Goal: Task Accomplishment & Management: Manage account settings

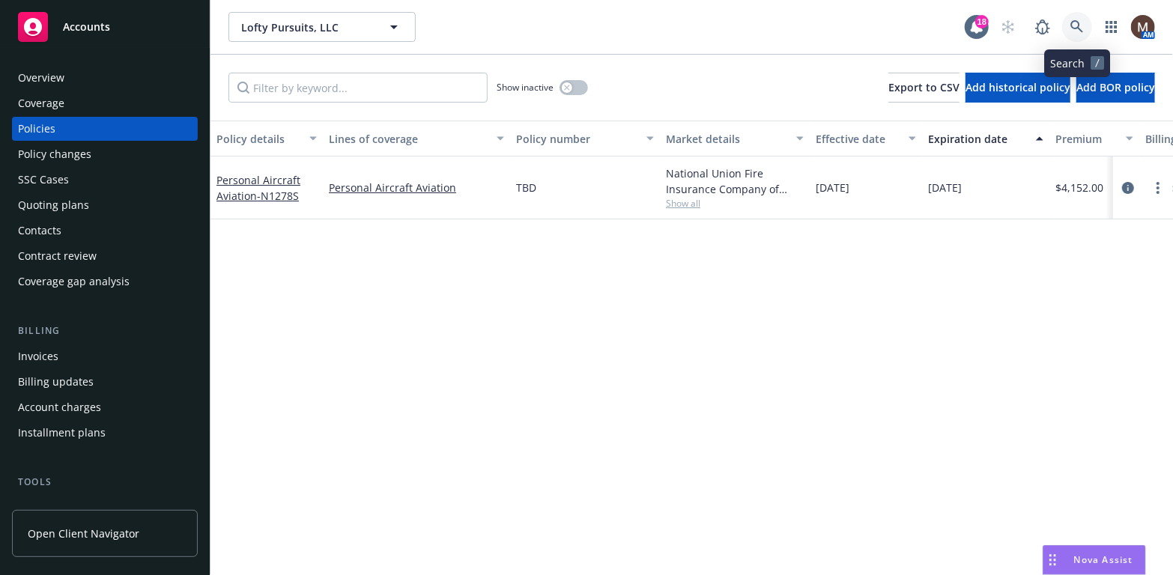
click at [1076, 25] on icon at bounding box center [1077, 26] width 13 height 13
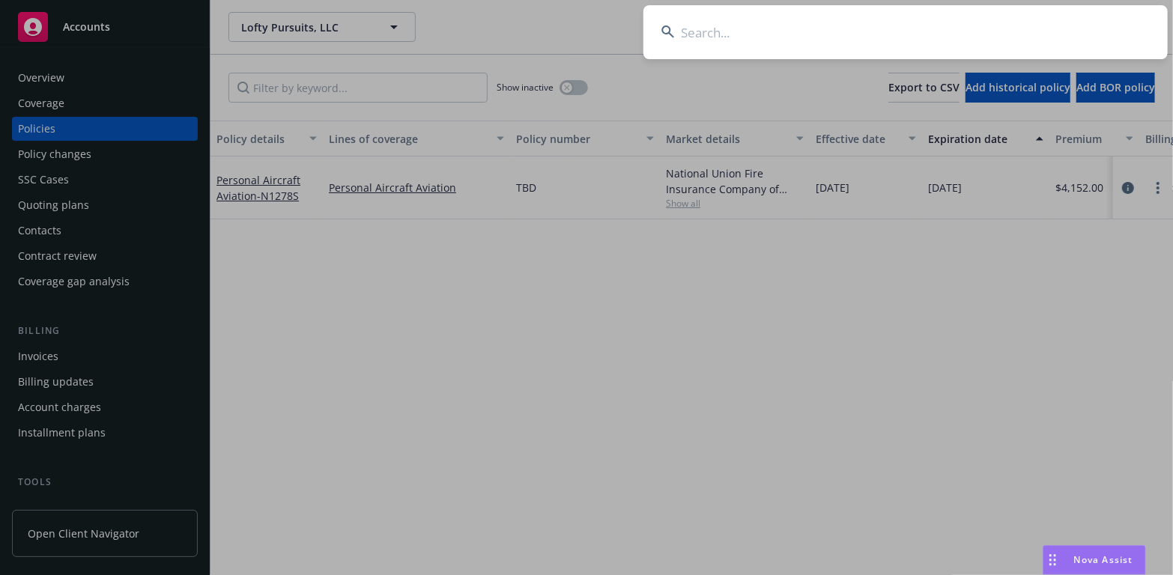
click at [691, 28] on input at bounding box center [906, 32] width 524 height 54
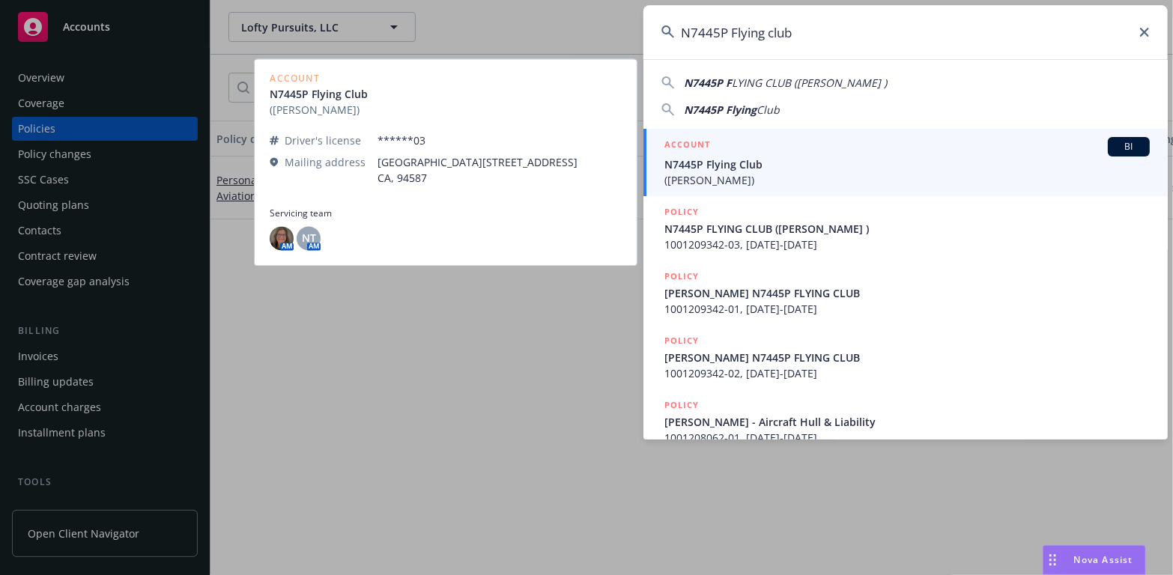
type input "N7445P Flying club"
drag, startPoint x: 695, startPoint y: 164, endPoint x: 680, endPoint y: 163, distance: 15.0
click at [694, 163] on span "N7445P Flying Club" at bounding box center [906, 165] width 485 height 16
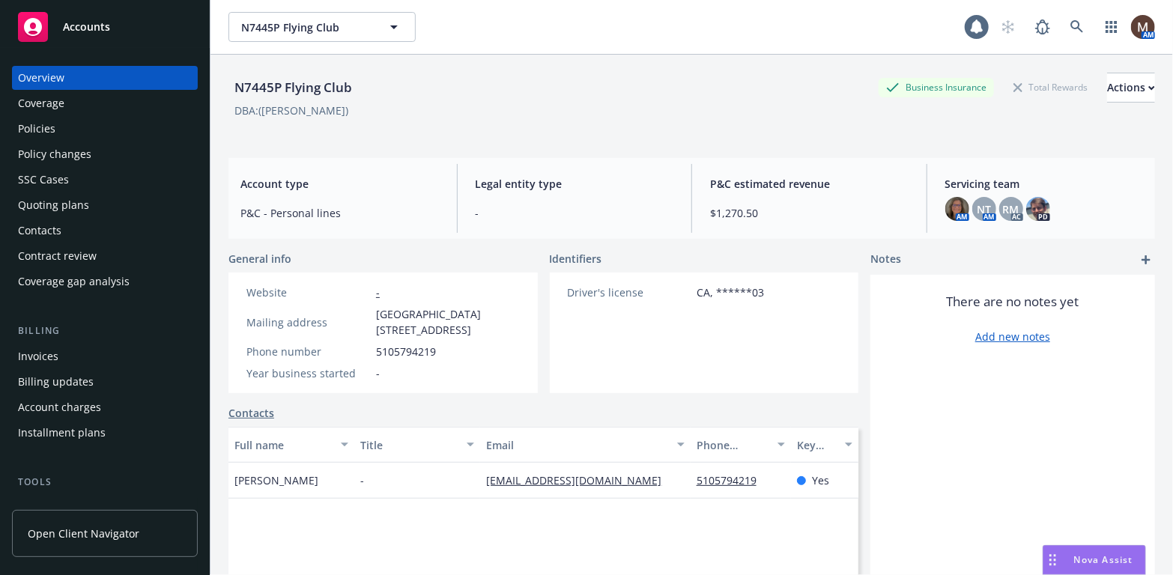
click at [50, 124] on div "Policies" at bounding box center [36, 129] width 37 height 24
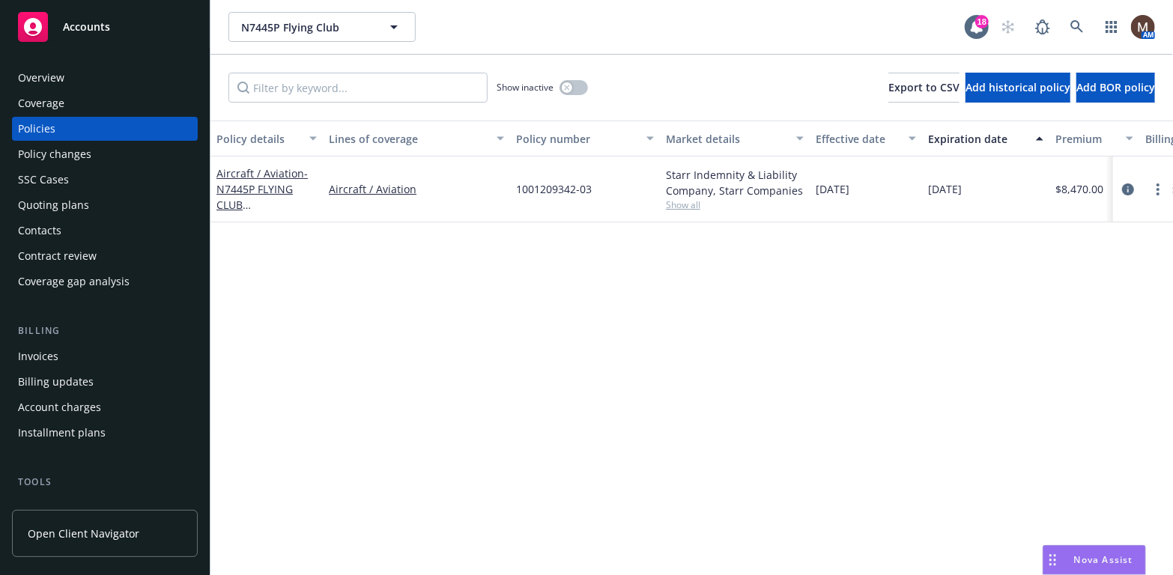
click at [49, 229] on div "Contacts" at bounding box center [39, 231] width 43 height 24
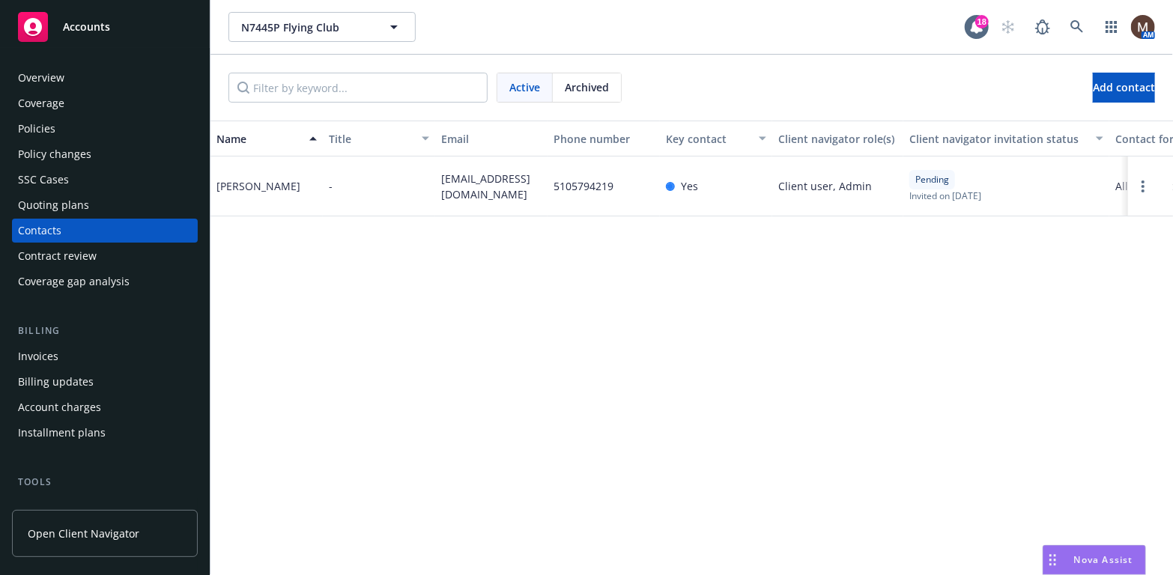
click at [33, 124] on div "Policies" at bounding box center [36, 129] width 37 height 24
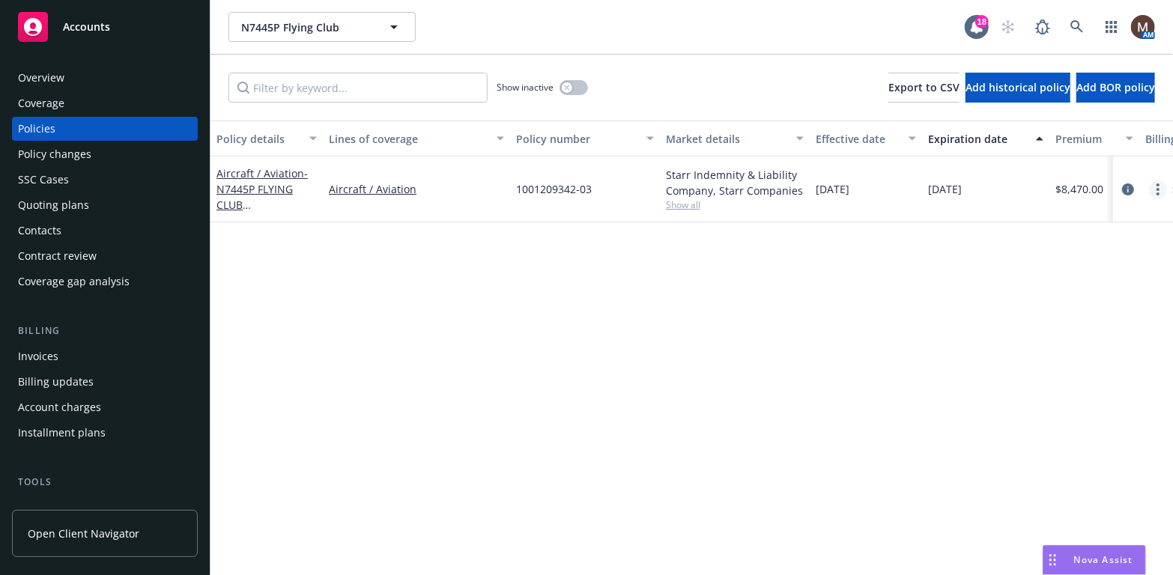
click at [1161, 187] on link "more" at bounding box center [1158, 190] width 18 height 18
click at [1129, 187] on icon "circleInformation" at bounding box center [1128, 190] width 12 height 12
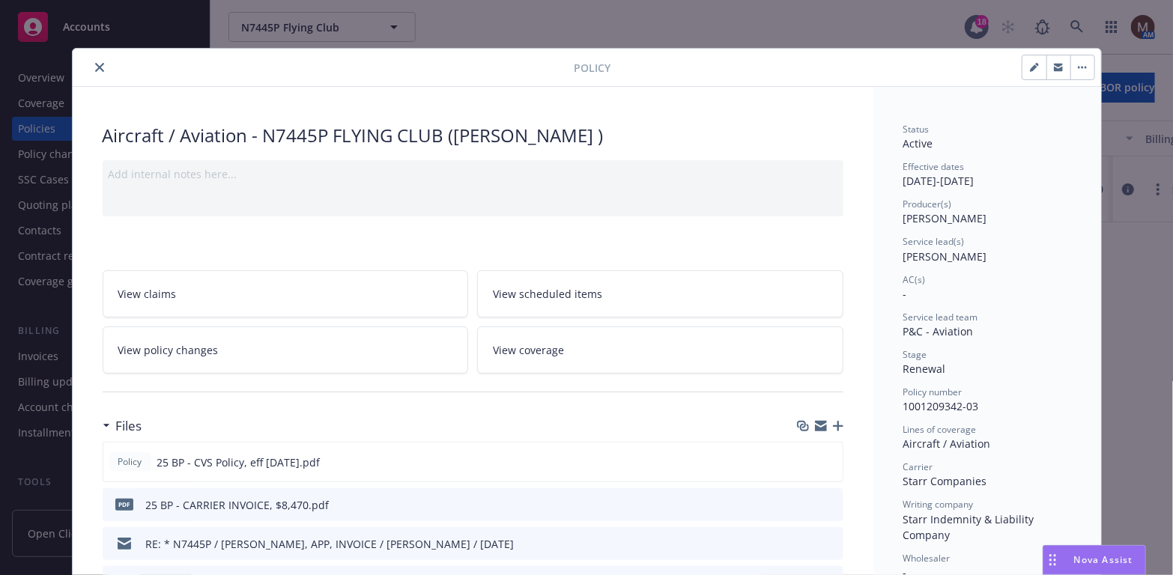
click at [833, 422] on icon "button" at bounding box center [838, 426] width 10 height 10
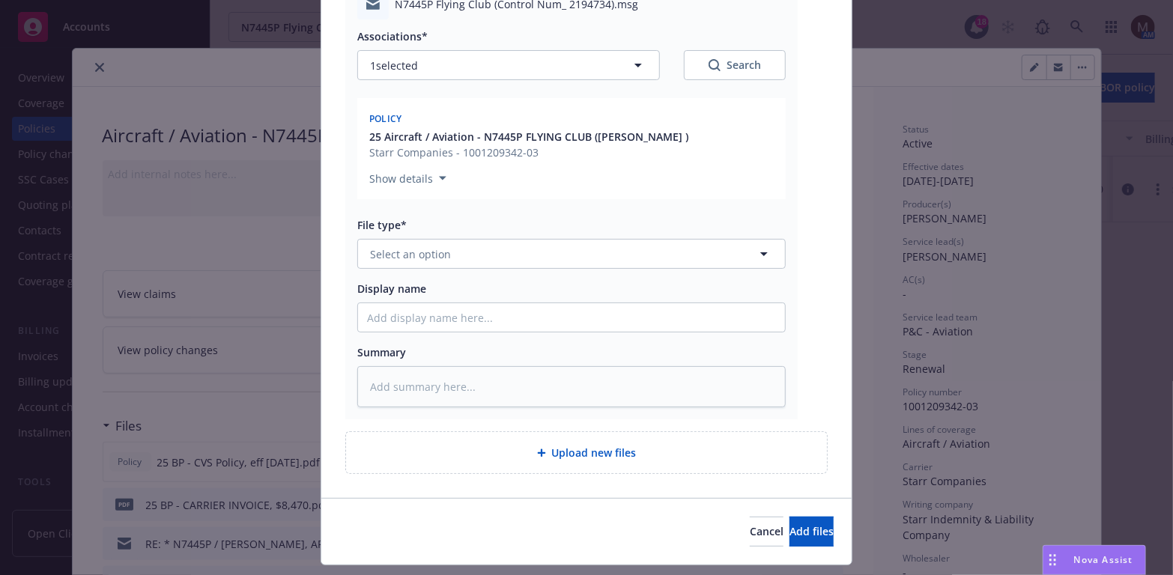
scroll to position [225, 0]
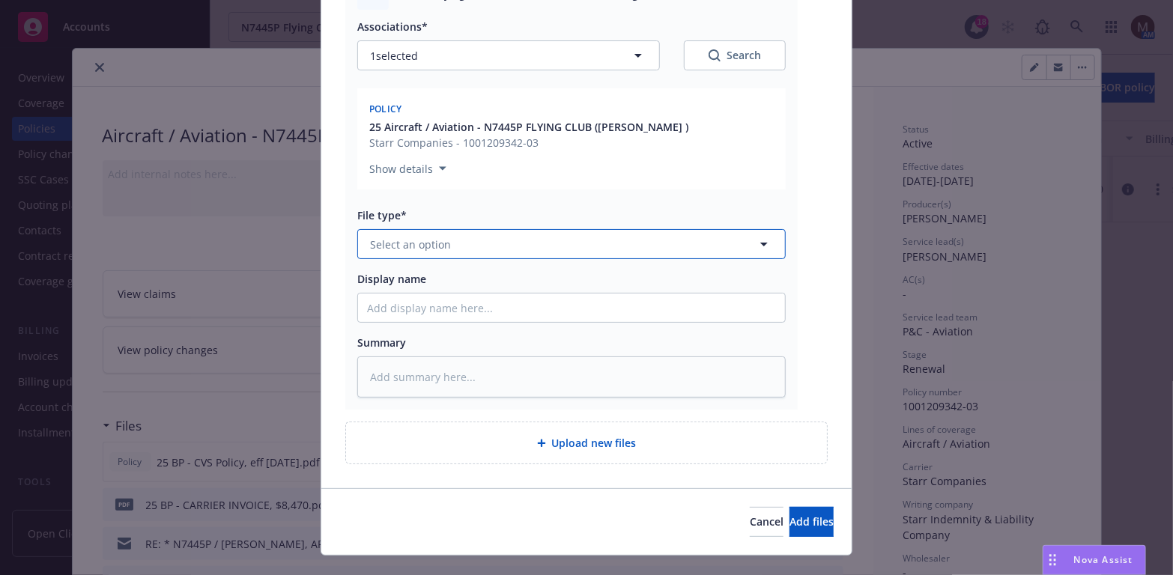
click at [760, 237] on icon "button" at bounding box center [764, 244] width 18 height 18
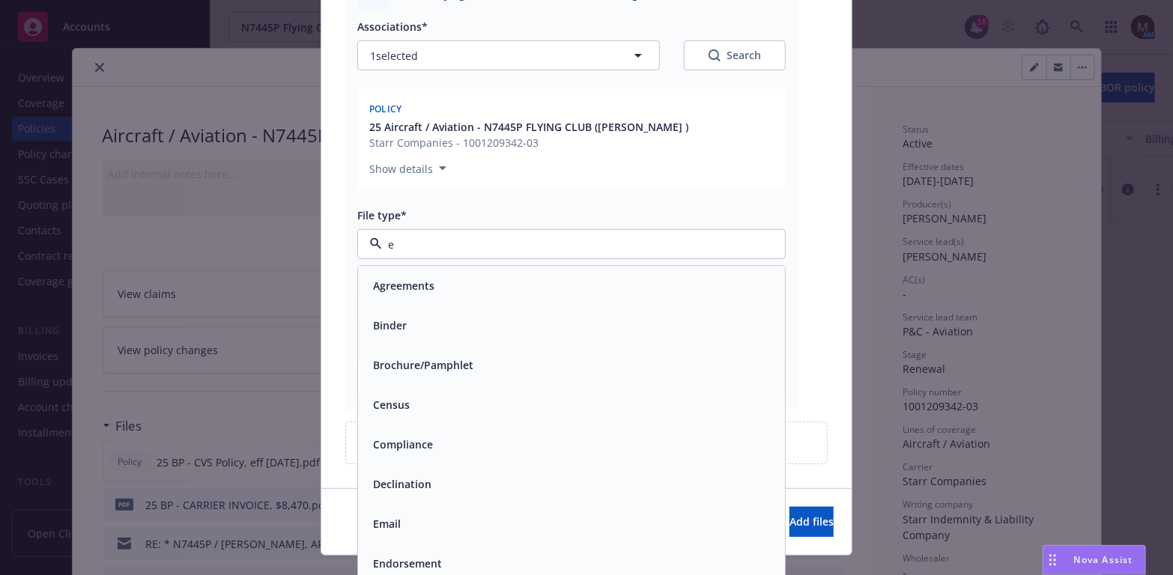
type input "em"
click at [462, 333] on div "Email" at bounding box center [571, 326] width 409 height 22
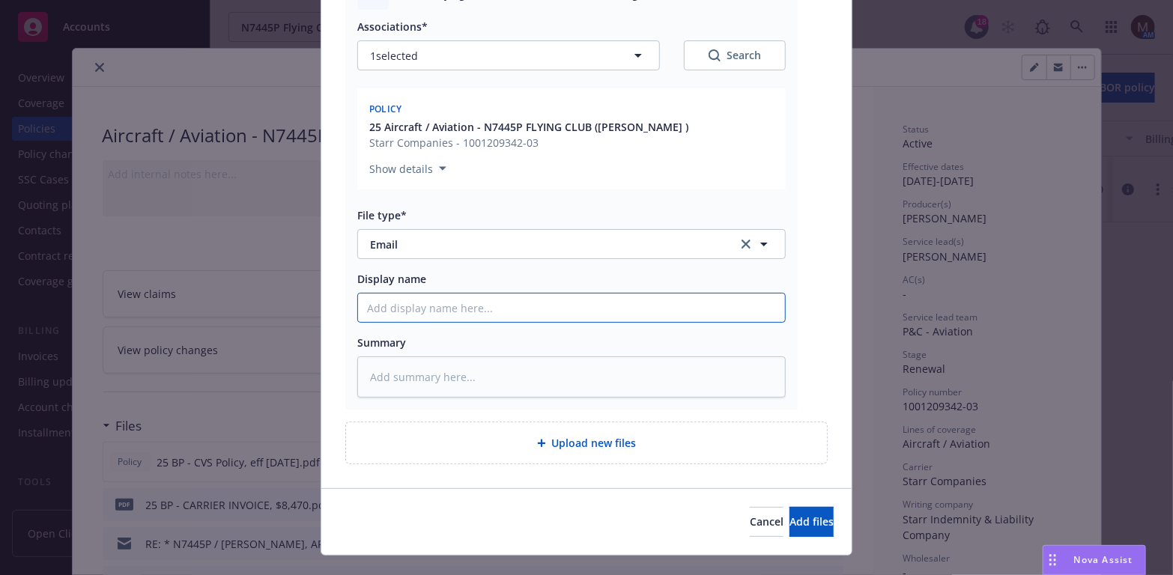
click at [381, 302] on input "Display name" at bounding box center [571, 308] width 427 height 28
type textarea "x"
type input "2"
type textarea "x"
type input "25"
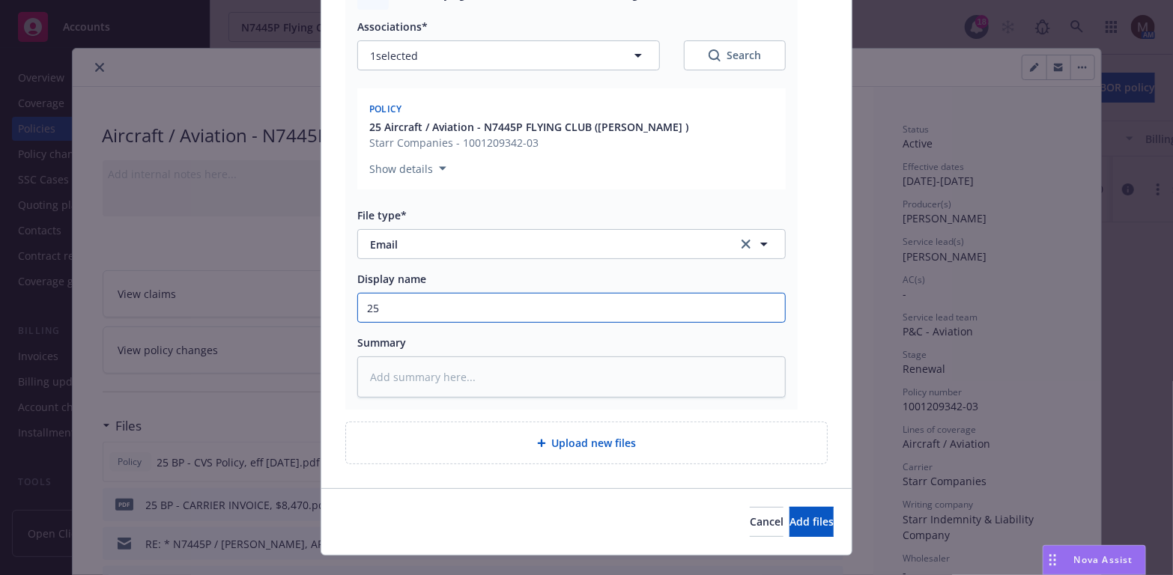
type textarea "x"
type input "25"
type textarea "x"
type input "25 B"
type textarea "x"
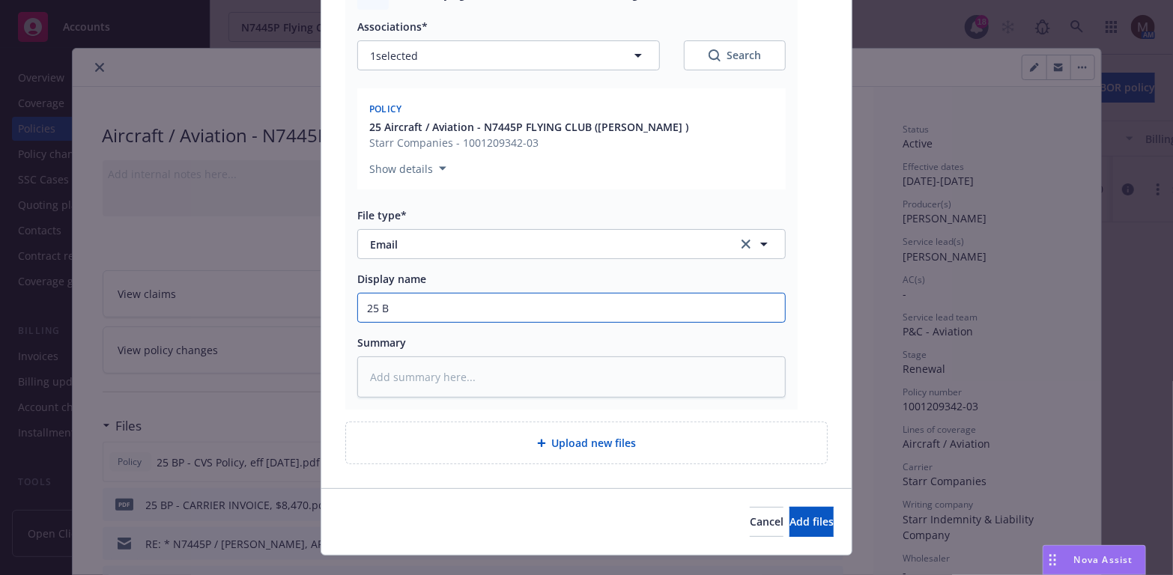
type input "25 BP"
type textarea "x"
type input "25 BP"
type textarea "x"
type input "25 BP -"
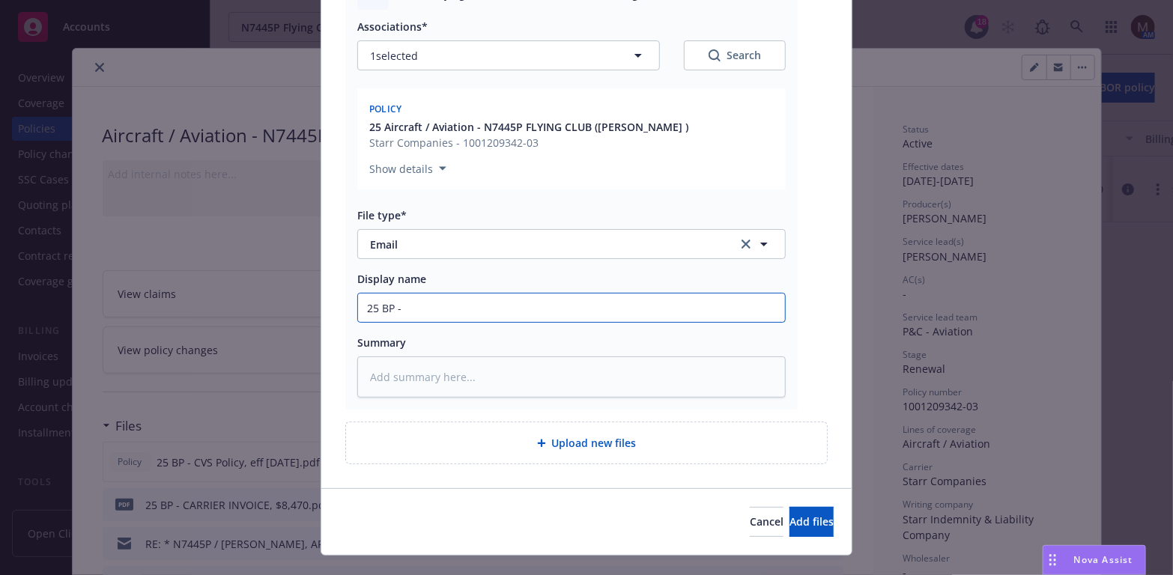
type textarea "x"
type input "25 BP -"
type textarea "x"
type input "25 BP - F"
type textarea "x"
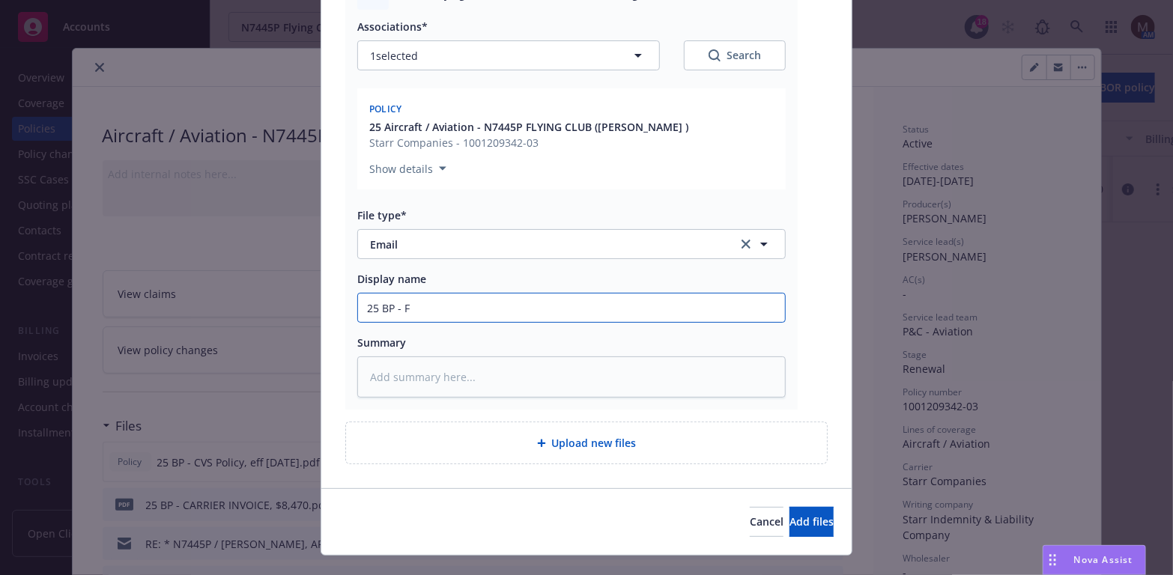
type input "25 BP - Fr"
type textarea "x"
type input "25 BP - Fro"
type textarea "x"
type input "25 BP - From"
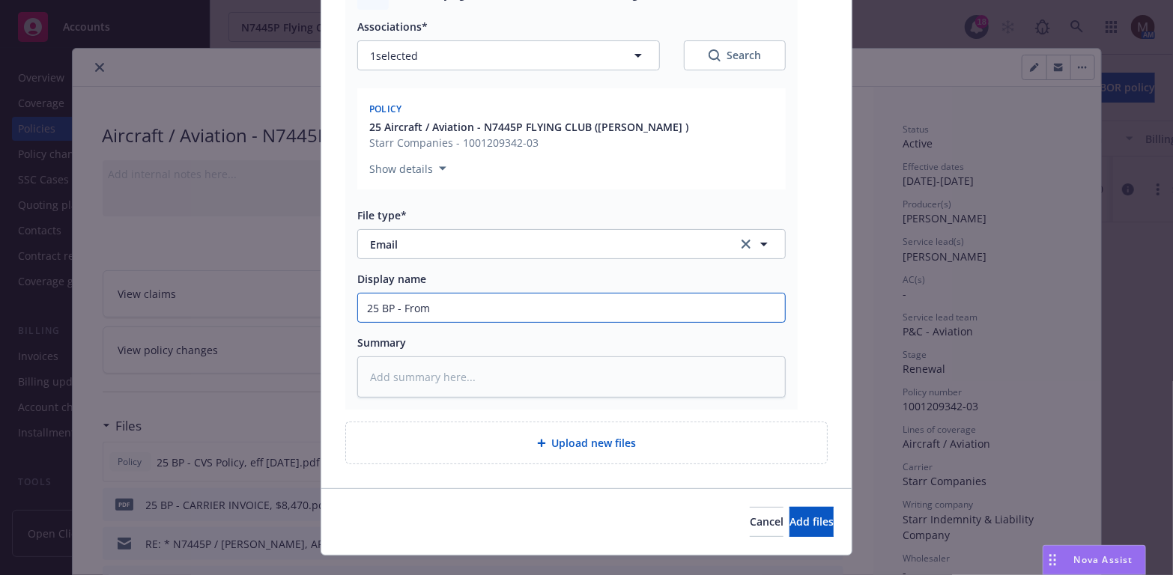
type textarea "x"
type input "25 BP - From"
type textarea "x"
type input "25 BP - From S"
type textarea "x"
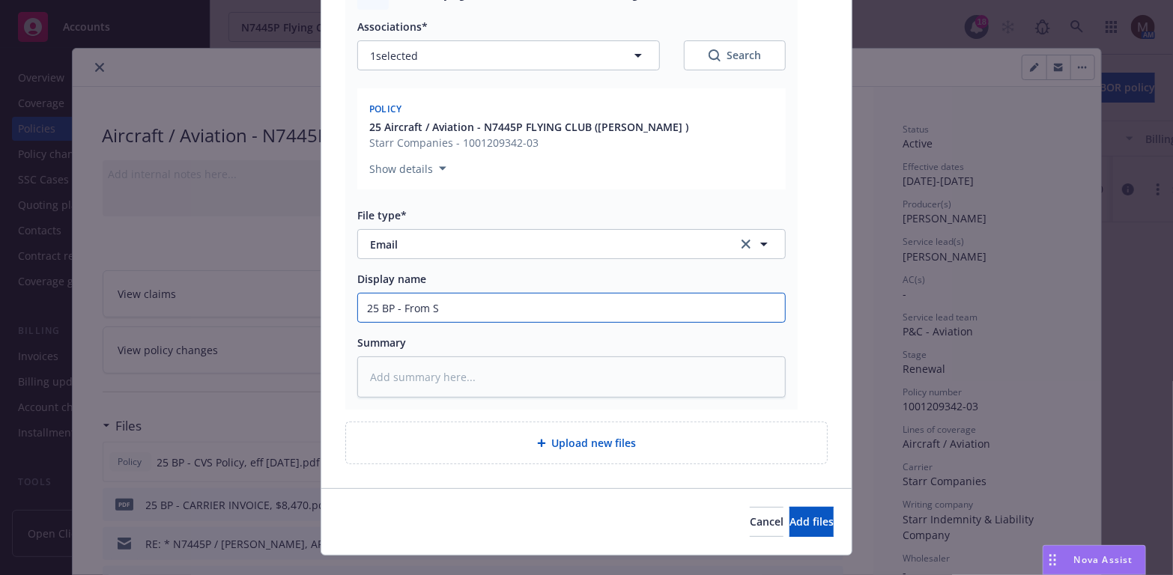
type input "25 BP - From St"
type textarea "x"
type input "25 BP - From Str"
type textarea "x"
type input "25 BP - From Strr"
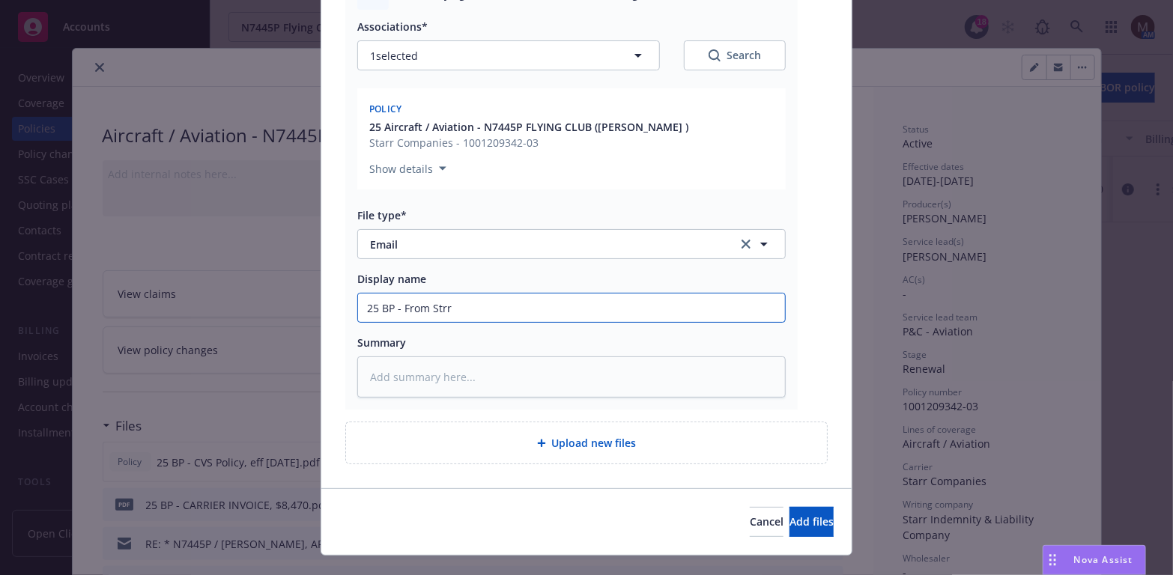
type textarea "x"
type input "25 BP - From Str"
type textarea "x"
type input "25 BP - From St"
type textarea "x"
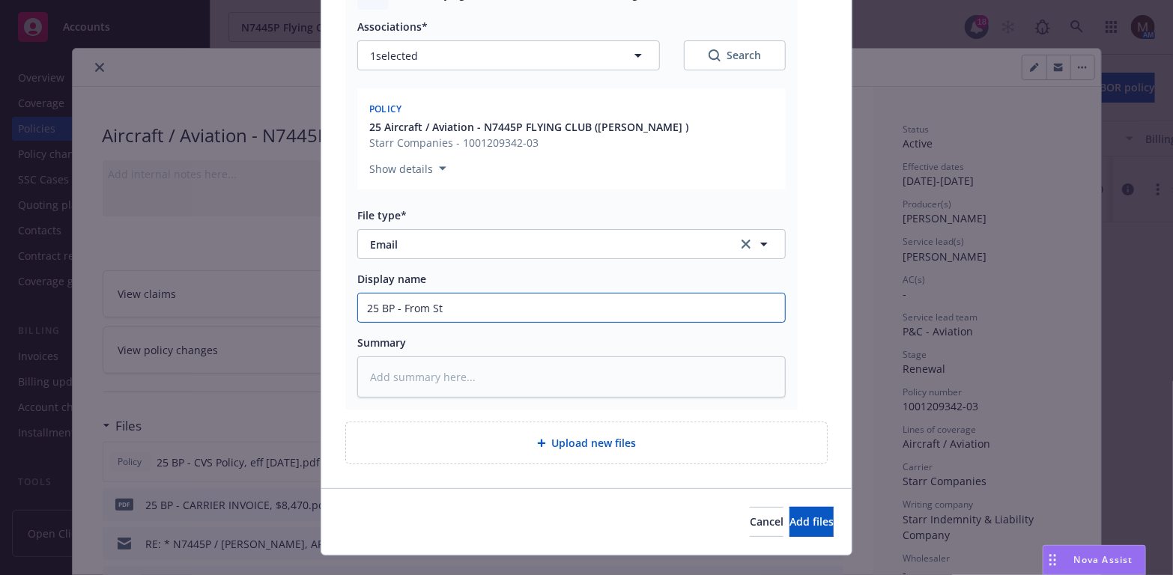
type input "25 BP - From Sta"
type textarea "x"
type input "25 BP - From Star"
type textarea "x"
type input "25 BP - From Starr"
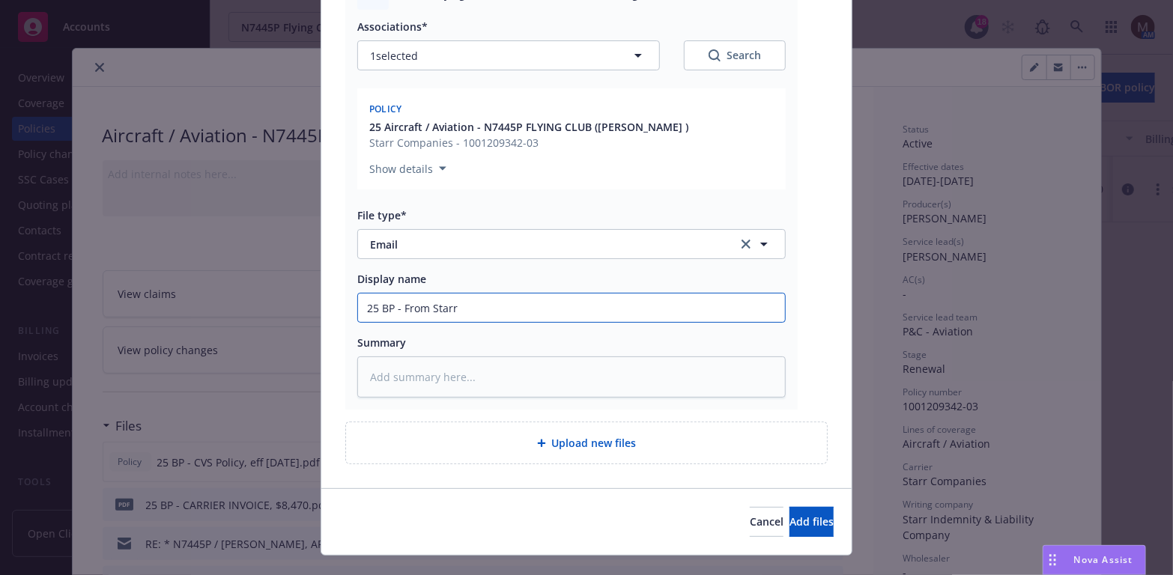
type textarea "x"
type input "25 BP - From Starr:"
type textarea "x"
type input "25 BP - From Starr:"
type textarea "x"
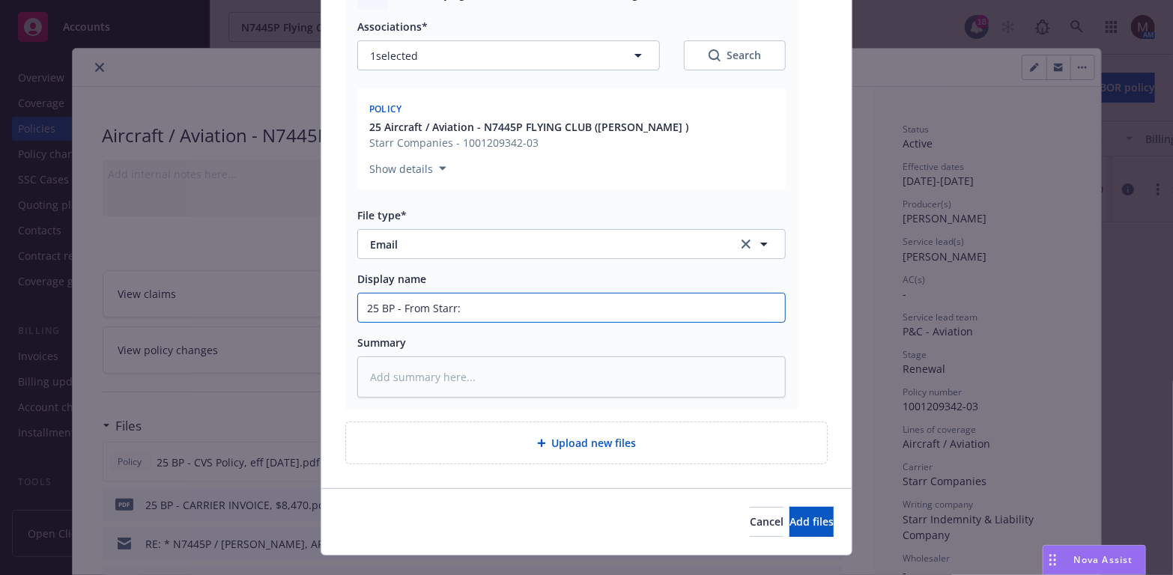
type input "25 BP - From Starr:"
type textarea "x"
type input "25 BP - From Starr: A"
type textarea "x"
type input "25 BP - From Starr: Ad"
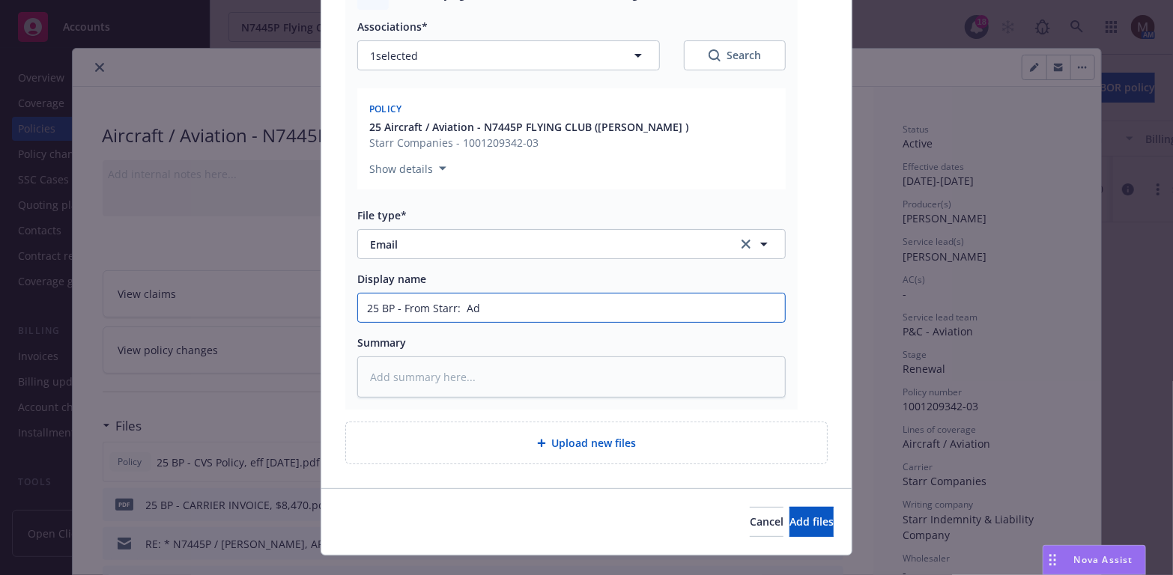
type textarea "x"
type input "25 BP - From Starr: Advi"
type textarea "x"
type input "25 BP - From Starr: Advis"
type textarea "x"
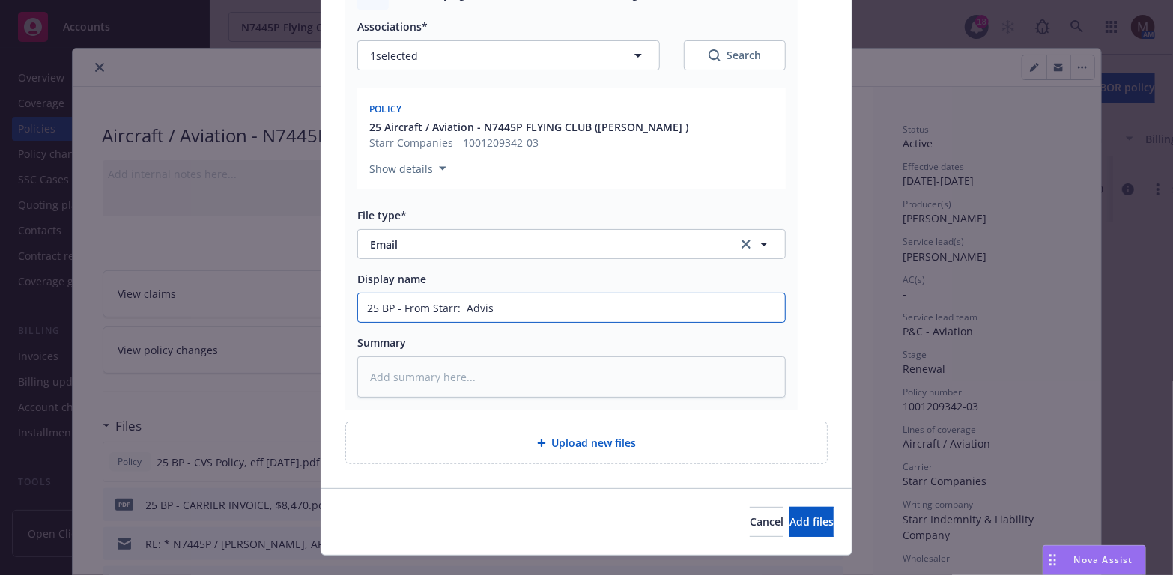
type input "25 BP - From Starr: Advise"
type textarea "x"
type input "25 BP - From Starr: Advised"
type textarea "x"
type input "25 BP - From Starr: Advised"
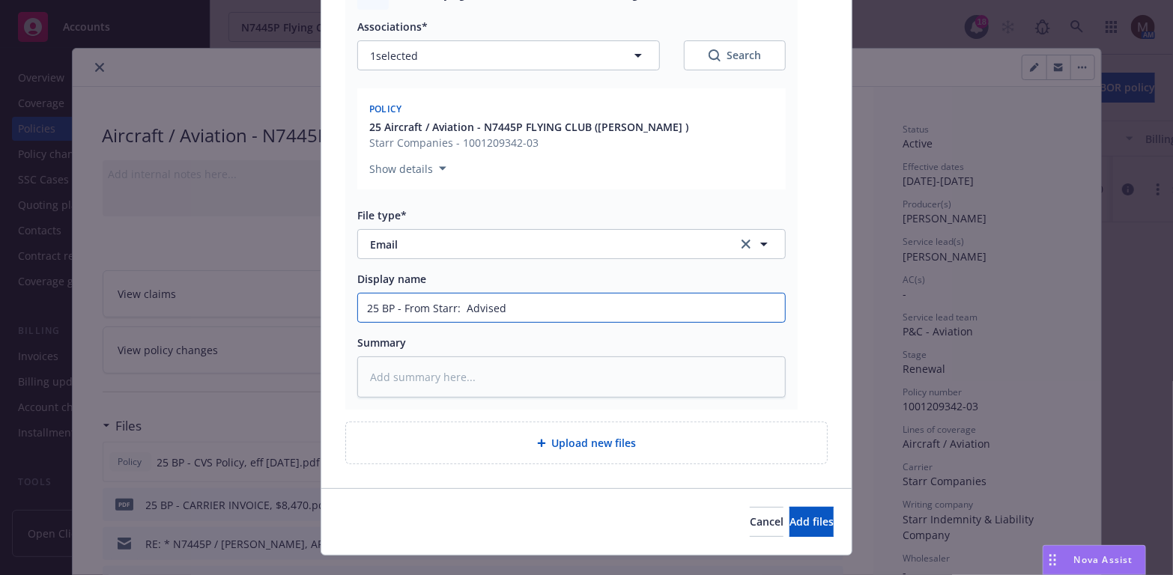
type textarea "x"
type input "25 BP - From Starr: Advised o"
type textarea "x"
type input "25 BP - From Starr: Advised of"
type textarea "x"
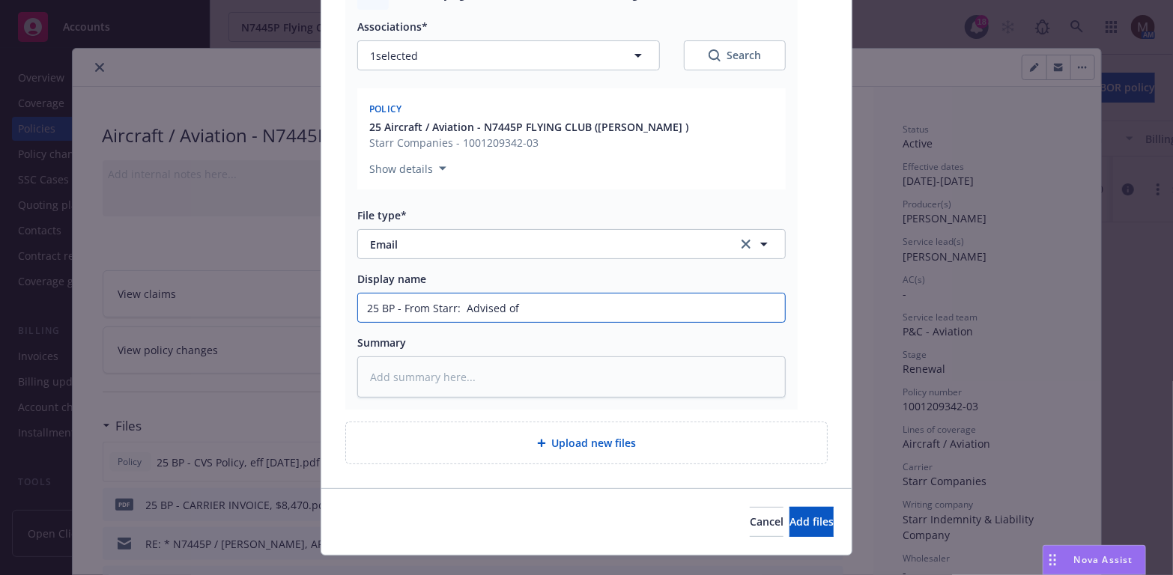
type input "25 BP - From Starr: Advised of"
type textarea "x"
type input "25 BP - From Starr: Advised of S"
type textarea "x"
type input "25 BP - From Starr: Advised of St"
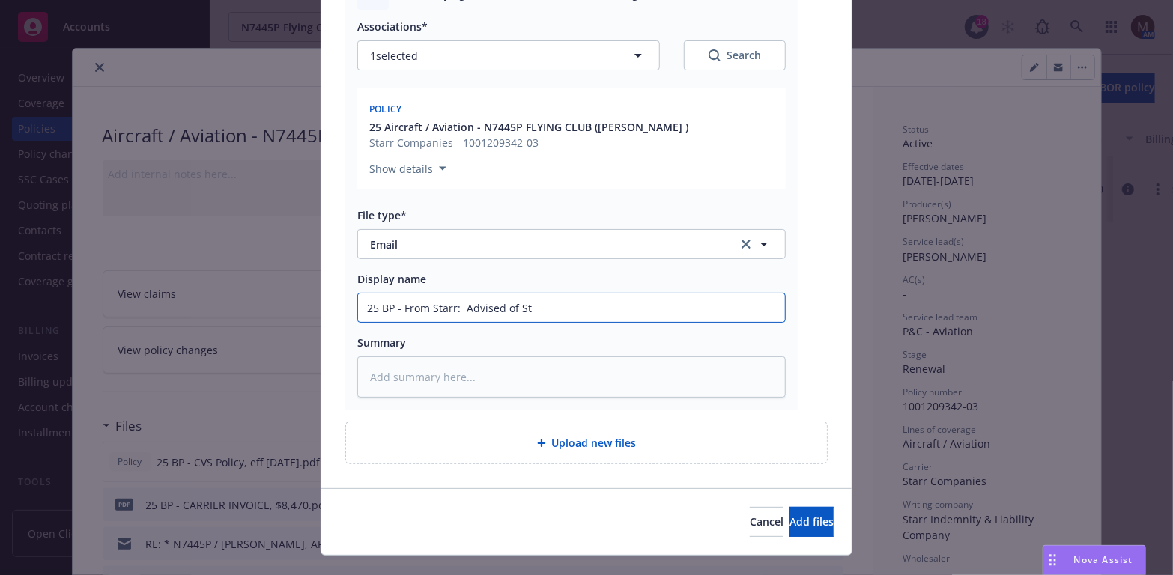
type textarea "x"
type input "25 BP - From Starr: Advised of Sta"
type textarea "x"
type input "25 BP - From Starr: Advised of Star"
type textarea "x"
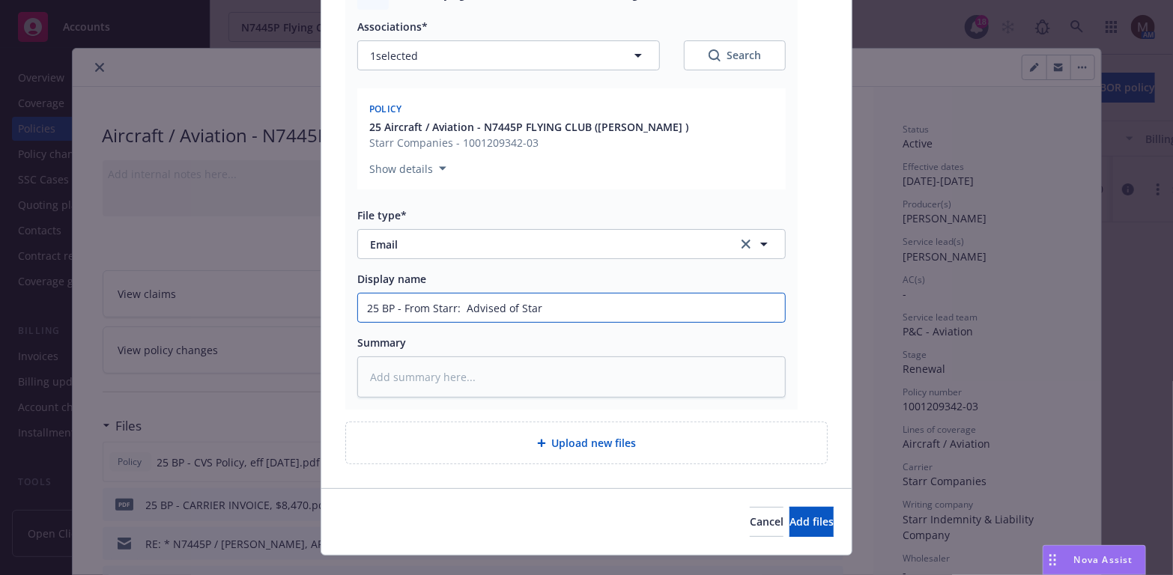
type input "25 BP - From Starr: Advised of Starr"
type textarea "x"
type input "25 BP - From Starr: Advised of Starr"
type textarea "x"
type input "25 BP - From Starr: Advised of Starr C"
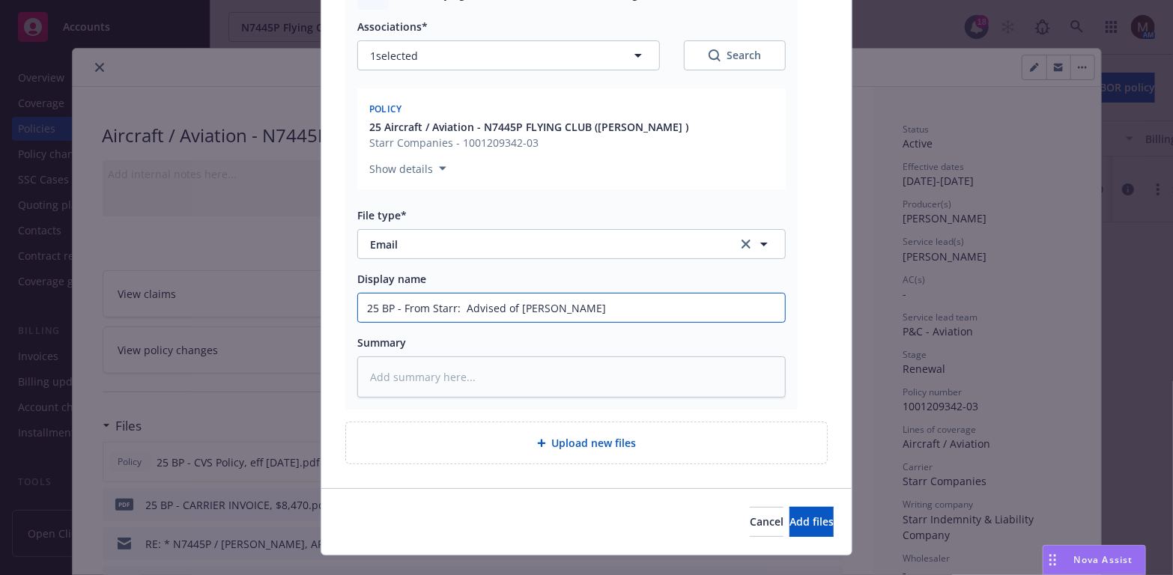
type textarea "x"
type input "25 BP - From Starr: Advised of Starr CA"
type textarea "x"
type input "25 BP - From Starr: Advised of Starr CA"
type textarea "x"
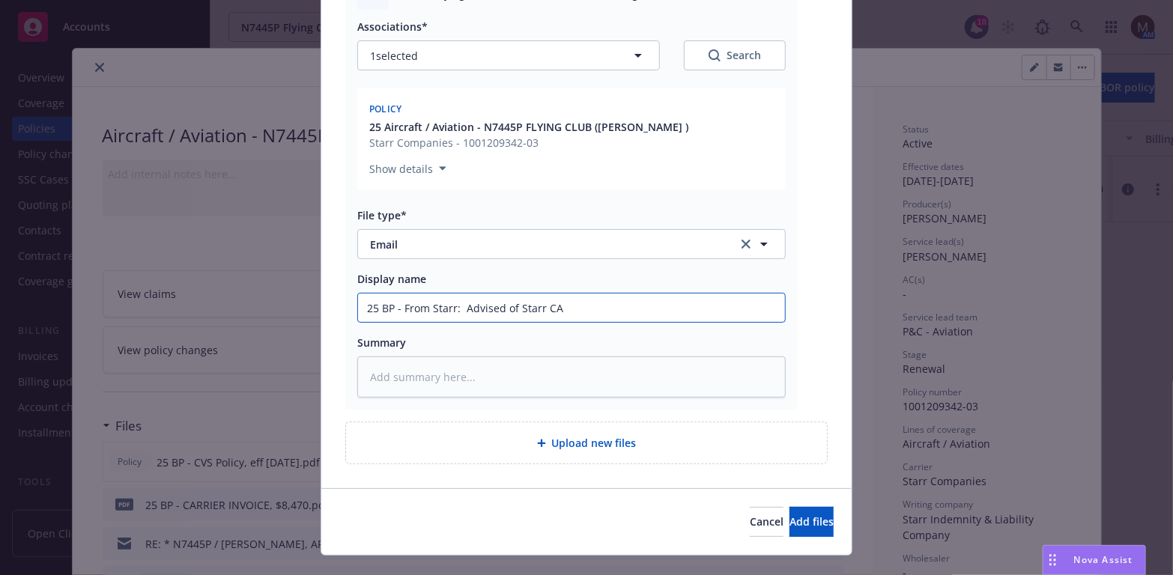
type input "25 BP - From Starr: Advised of Starr CA s"
type textarea "x"
type input "25 BP - From Starr: Advised of Starr CA su"
type textarea "x"
type input "25 BP - From Starr: Advised of Starr CA sud"
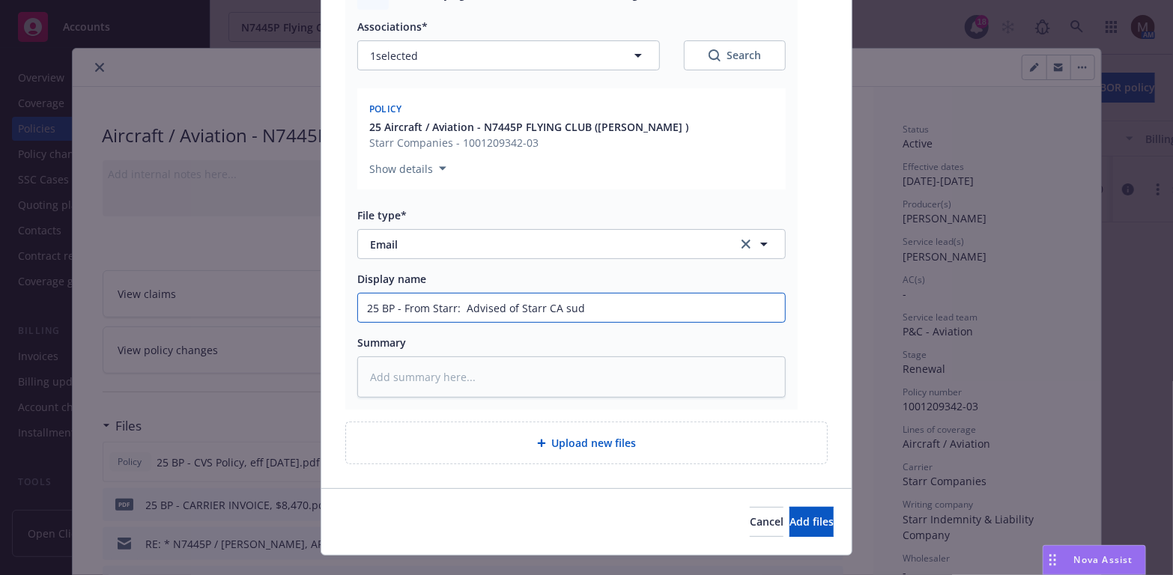
type textarea "x"
type input "25 BP - From Starr: Advised of Starr CA sudi"
type textarea "x"
type input "25 BP - From Starr: Advised of Starr CA sud"
type textarea "x"
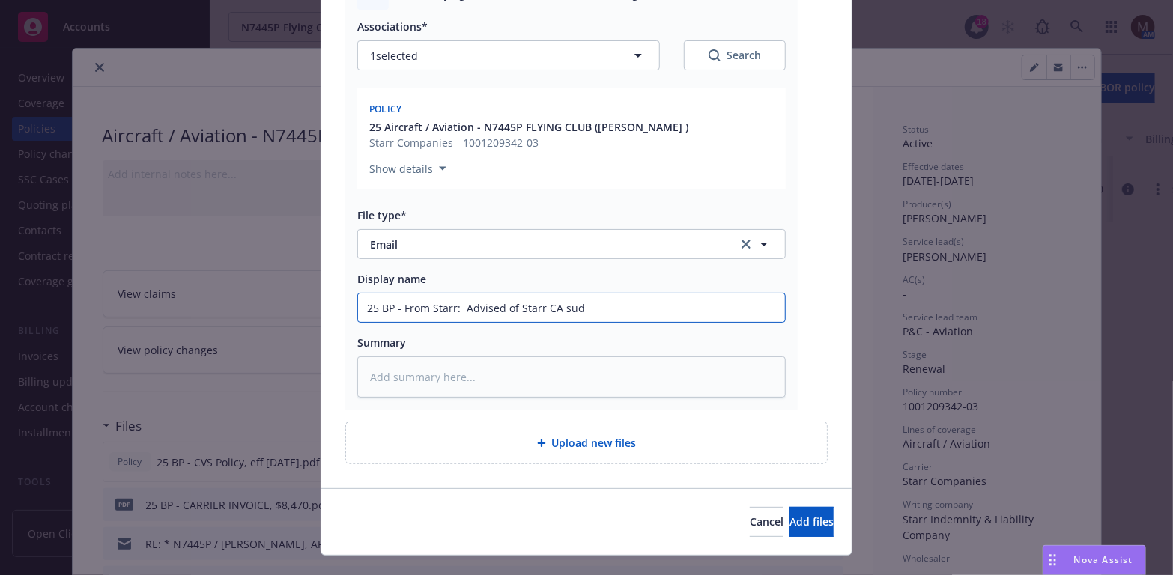
type input "25 BP - From Starr: Advised of Starr CA su"
type textarea "x"
type input "25 BP - From Starr: Advised of Starr CA s"
type textarea "x"
type input "25 BP - From Starr: Advised of Starr CA"
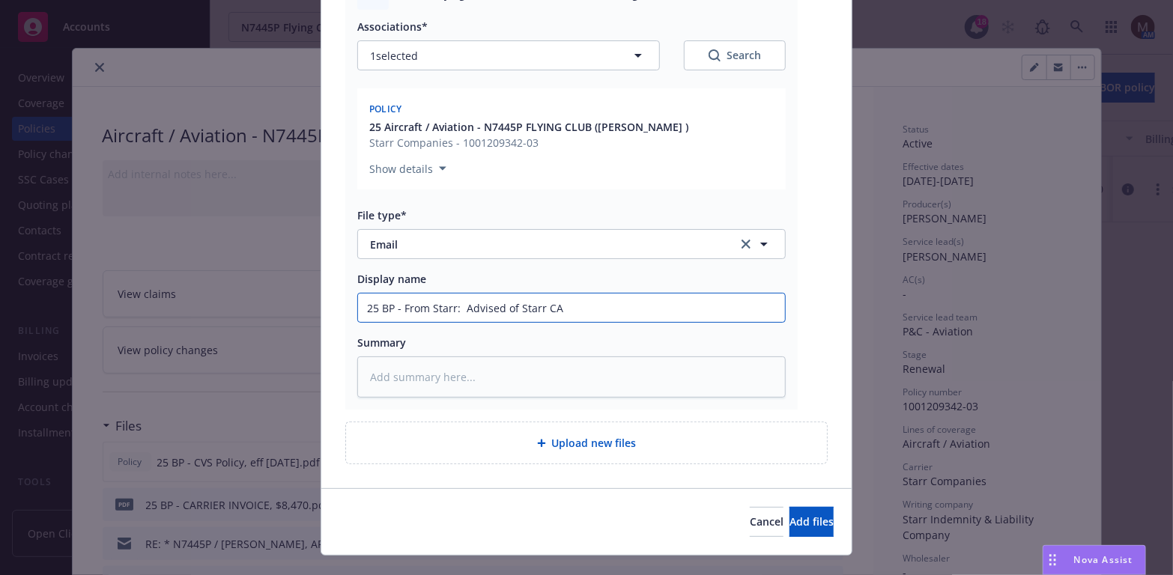
type textarea "x"
type input "25 BP - From Starr: Advised of Starr CA a"
type textarea "x"
type input "25 BP - From Starr: Advised of Starr CA au"
type textarea "x"
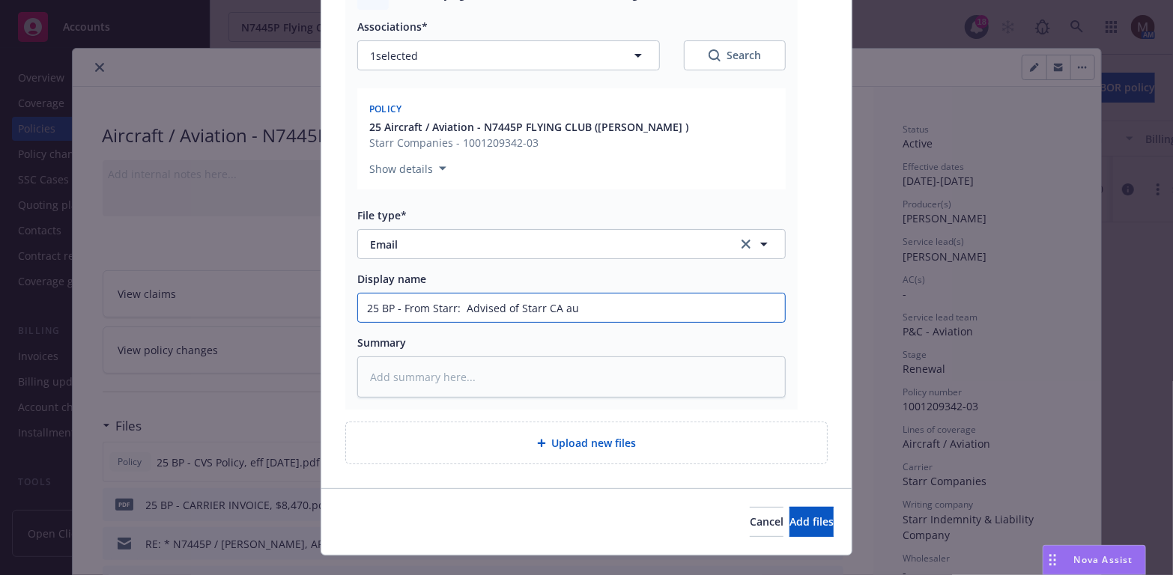
type input "25 BP - From Starr: Advised of Starr CA aud"
type textarea "x"
type input "25 BP - From Starr: Advised of Starr CA audi"
type textarea "x"
type input "25 BP - From Starr: Advised of Starr CA audit"
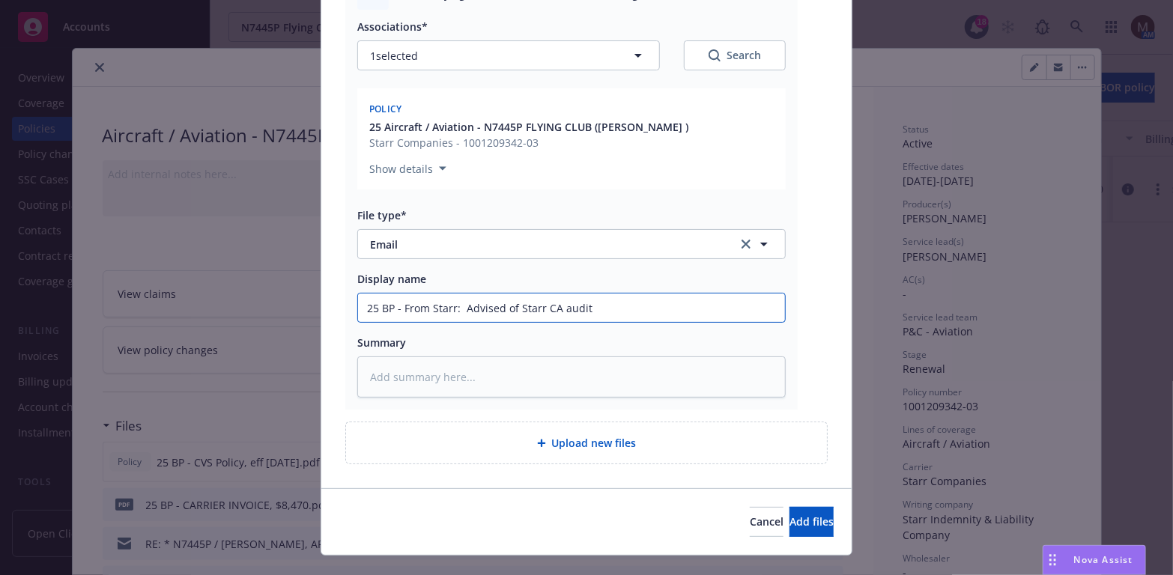
type textarea "x"
type input "25 BP - From Starr: Advised of Starr CA audit"
type textarea "x"
type input "25 BP - From Starr: Advised of Starr CA audit a"
type textarea "x"
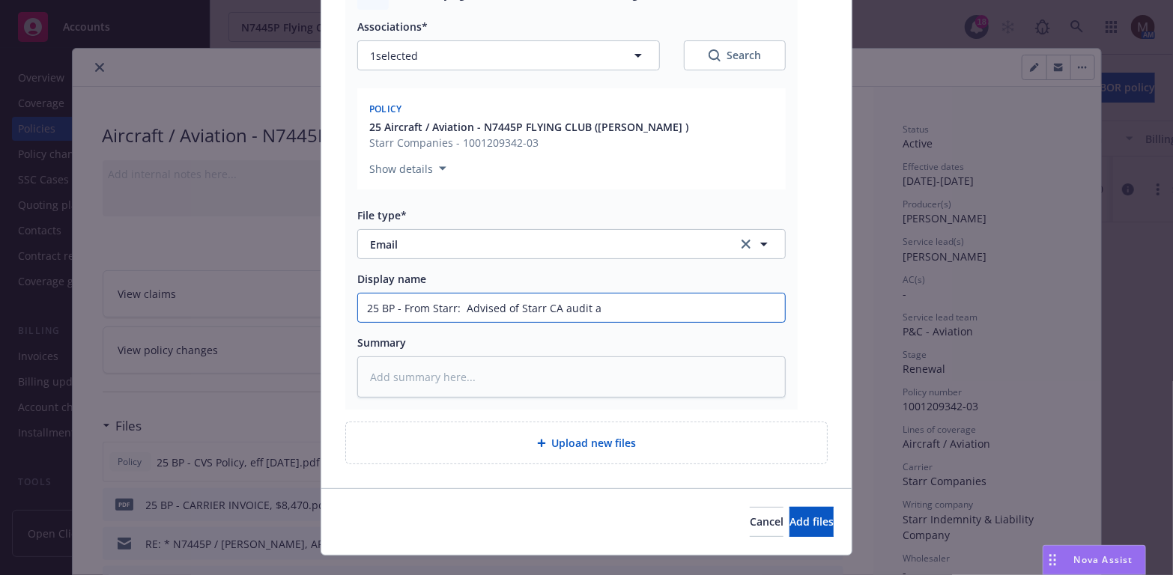
type input "25 BP - From Starr: Advised of Starr CA audit an"
type textarea "x"
type input "25 BP - From Starr: Advised of Starr CA audit and"
type textarea "x"
type input "25 BP - From Starr: Advised of Starr CA audit and"
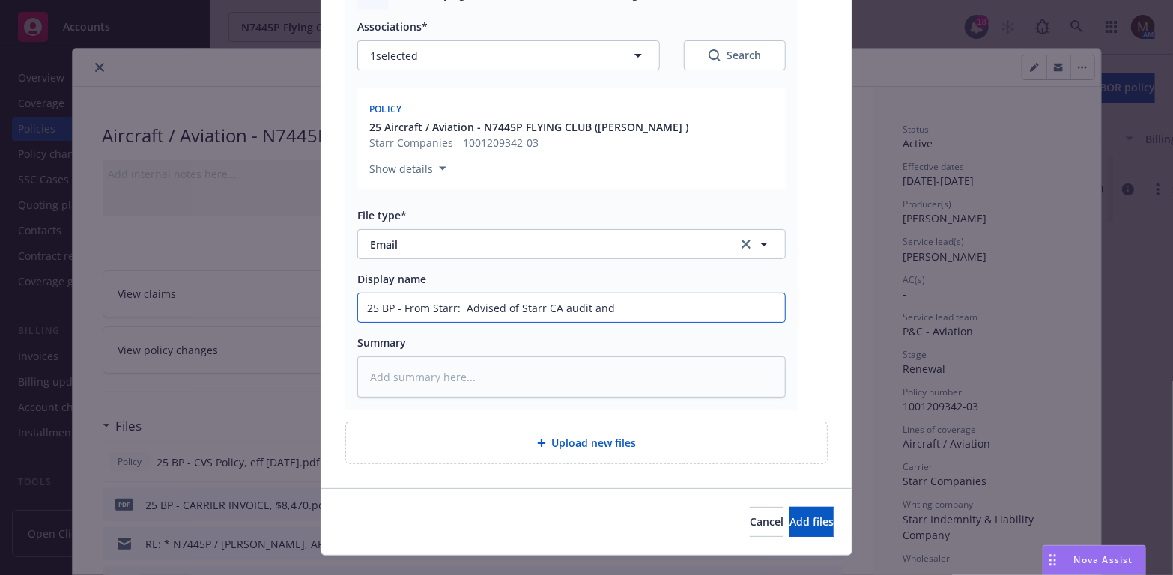
type textarea "x"
type input "25 BP - From Starr: Advised of Starr CA audit and c"
type textarea "x"
type input "25 BP - From Starr: Advised of Starr CA audit and cl"
type textarea "x"
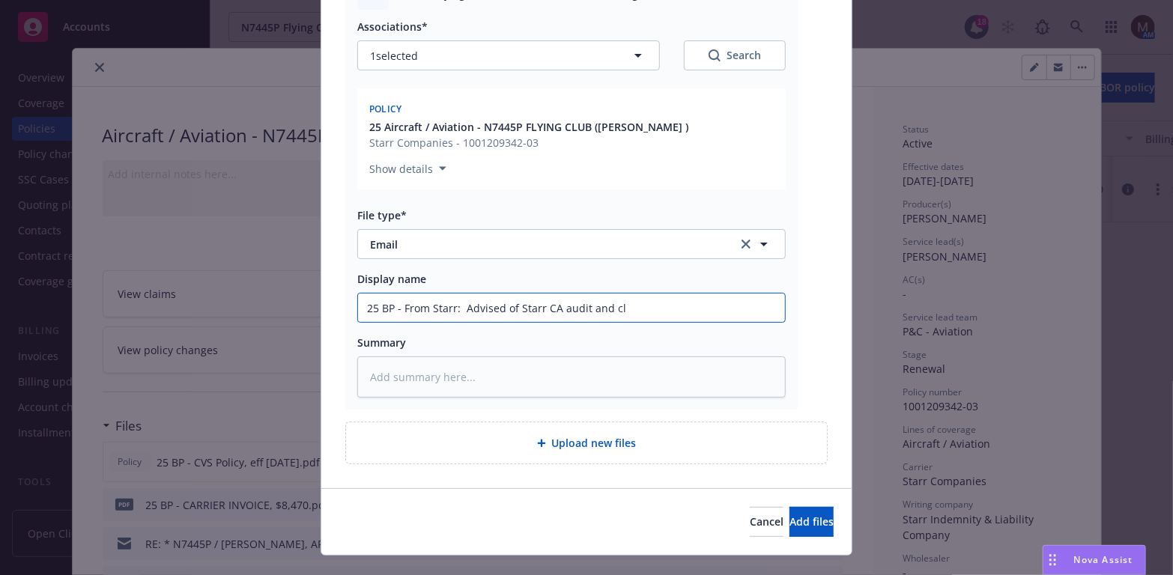
type input "25 BP - From Starr: Advised of Starr CA audit and cli"
type textarea "x"
type input "25 BP - From Starr: Advised of Starr CA audit and clien"
type textarea "x"
type input "25 BP - From Starr: Advised of Starr CA audit and client"
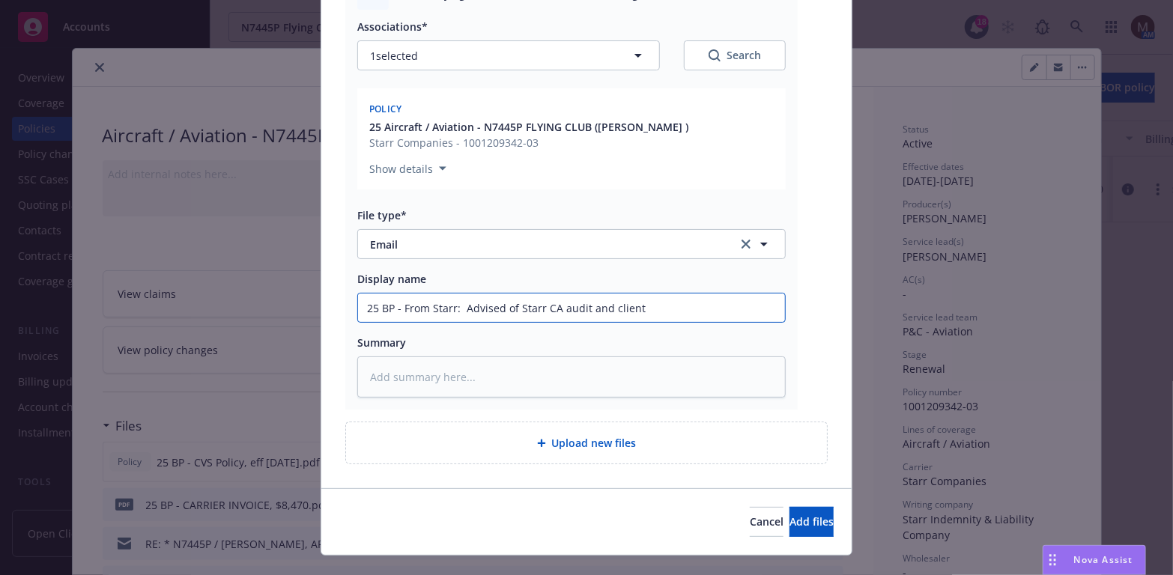
type textarea "x"
type input "25 BP - From Starr: Advised of Starr CA audit and client"
type textarea "x"
type input "25 BP - From Starr: Advised of Starr CA audit and client b"
type textarea "x"
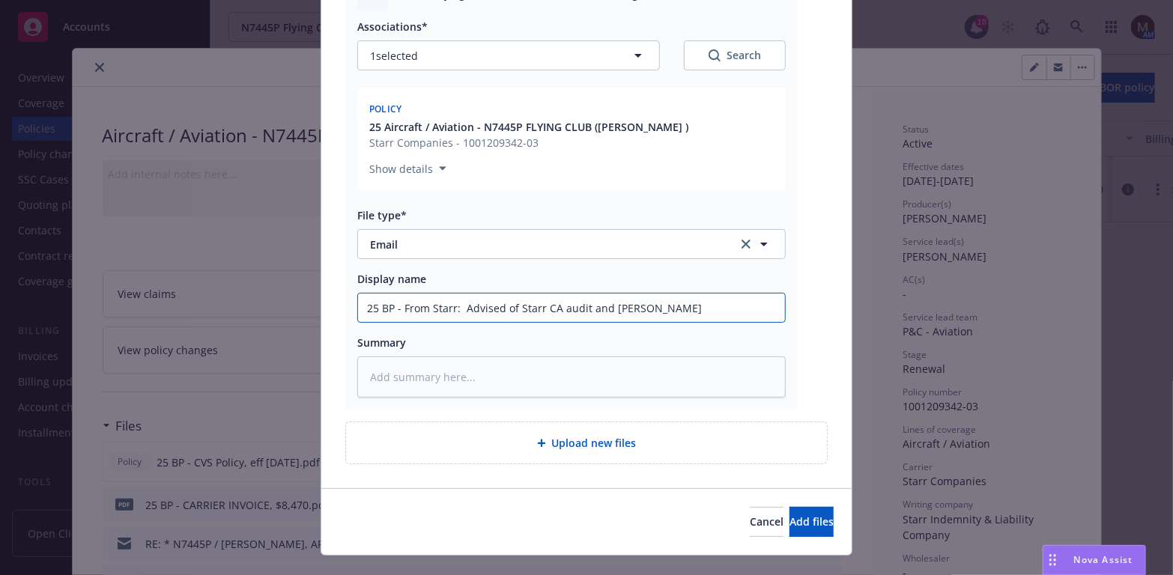
type input "25 BP - From Starr: Advised of Starr CA audit and client be"
type textarea "x"
type input "25 BP - From Starr: Advised of Starr CA audit and client bei"
type textarea "x"
type input "25 BP - From Starr: Advised of Starr CA audit and client bein"
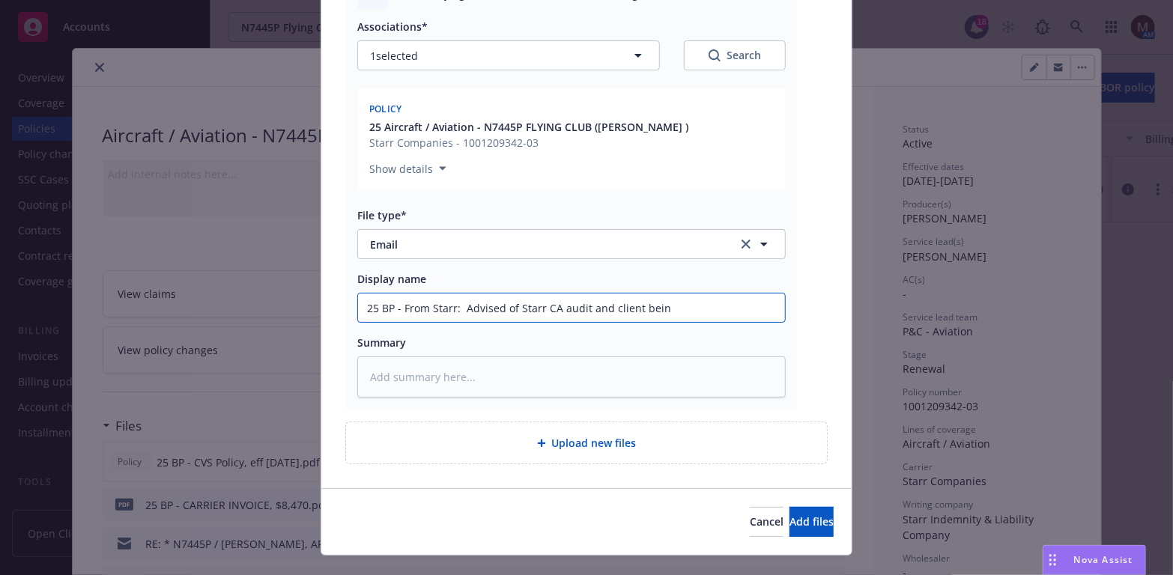
type textarea "x"
type input "25 BP - From Starr: Advised of Starr CA audit and client being"
type textarea "x"
type input "25 BP - From Starr: Advised of Starr CA audit and client being i"
type textarea "x"
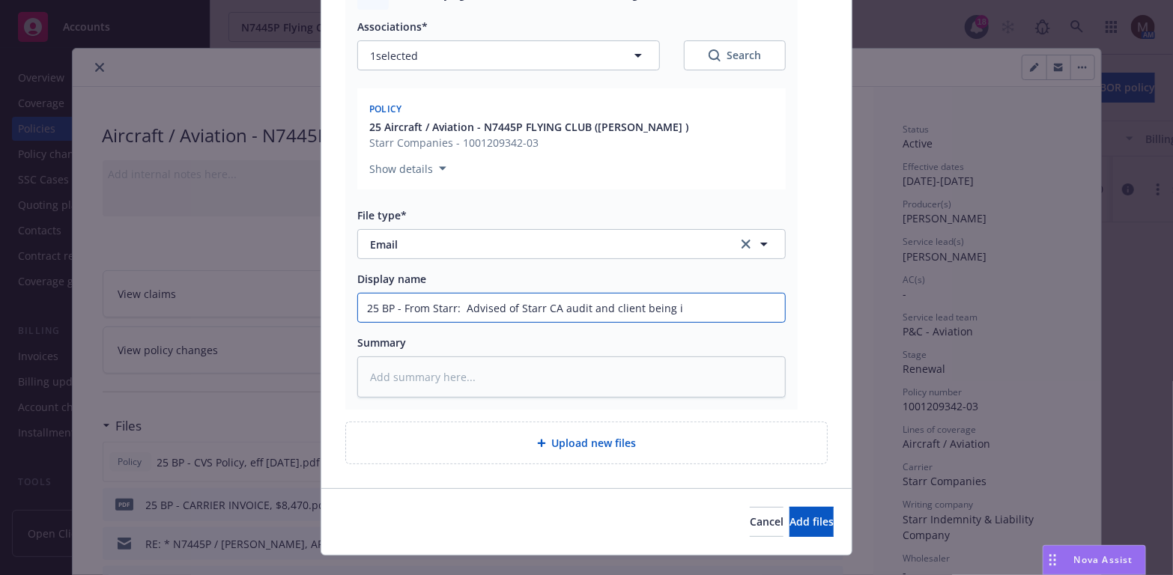
type input "25 BP - From Starr: Advised of Starr CA audit and client being in"
type textarea "x"
type input "25 BP - From Starr: Advised of Starr CA audit and client being ins"
type textarea "x"
type input "25 BP - From Starr: Advised of Starr CA audit and client being insu"
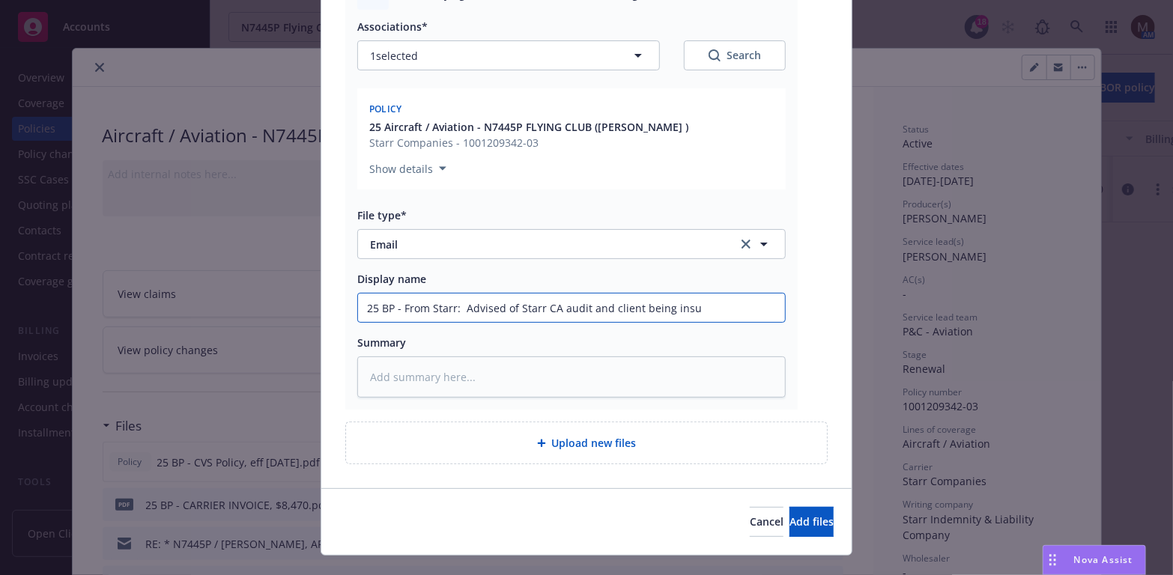
type textarea "x"
type input "25 BP - From Starr: Advised of Starr CA audit and client being ins"
type textarea "x"
type input "25 BP - From Starr: Advised of Starr CA audit and client being in"
type textarea "x"
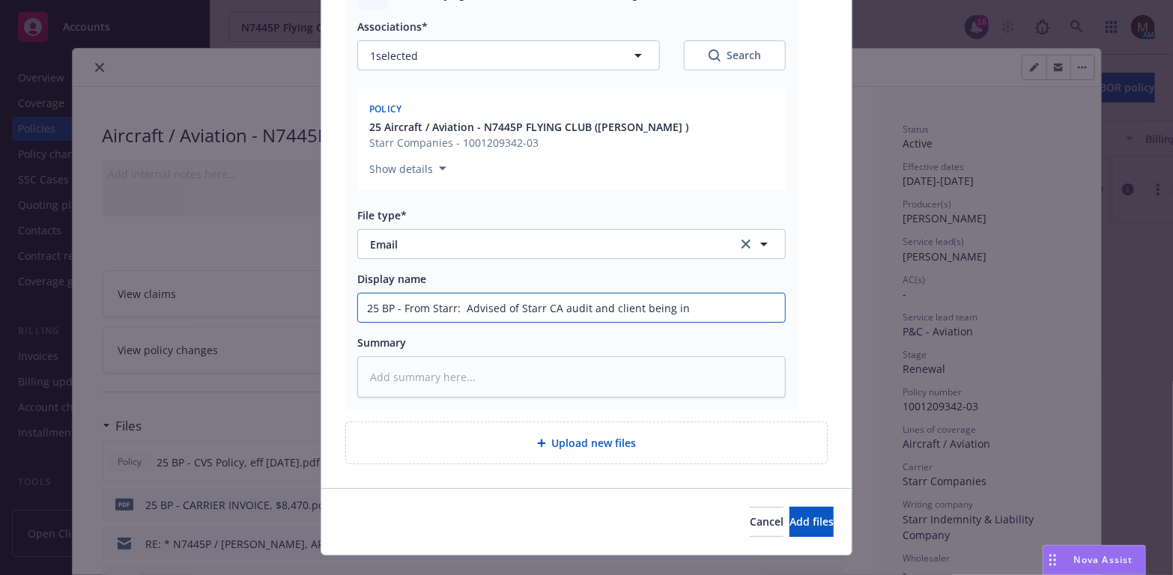
type input "25 BP - From Starr: Advised of Starr CA audit and client being i"
type textarea "x"
type input "25 BP - From Starr: Advised of Starr CA audit and client being is"
type textarea "x"
type input "25 BP - From Starr: Advised of Starr CA audit and client being iss"
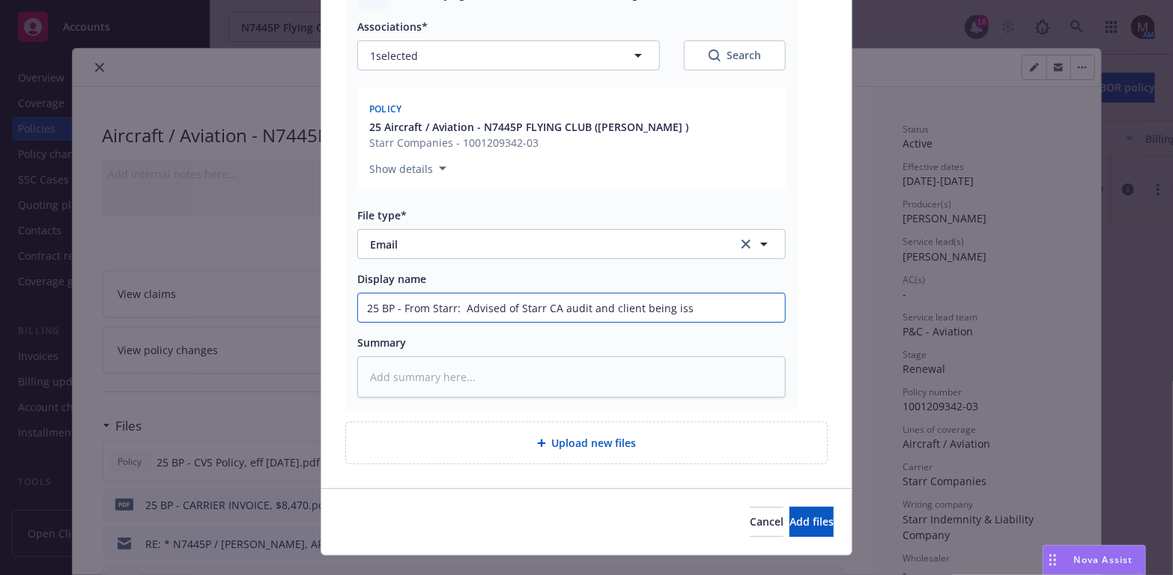
type textarea "x"
type input "25 BP - From Starr: Advised of Starr CA audit and client being issu"
type textarea "x"
type input "25 BP - From Starr: Advised of Starr CA audit and client being issue"
type textarea "x"
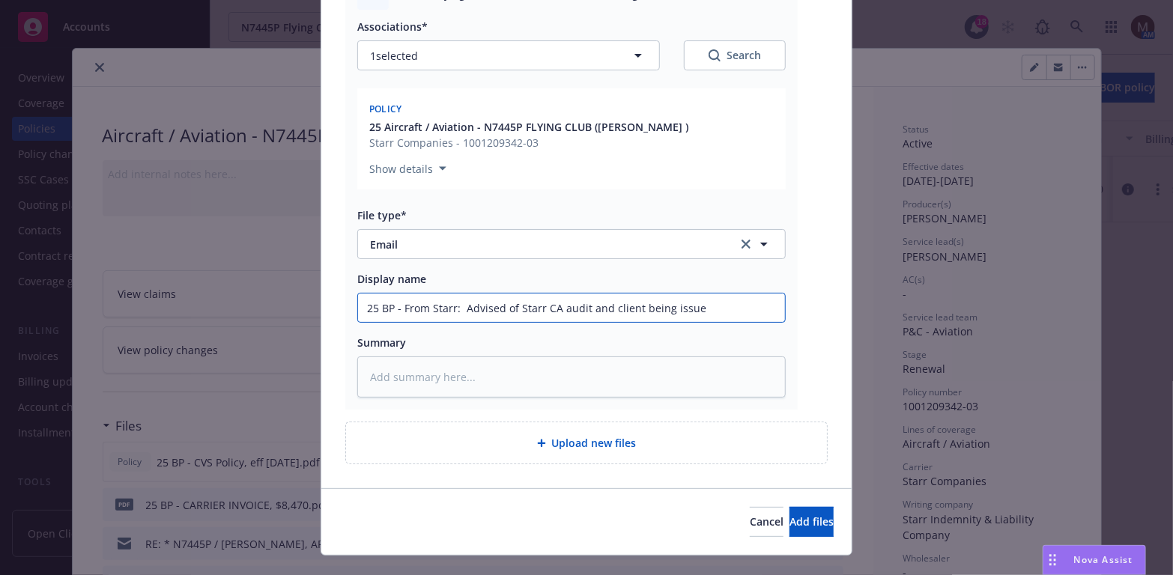
type input "25 BP - From Starr: Advised of Starr CA audit and client being issued"
type textarea "x"
type input "25 BP - From Starr: Advised of Starr CA audit and client being issued"
type textarea "x"
type input "25 BP - From Starr: Advised of Starr CA audit and client being issued a"
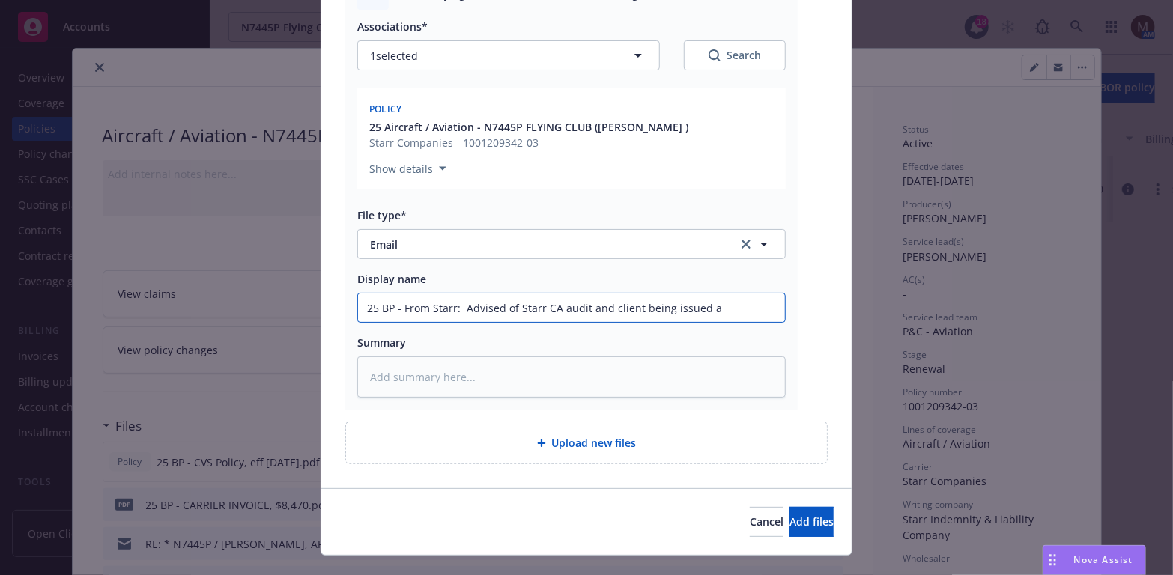
type textarea "x"
type input "25 BP - From Starr: Advised of Starr CA audit and client being issued a"
type textarea "x"
type input "25 BP - From Starr: Advised of Starr CA audit and client being issued a r"
type textarea "x"
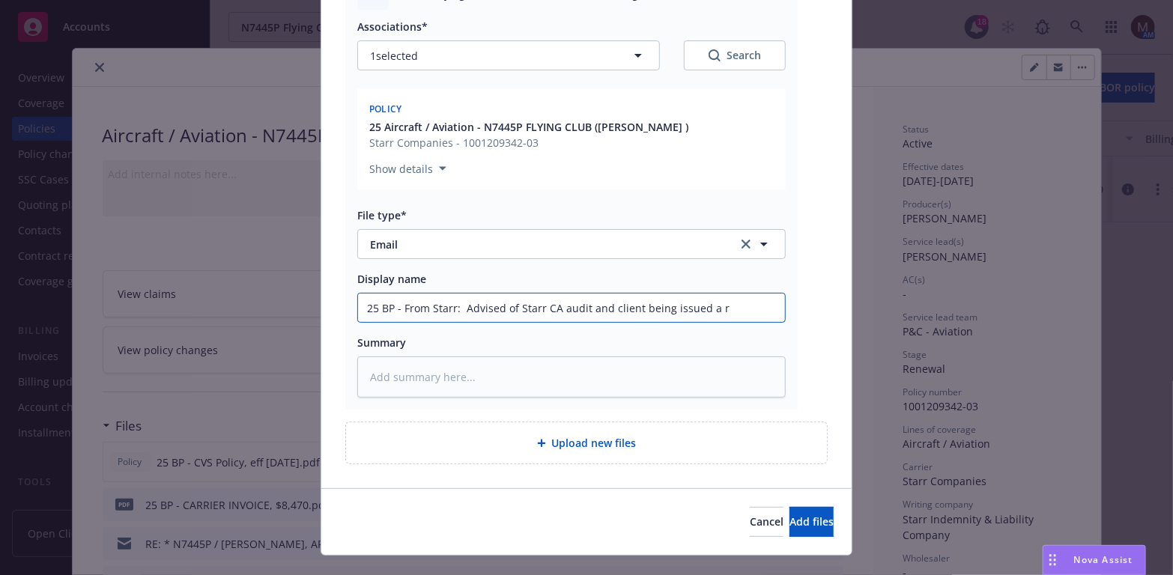
type input "25 BP - From Starr: Advised of Starr CA audit and client being issued a re"
type textarea "x"
type input "25 BP - From Starr: Advised of Starr CA audit and client being issued a ref"
type textarea "x"
type input "25 BP - From Starr: Advised of Starr CA audit and client being issued a refu"
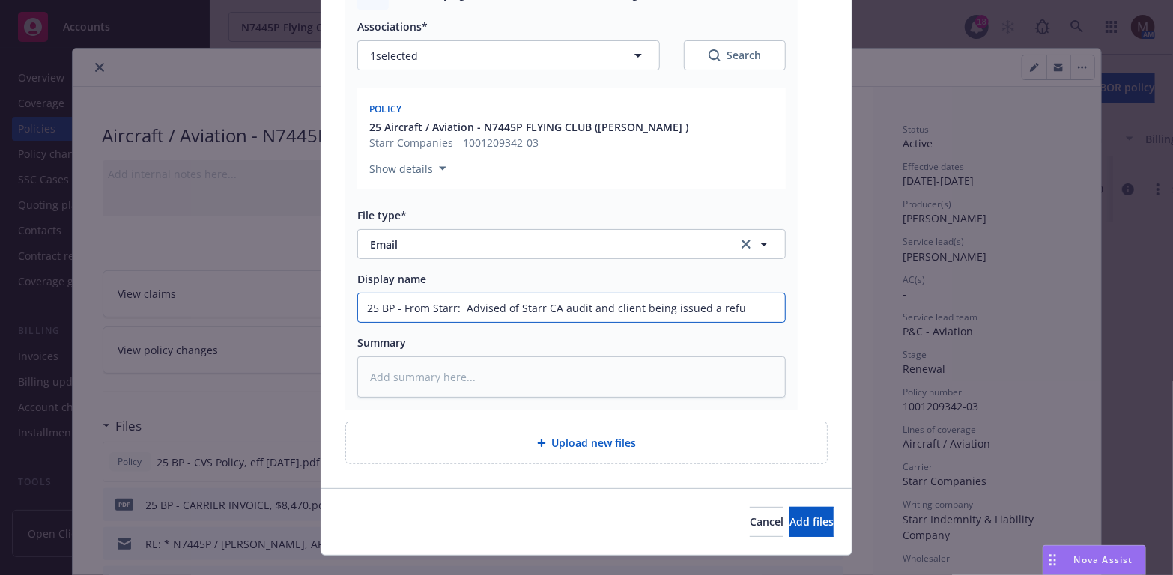
type textarea "x"
type input "25 BP - From Starr: Advised of Starr CA audit and client being issued a refun"
type textarea "x"
type input "25 BP - From Starr: Advised of Starr CA audit and client being issued a refund"
type textarea "x"
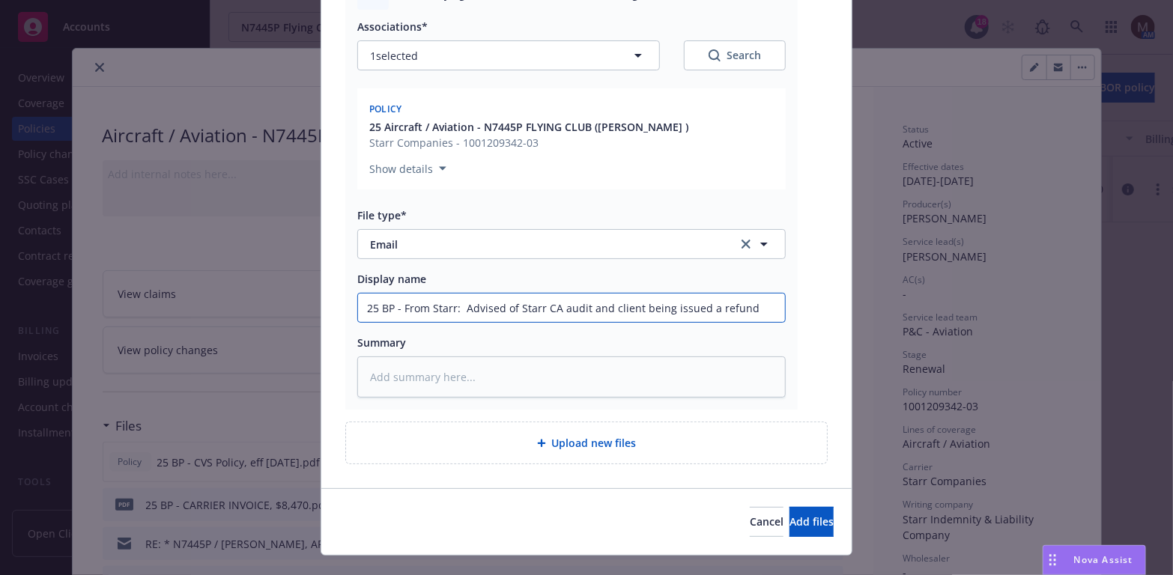
type input "25 BP - From Starr: Advised of Starr CA audit and client being issued a refund"
type textarea "x"
type input "25 BP - From Starr: Advised of Starr CA audit and client being issued a refund ("
type textarea "x"
type input "25 BP - From Starr: Advised of Starr CA audit and client being issued a refund …"
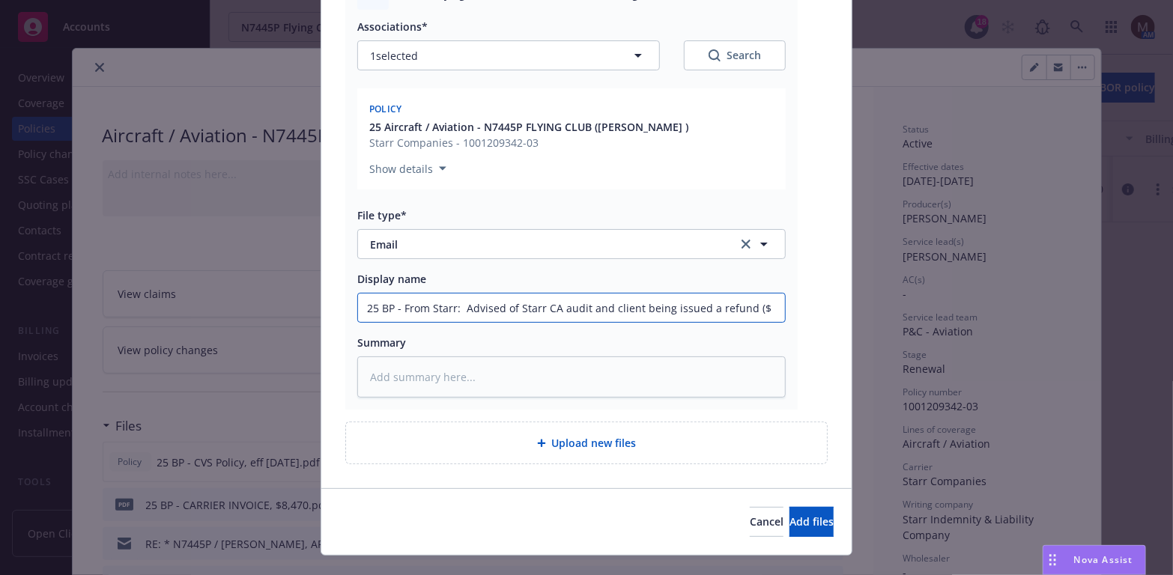
type textarea "x"
type input "25 BP - From Starr: Advised of Starr CA audit and client being issued a refund …"
type textarea "x"
type input "25 BP - From Starr: Advised of Starr CA audit and client being issued a refund …"
drag, startPoint x: 769, startPoint y: 310, endPoint x: 351, endPoint y: 321, distance: 418.2
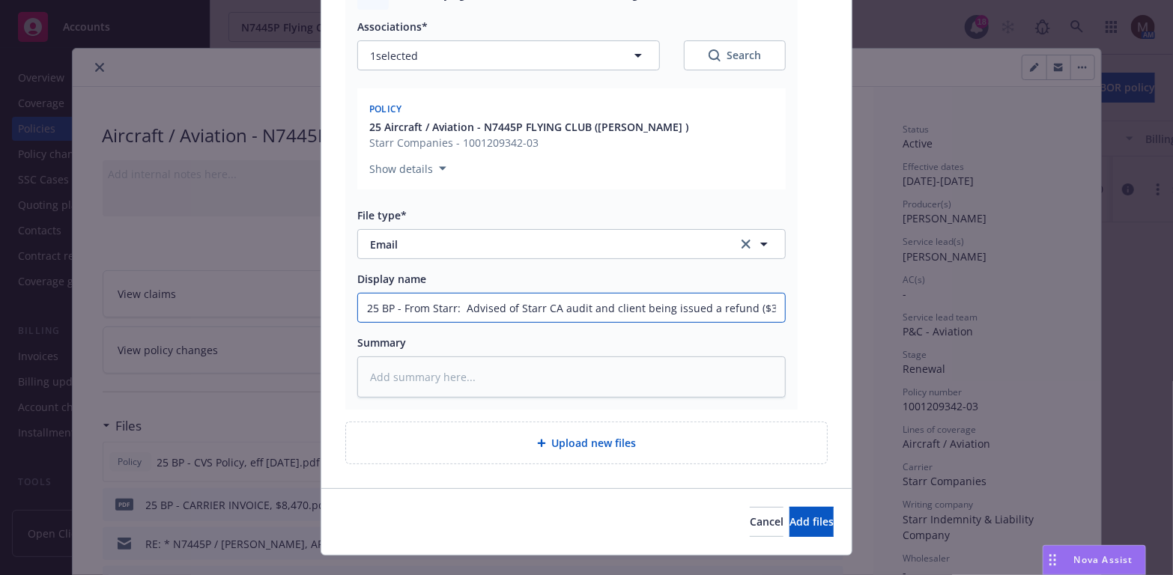
click at [357, 321] on div "25 BP - From Starr: Advised of Starr CA audit and client being issued a refund …" at bounding box center [571, 308] width 429 height 30
click at [396, 365] on textarea at bounding box center [571, 377] width 429 height 41
paste textarea "25 BP - From Starr: Advised of Starr CA audit and client being issued a refund …"
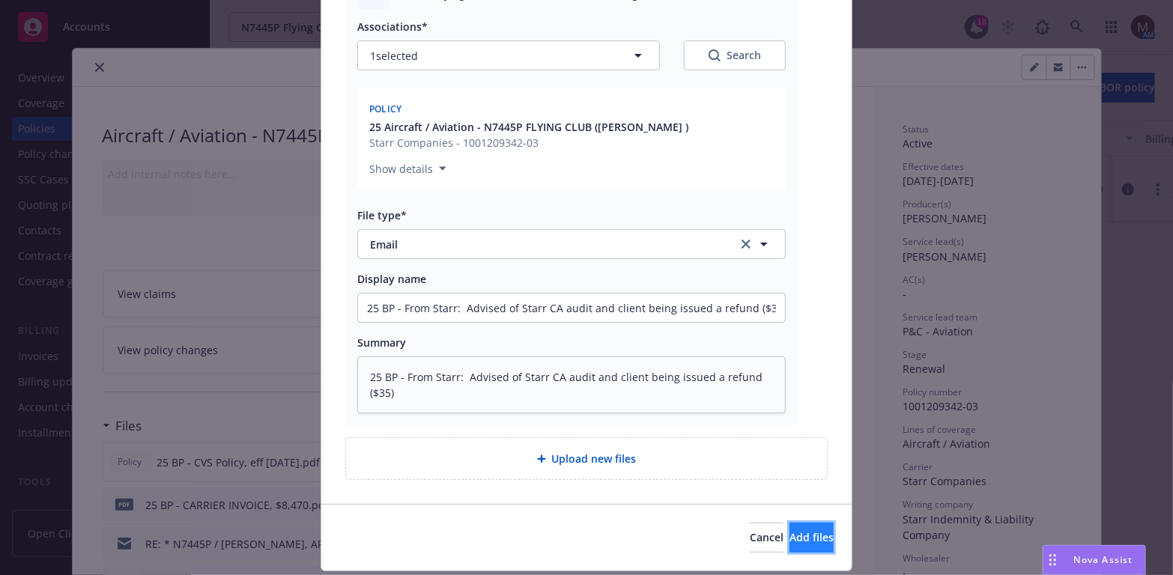
click at [790, 533] on span "Add files" at bounding box center [812, 537] width 44 height 14
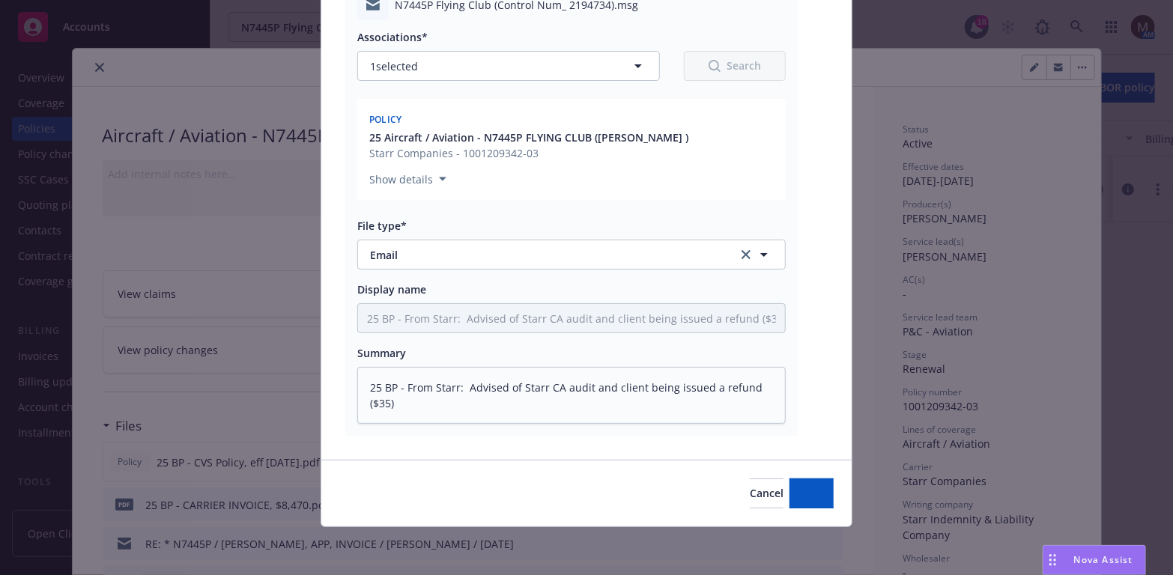
scroll to position [213, 0]
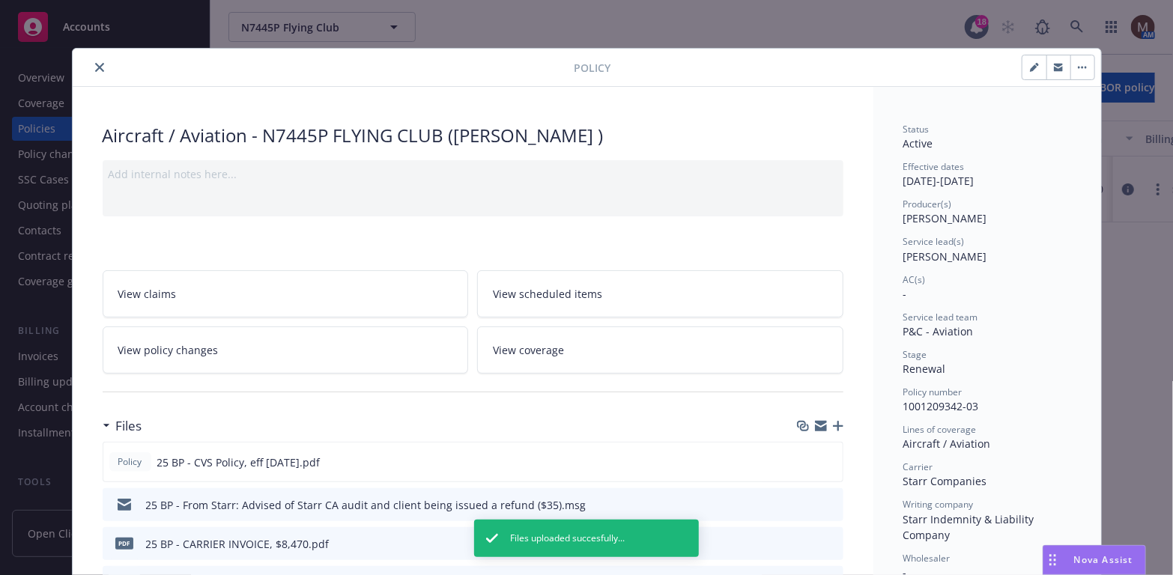
click at [95, 66] on icon "close" at bounding box center [99, 67] width 9 height 9
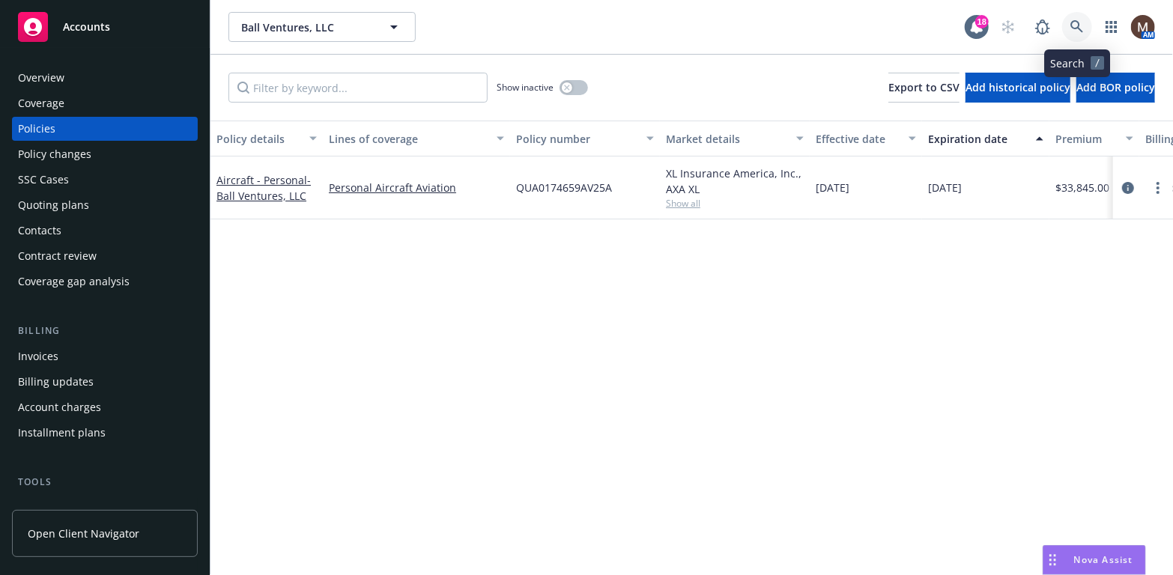
click at [1079, 20] on icon at bounding box center [1077, 26] width 13 height 13
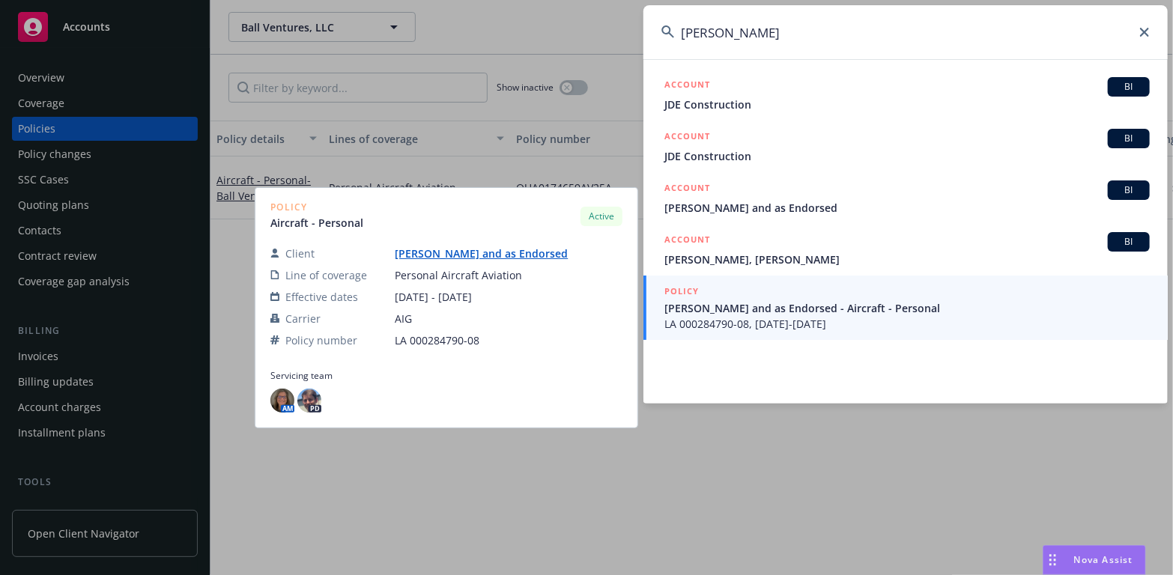
type input "john edwards"
drag, startPoint x: 726, startPoint y: 315, endPoint x: 667, endPoint y: 317, distance: 58.5
click at [726, 315] on span "John Edward Hanson and as Endorsed - Aircraft - Personal" at bounding box center [906, 308] width 485 height 16
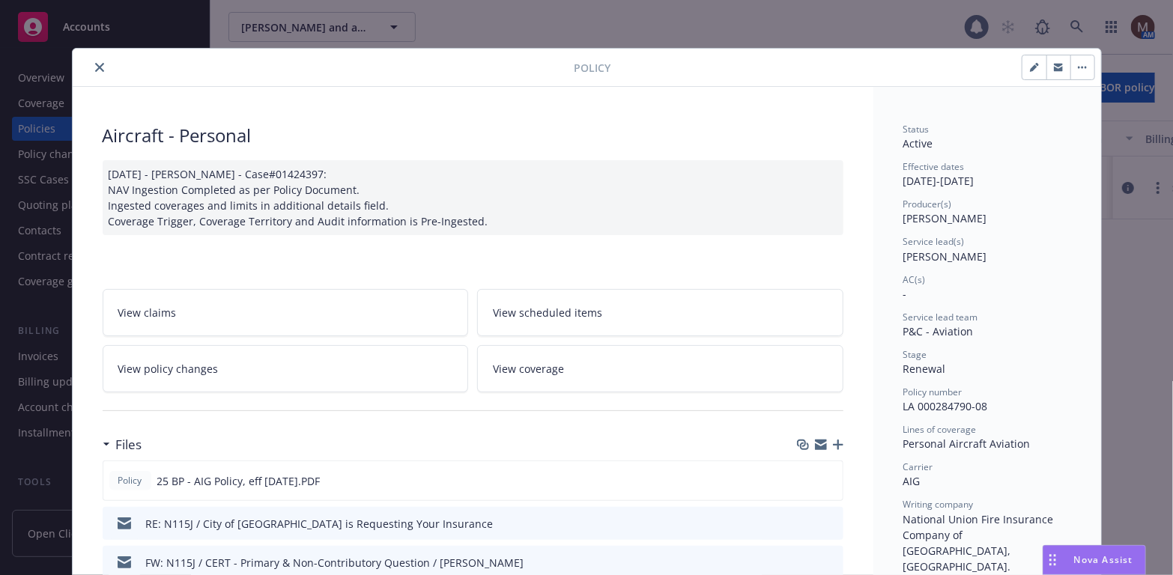
click at [95, 67] on icon "close" at bounding box center [99, 67] width 9 height 9
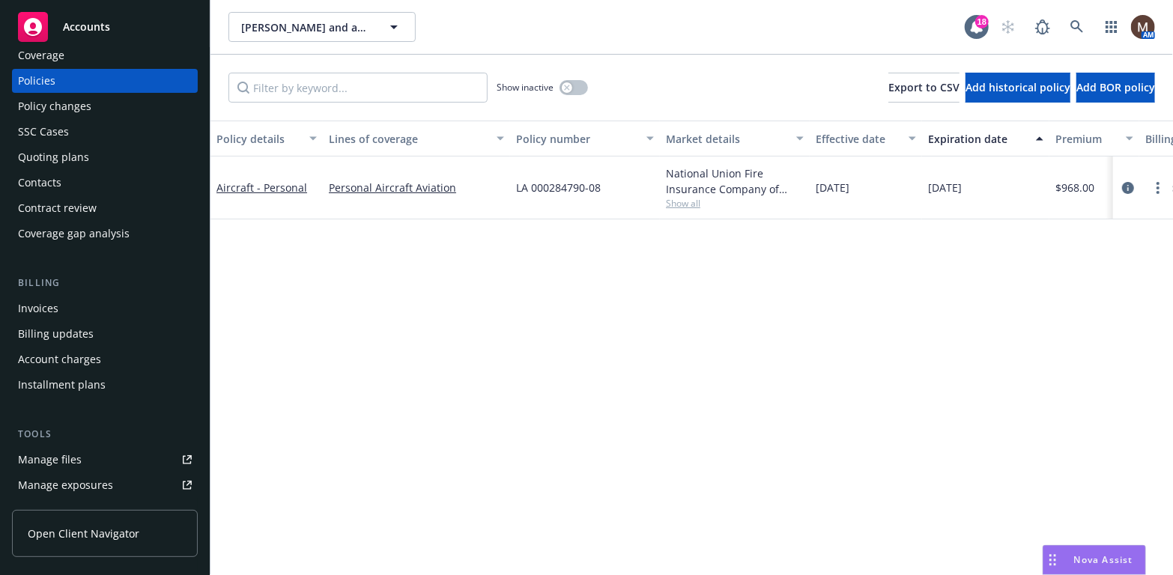
scroll to position [75, 0]
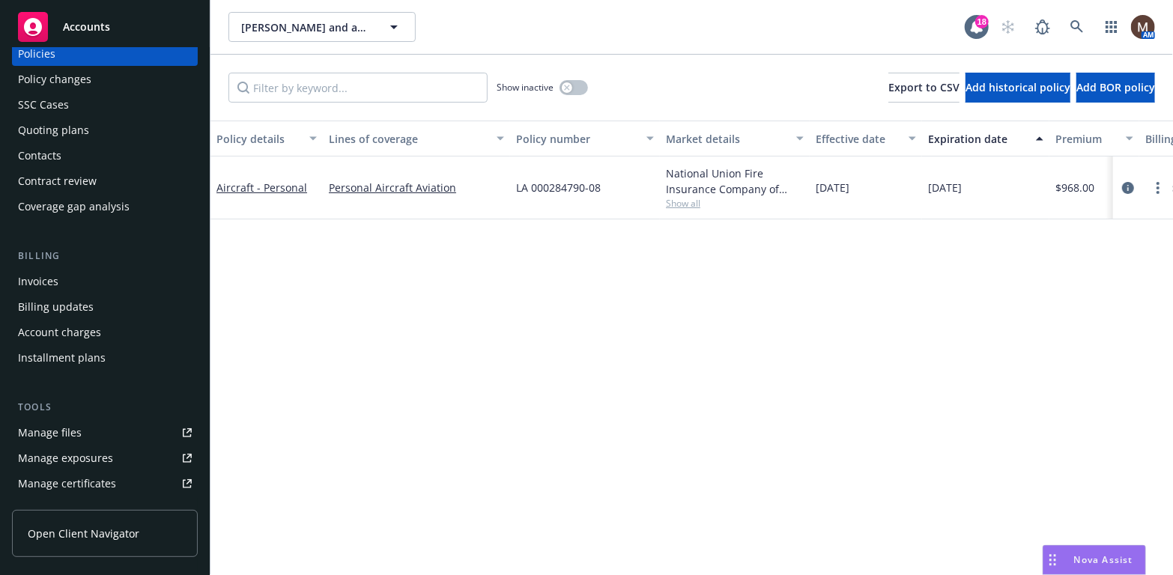
click at [94, 432] on link "Manage files" at bounding box center [105, 433] width 186 height 24
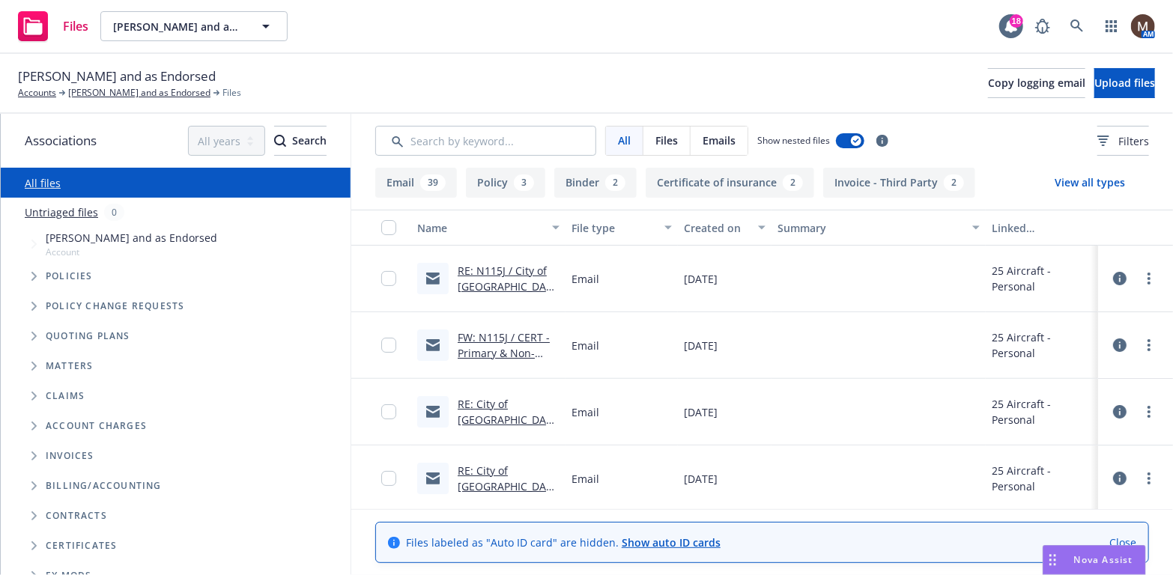
click at [483, 281] on link "RE: N115J / City of [GEOGRAPHIC_DATA] is Requesting Your Insurance" at bounding box center [508, 294] width 101 height 61
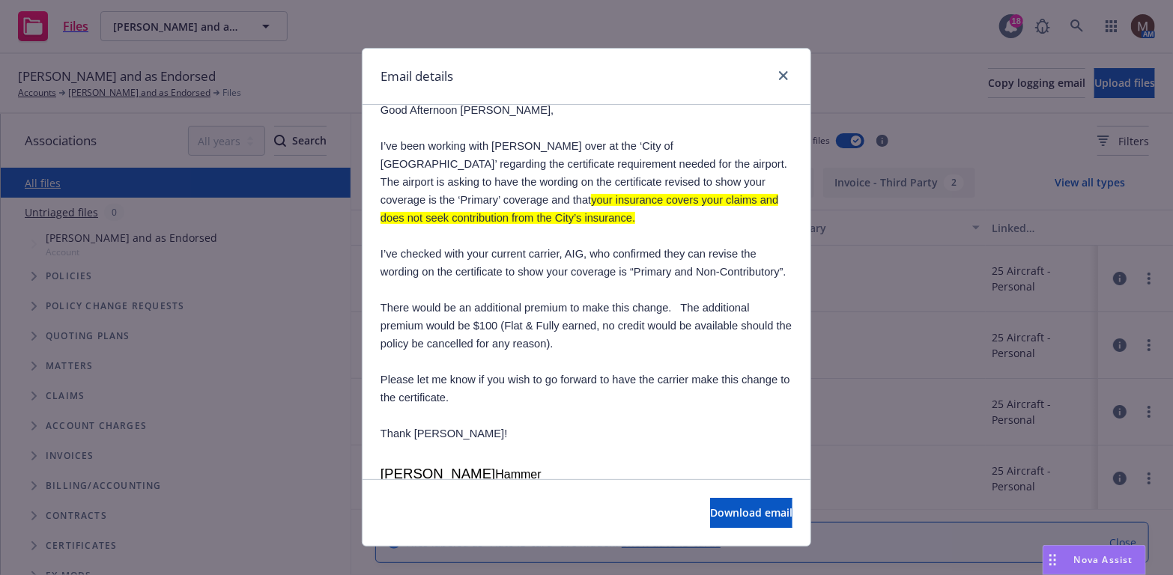
scroll to position [150, 0]
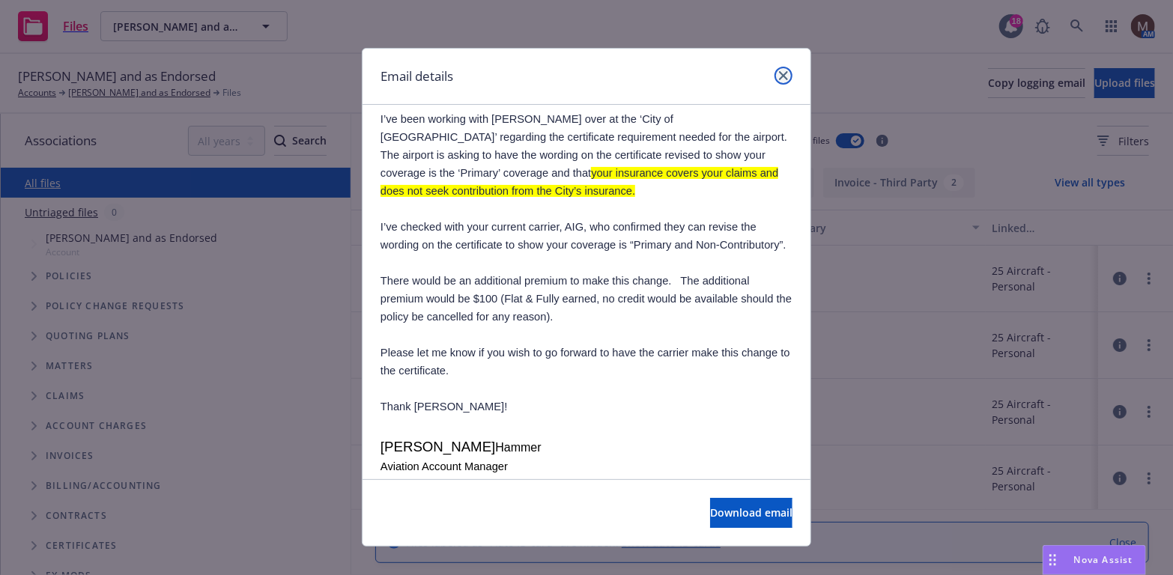
click at [779, 71] on icon "close" at bounding box center [783, 75] width 9 height 9
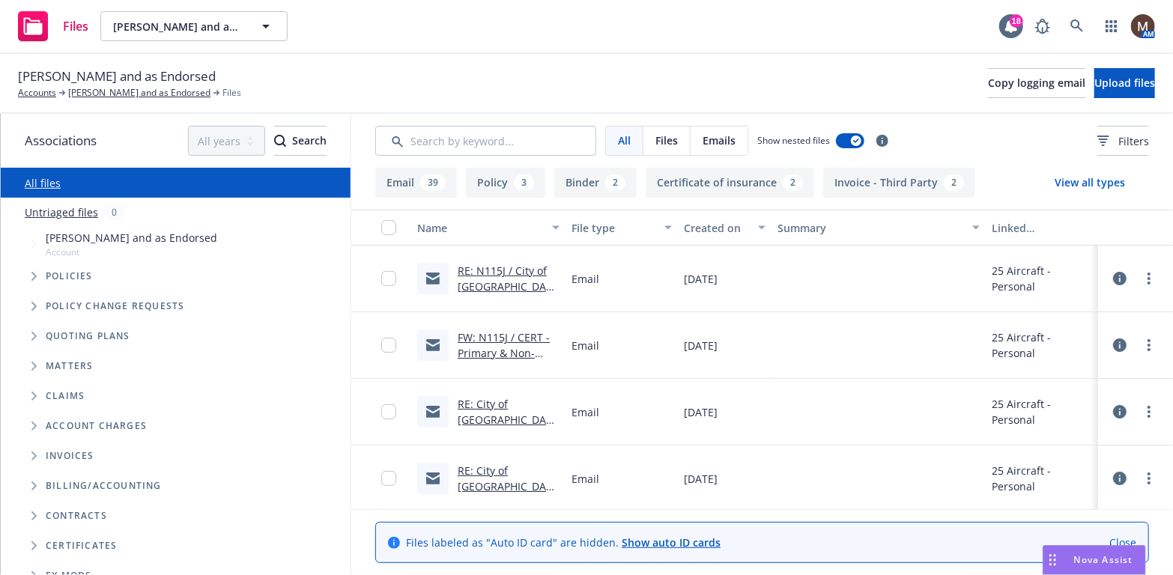
click at [509, 331] on link "FW: N115J / CERT - Primary & Non-Contributory Question / [PERSON_NAME]" at bounding box center [504, 368] width 92 height 77
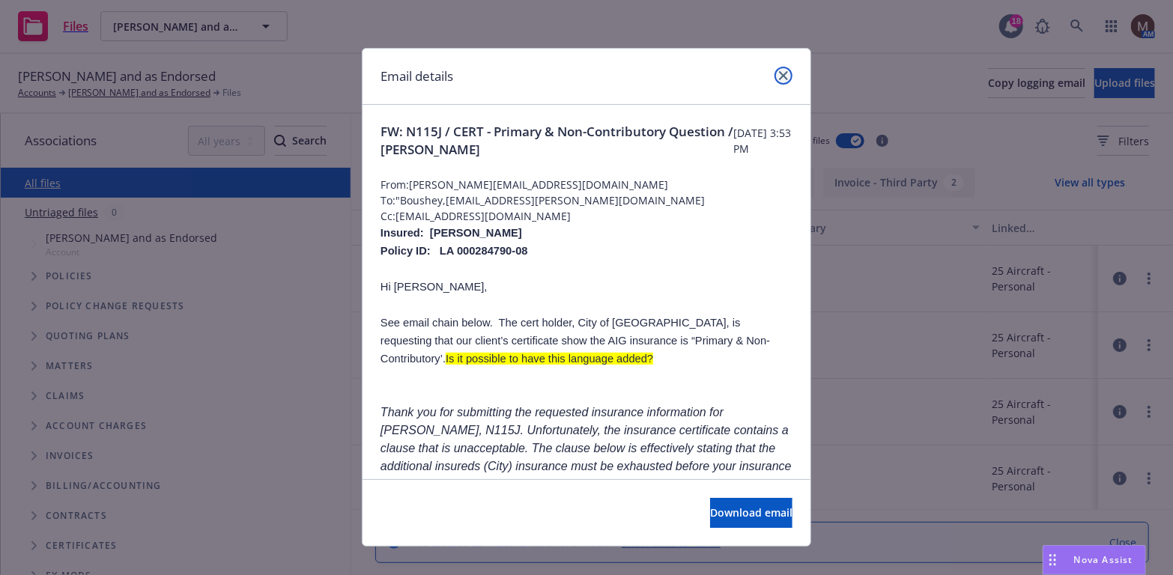
click at [779, 71] on icon "close" at bounding box center [783, 75] width 9 height 9
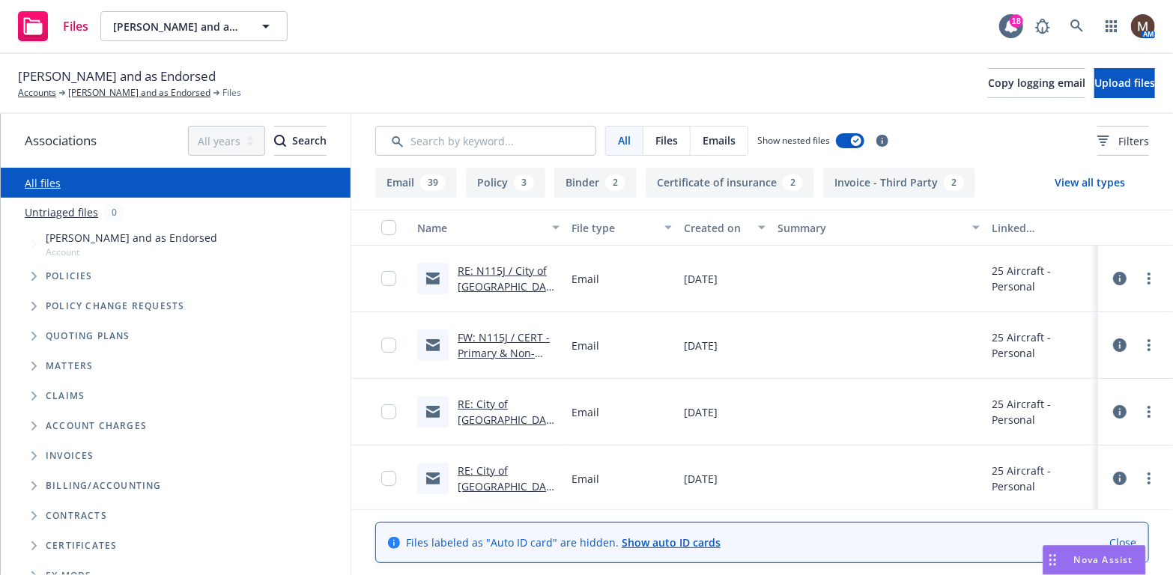
click at [503, 267] on link "RE: N115J / City of [GEOGRAPHIC_DATA] is Requesting Your Insurance" at bounding box center [508, 294] width 101 height 61
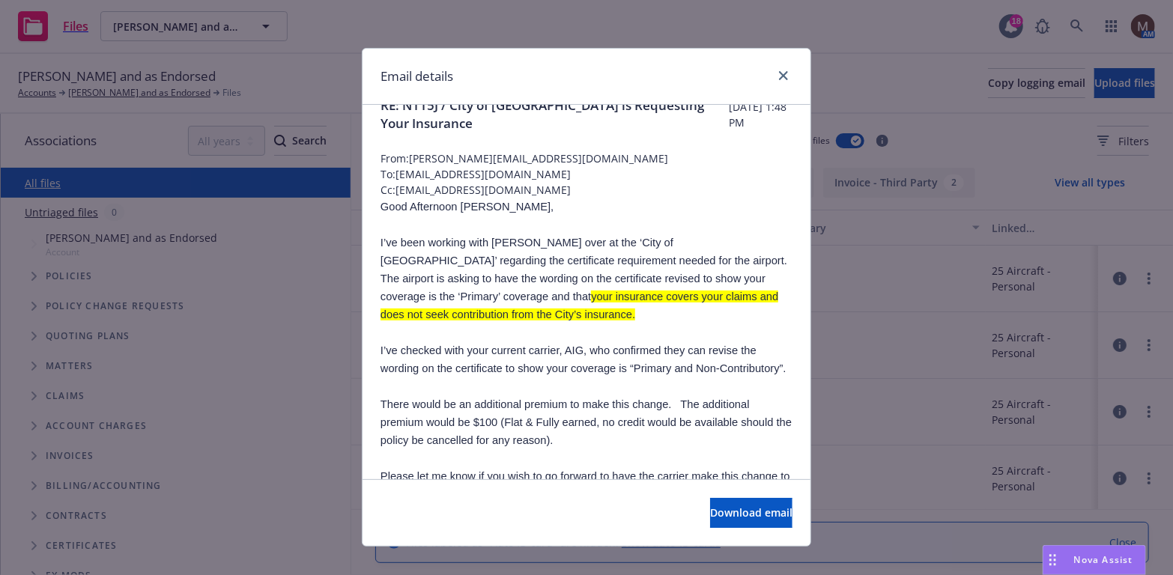
scroll to position [0, 0]
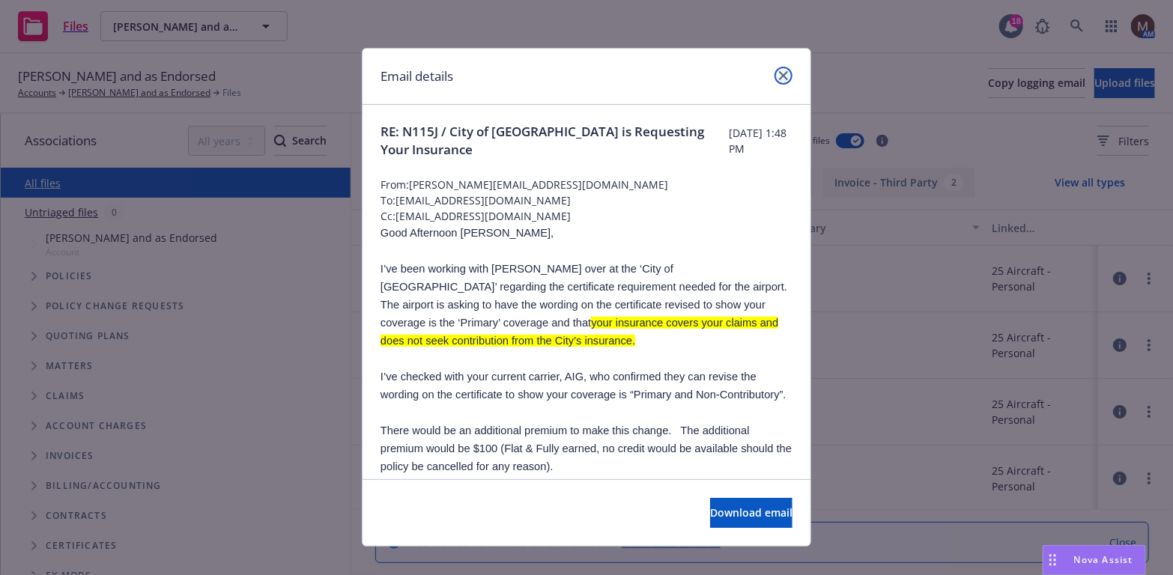
click at [779, 73] on icon "close" at bounding box center [783, 75] width 9 height 9
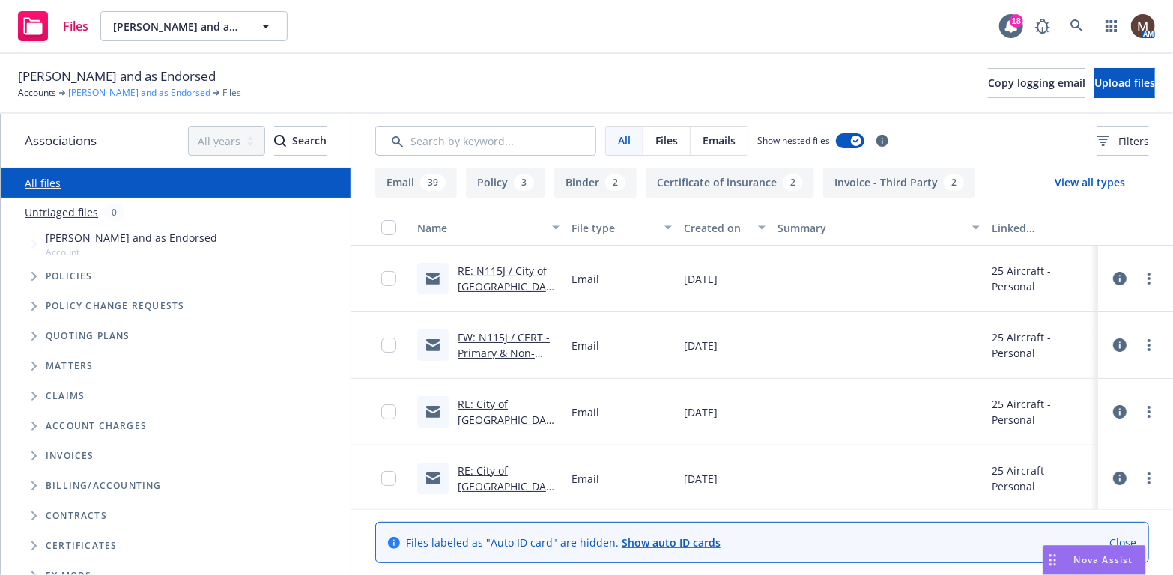
click at [139, 91] on link "John Edward Hanson and as Endorsed" at bounding box center [139, 92] width 142 height 13
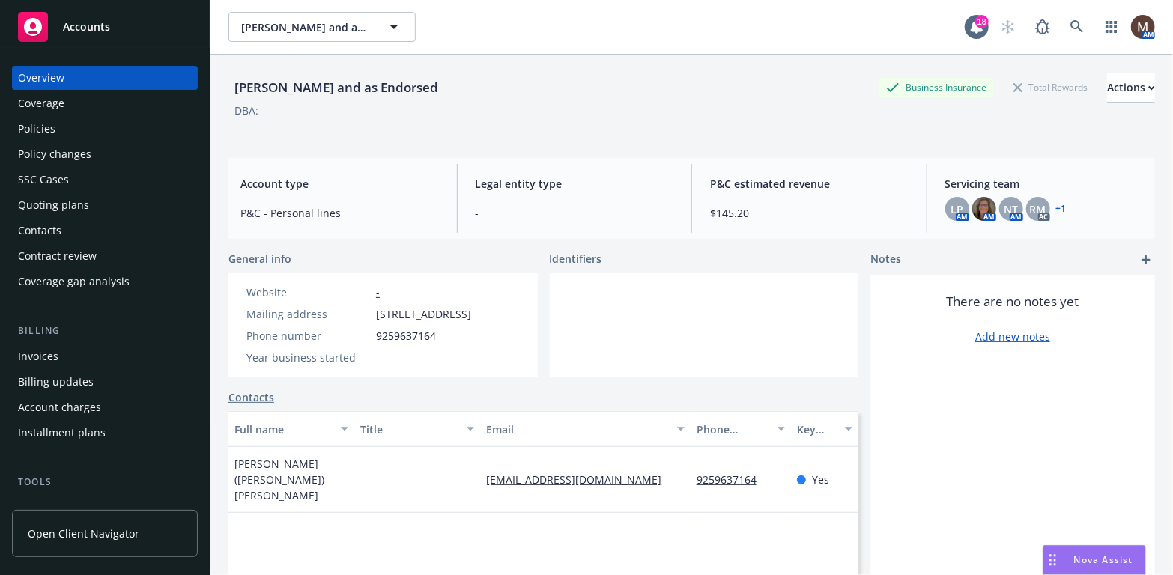
click at [55, 228] on div "Contacts" at bounding box center [39, 231] width 43 height 24
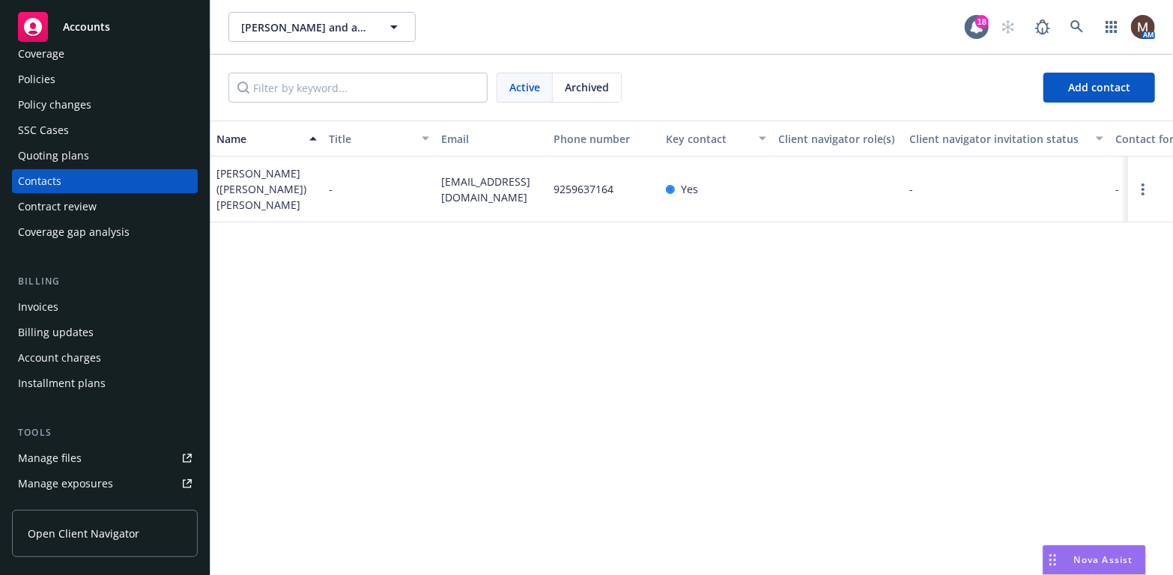
scroll to position [75, 0]
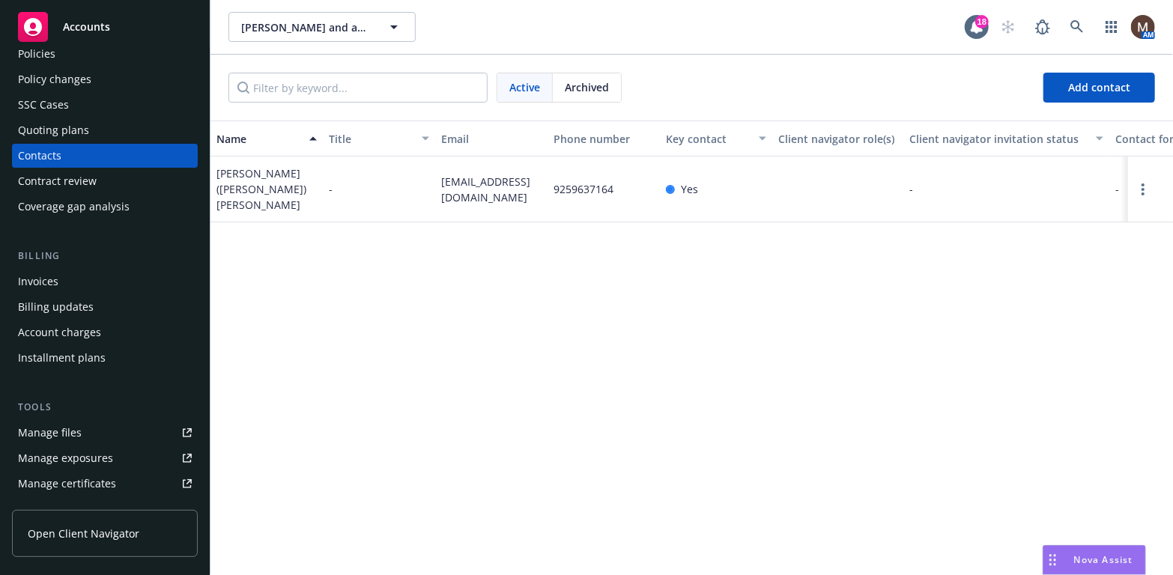
click at [85, 432] on link "Manage files" at bounding box center [105, 433] width 186 height 24
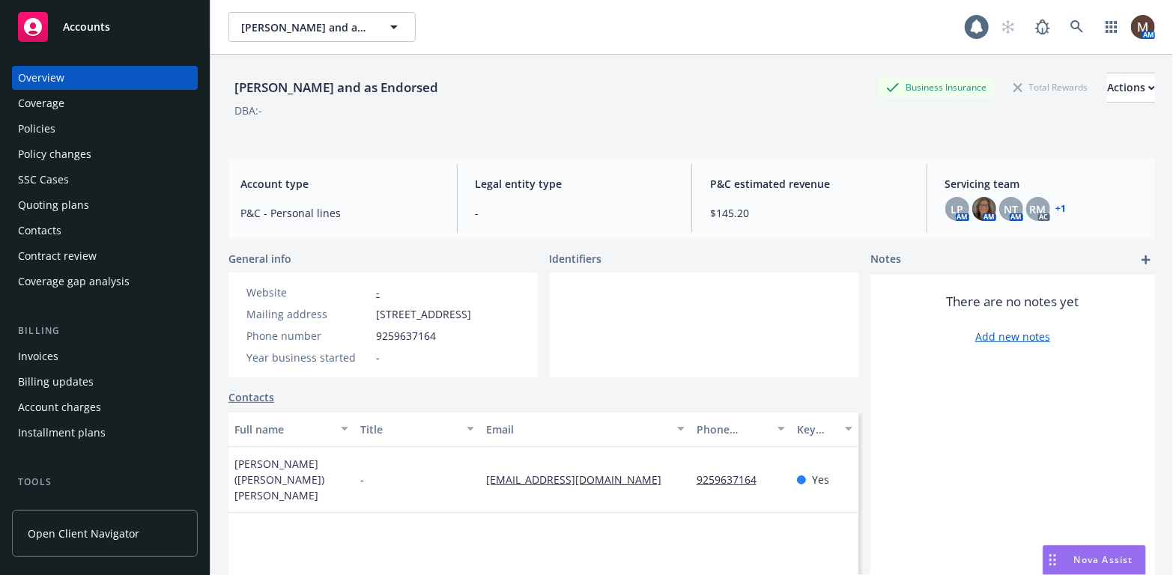
click at [46, 127] on div "Policies" at bounding box center [36, 129] width 37 height 24
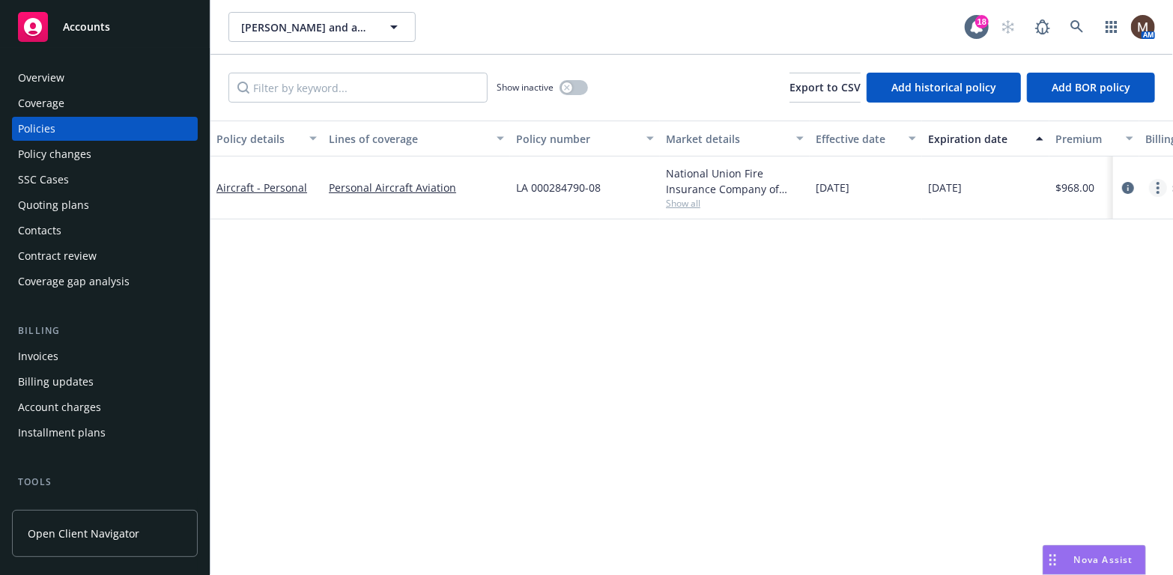
click at [1157, 184] on icon "more" at bounding box center [1158, 188] width 3 height 12
click at [1017, 394] on link "Copy logging email" at bounding box center [1079, 398] width 176 height 30
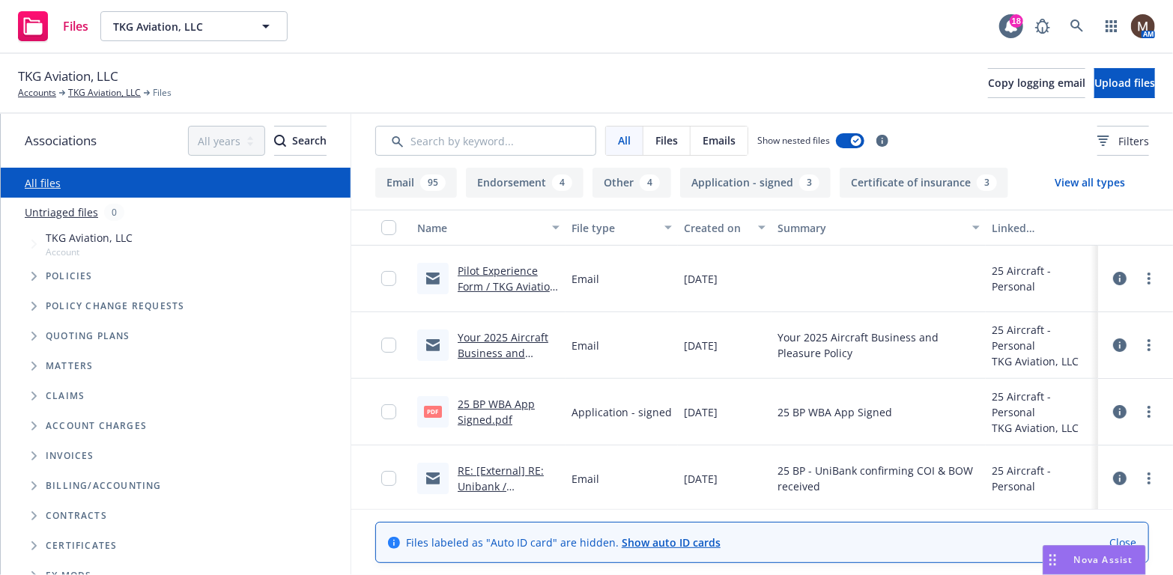
click at [499, 401] on link "25 BP WBA App Signed.pdf" at bounding box center [496, 412] width 77 height 30
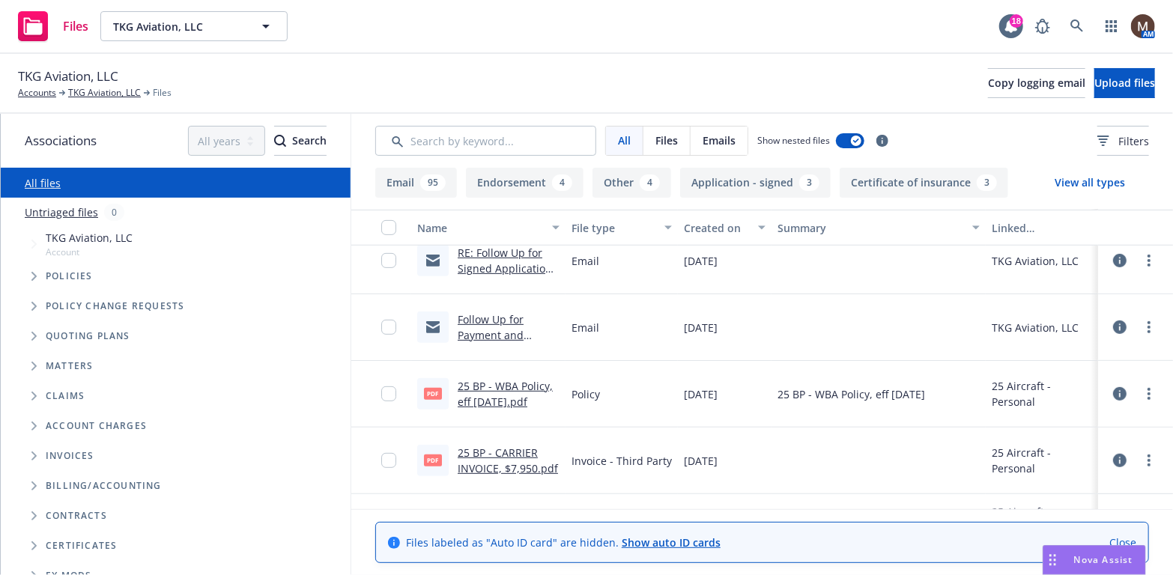
scroll to position [375, 0]
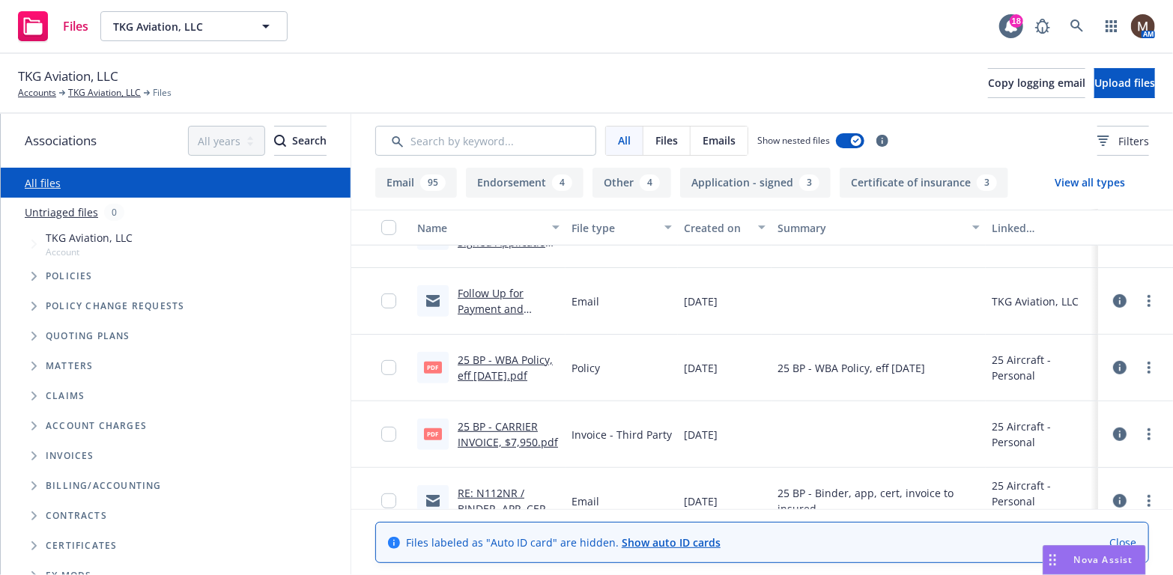
click at [518, 355] on link "25 BP - WBA Policy, eff [DATE].pdf" at bounding box center [505, 368] width 95 height 30
drag, startPoint x: 109, startPoint y: 89, endPoint x: 106, endPoint y: 105, distance: 16.0
click at [109, 89] on link "TKG Aviation, LLC" at bounding box center [104, 92] width 73 height 13
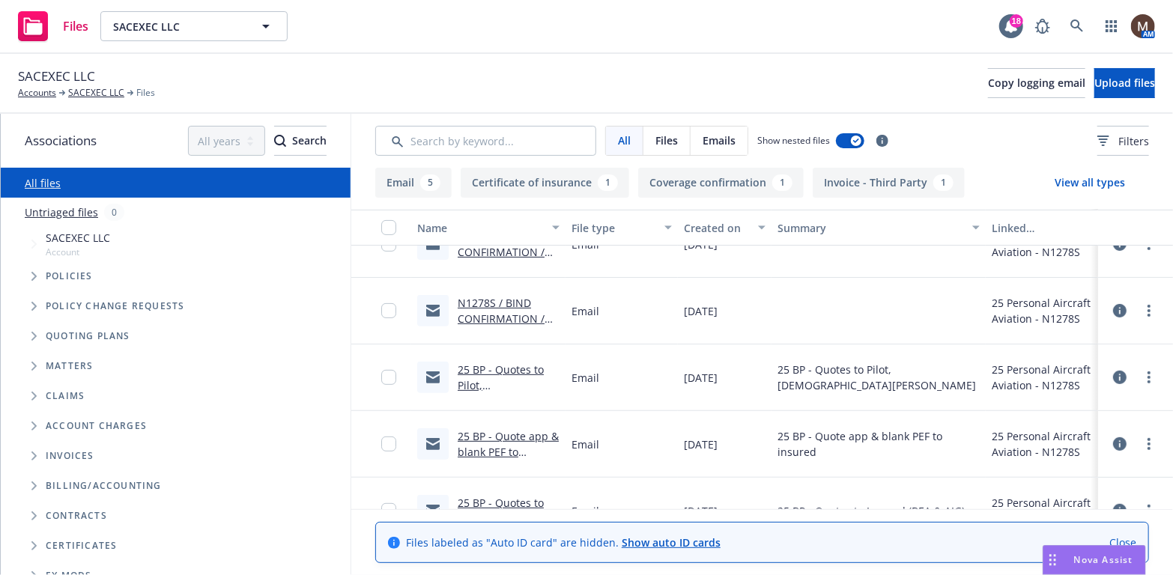
scroll to position [150, 0]
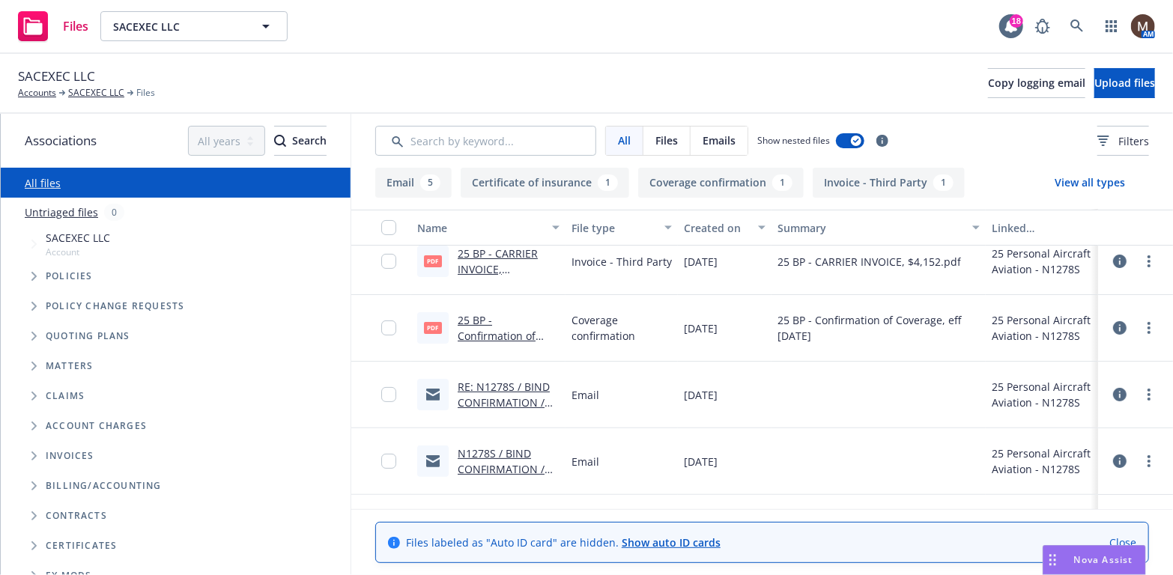
click at [517, 319] on link "25 BP - Confirmation of Coverage, eff 08.15.2025.PDF" at bounding box center [497, 343] width 78 height 61
click at [97, 91] on link "SACEXEC LLC" at bounding box center [96, 92] width 56 height 13
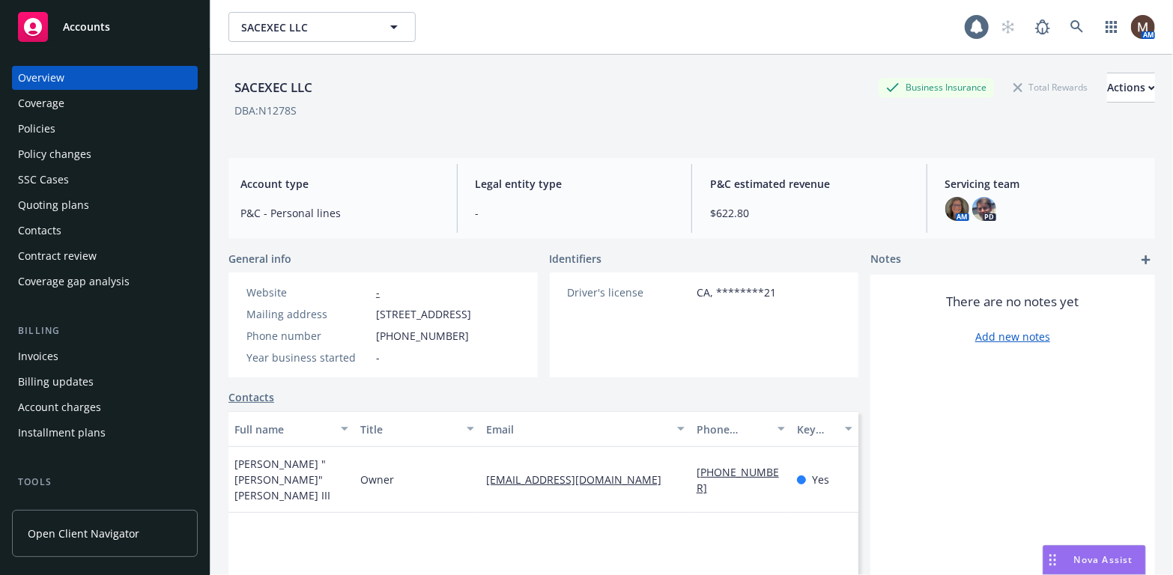
click at [49, 128] on div "Policies" at bounding box center [36, 129] width 37 height 24
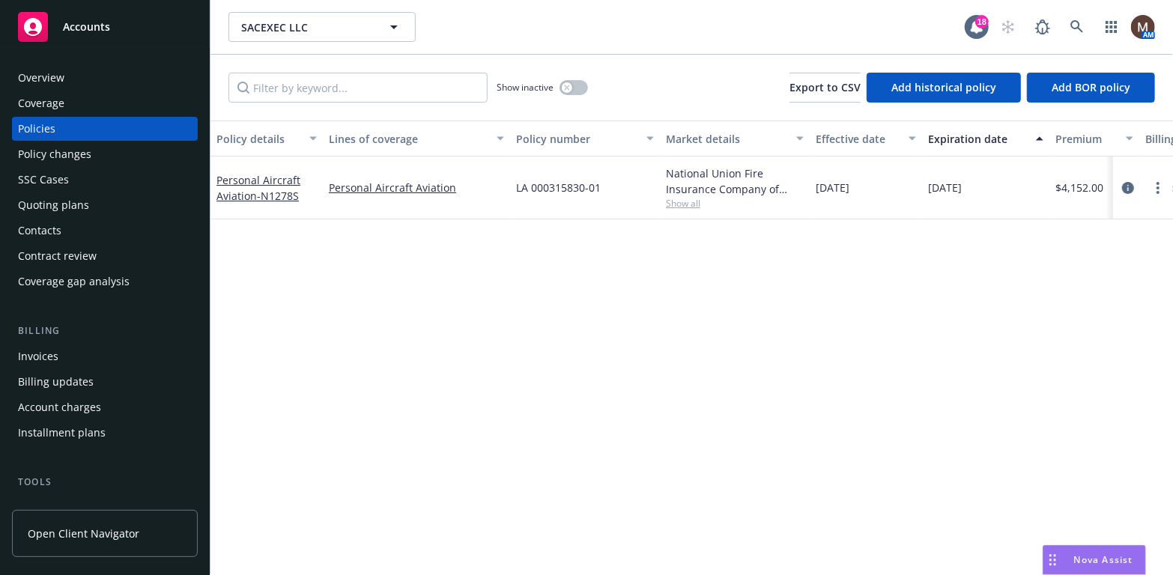
click at [61, 352] on div "Invoices" at bounding box center [105, 357] width 174 height 24
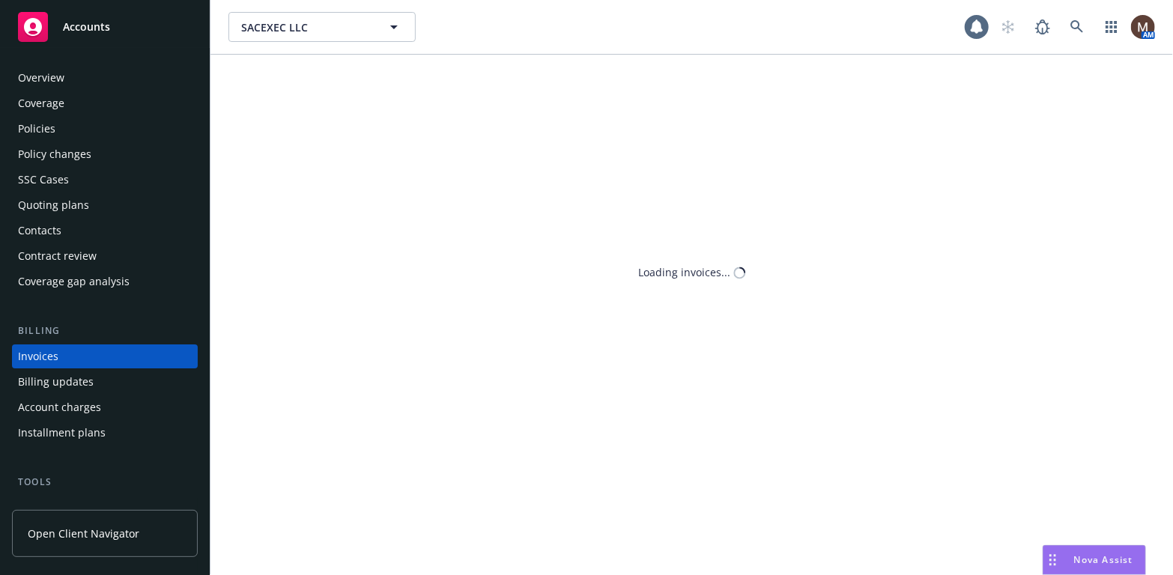
scroll to position [44, 0]
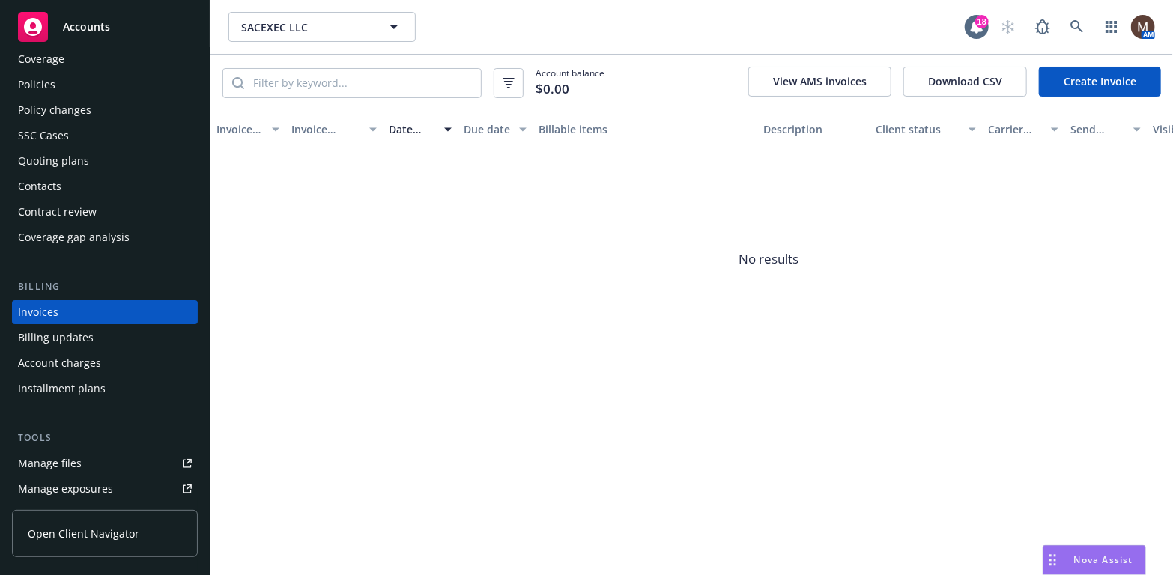
click at [1073, 79] on link "Create Invoice" at bounding box center [1100, 82] width 122 height 30
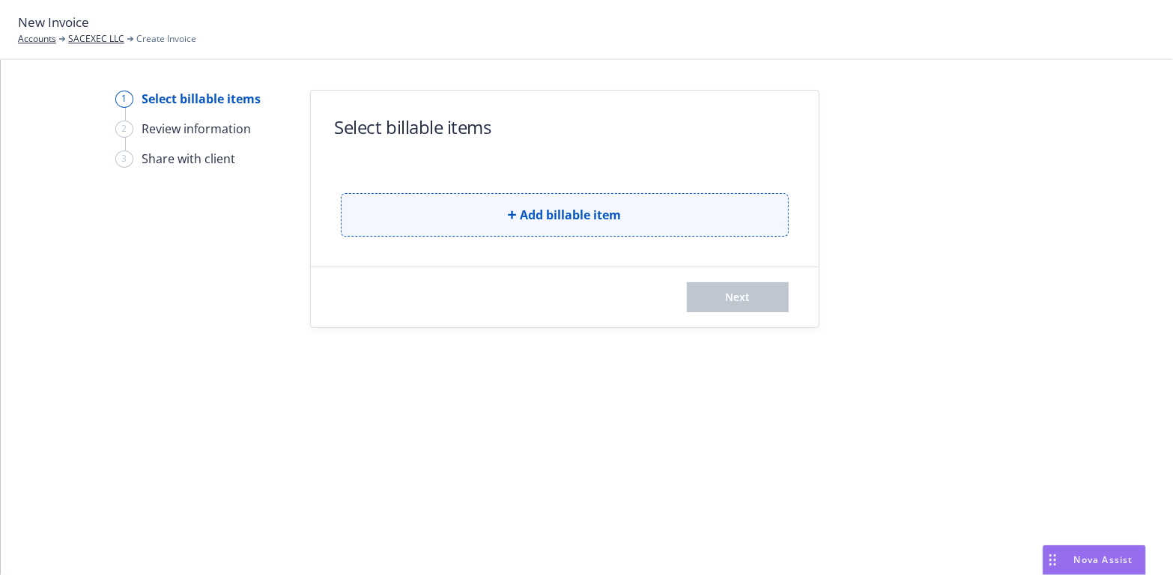
click at [524, 211] on span "Add billable item" at bounding box center [571, 215] width 101 height 18
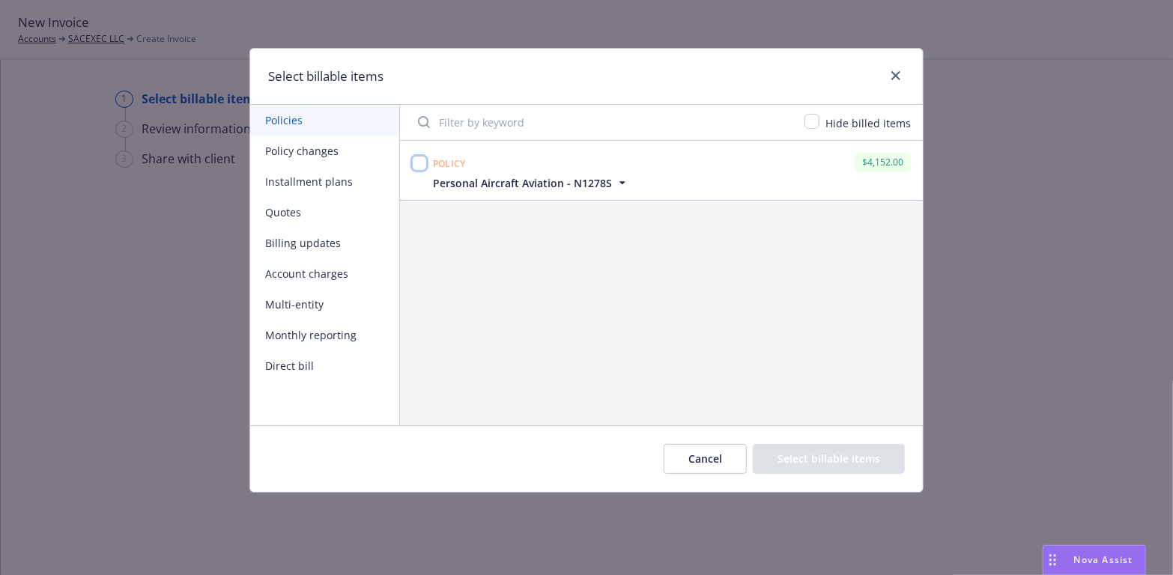
click at [417, 161] on input "checkbox" at bounding box center [419, 163] width 15 height 15
checkbox input "true"
click at [818, 453] on button "Select billable items" at bounding box center [829, 459] width 152 height 30
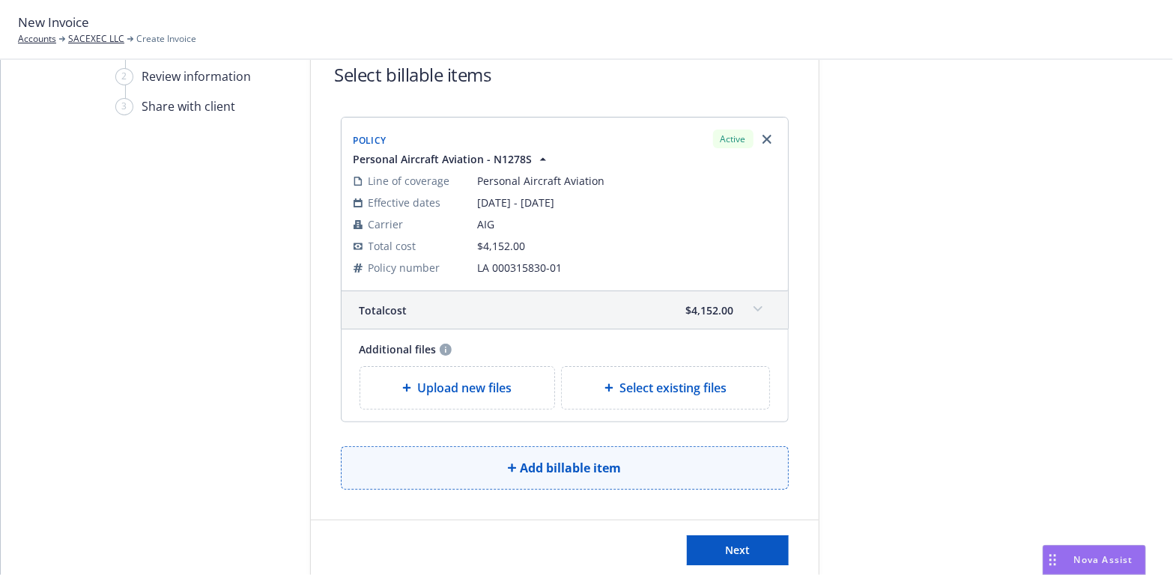
scroll to position [75, 0]
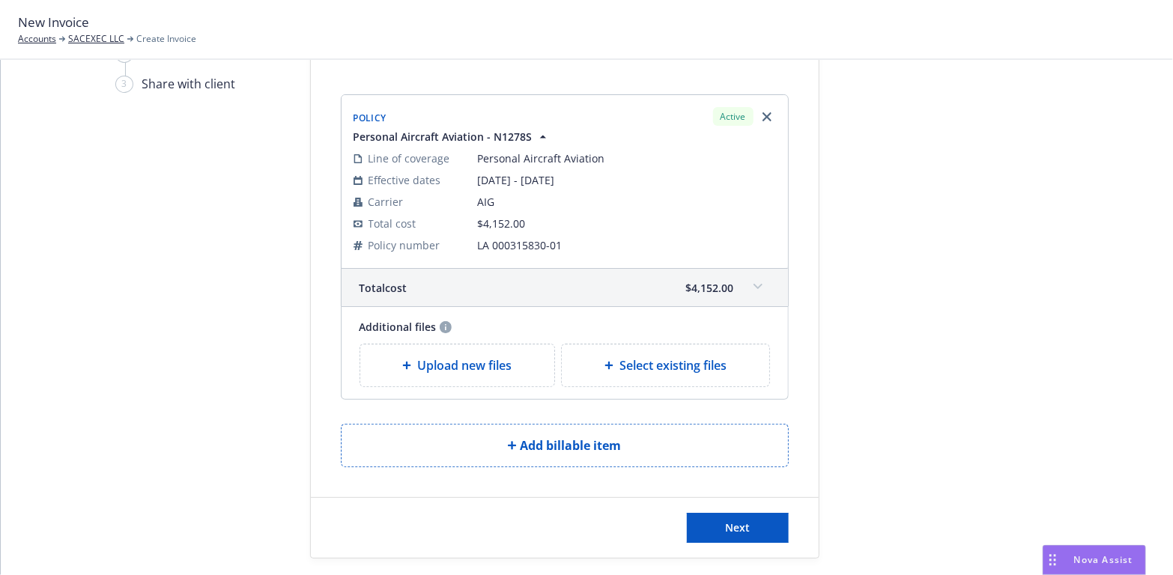
click at [661, 366] on span "Select existing files" at bounding box center [673, 366] width 107 height 18
select select "Invoice - Third Party"
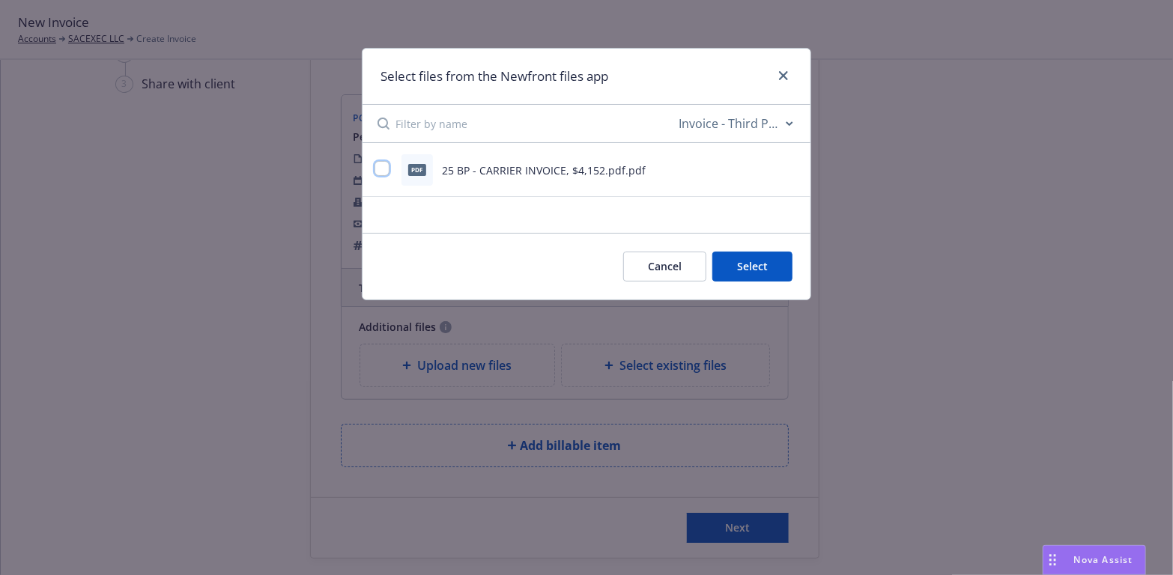
click at [378, 162] on input "checkbox" at bounding box center [382, 168] width 15 height 15
checkbox input "true"
click at [764, 264] on button "Select 1 file" at bounding box center [739, 267] width 108 height 30
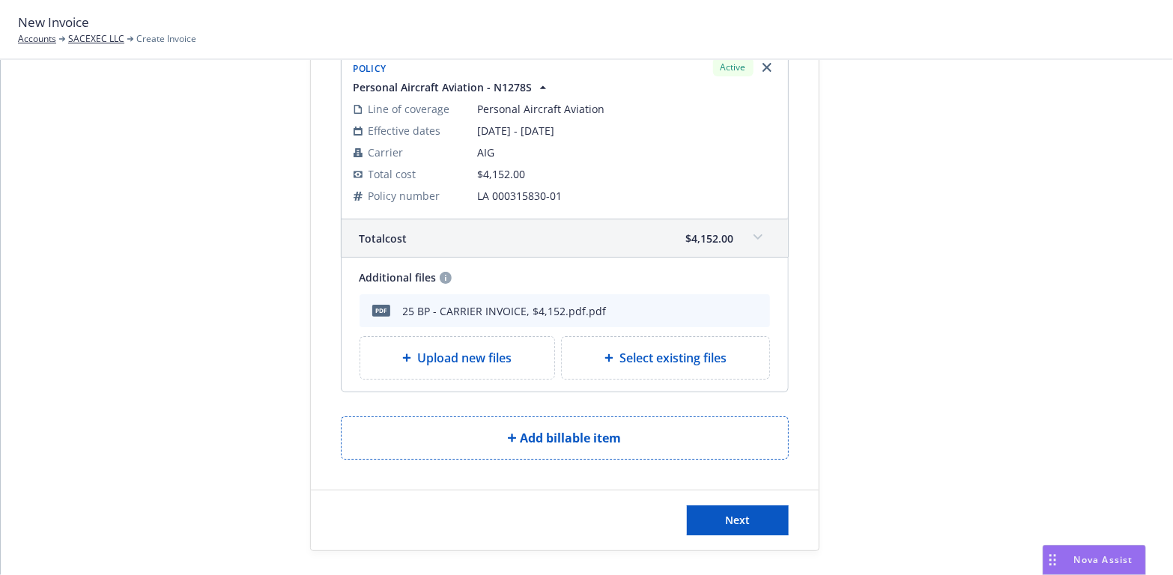
scroll to position [129, 0]
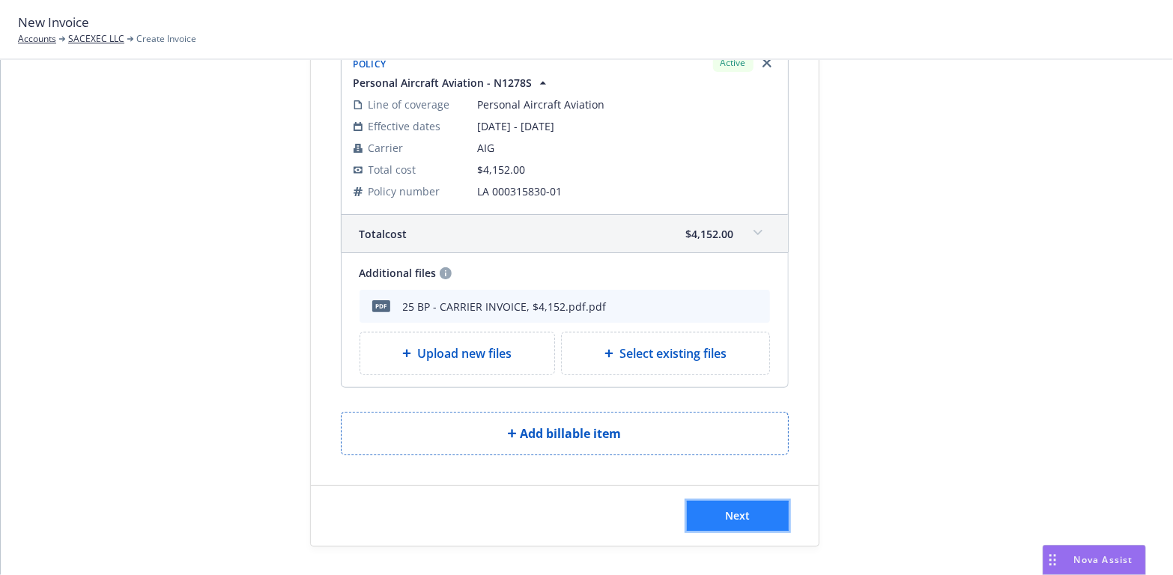
click at [715, 513] on button "Next" at bounding box center [738, 516] width 102 height 30
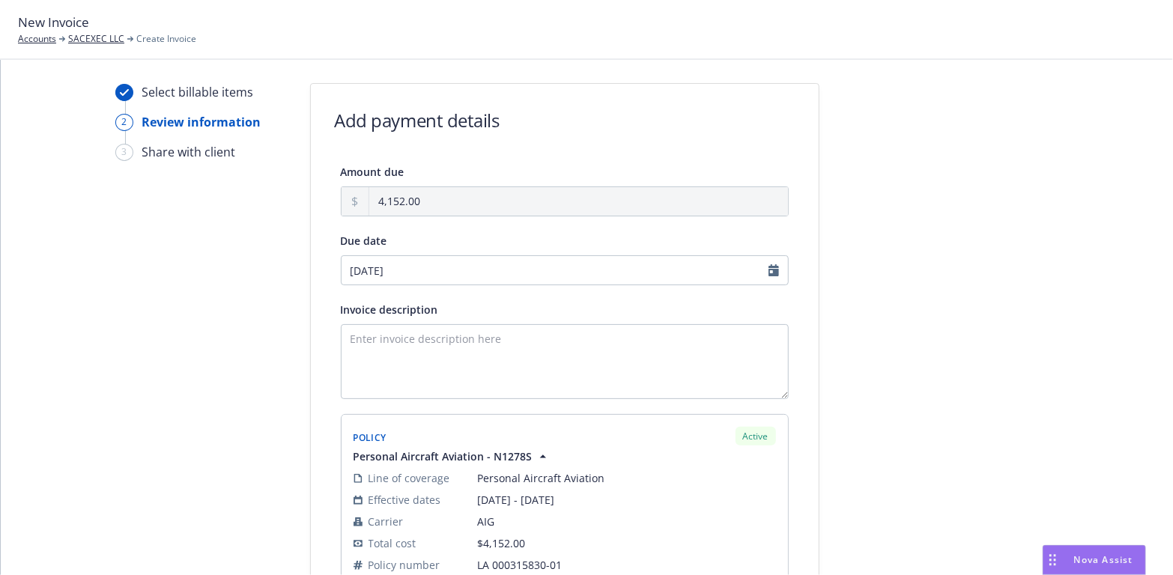
scroll to position [0, 0]
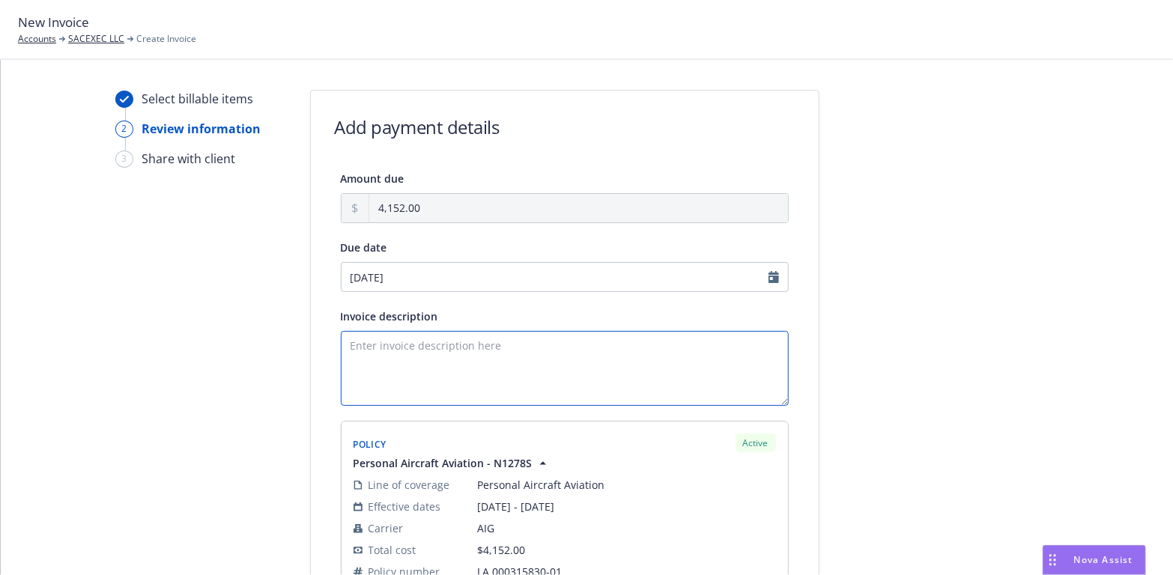
click at [375, 346] on textarea "Invoice description" at bounding box center [565, 368] width 448 height 75
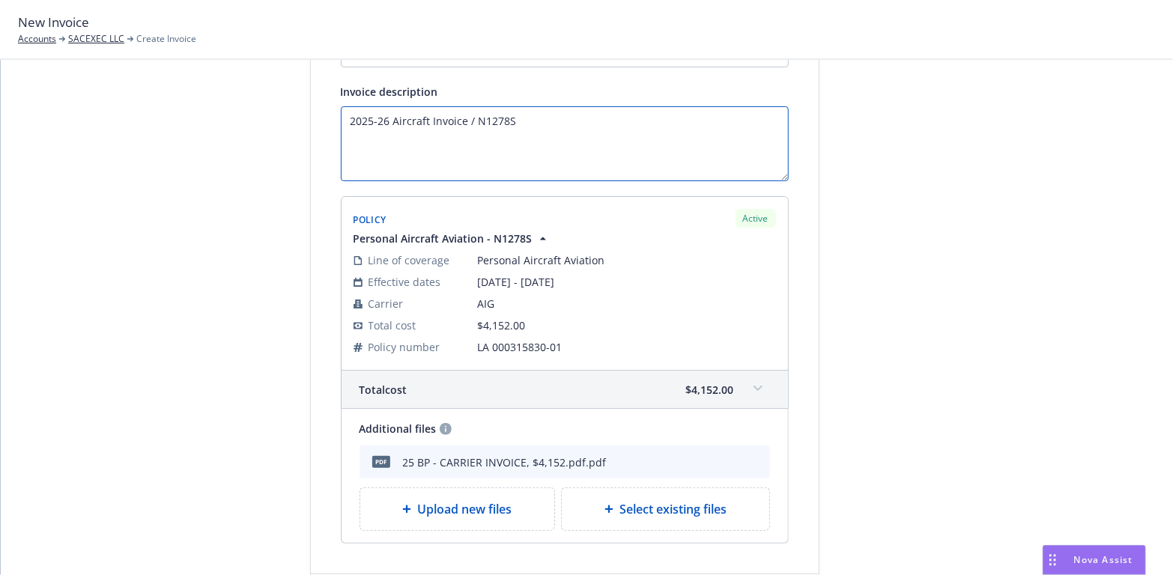
scroll to position [300, 0]
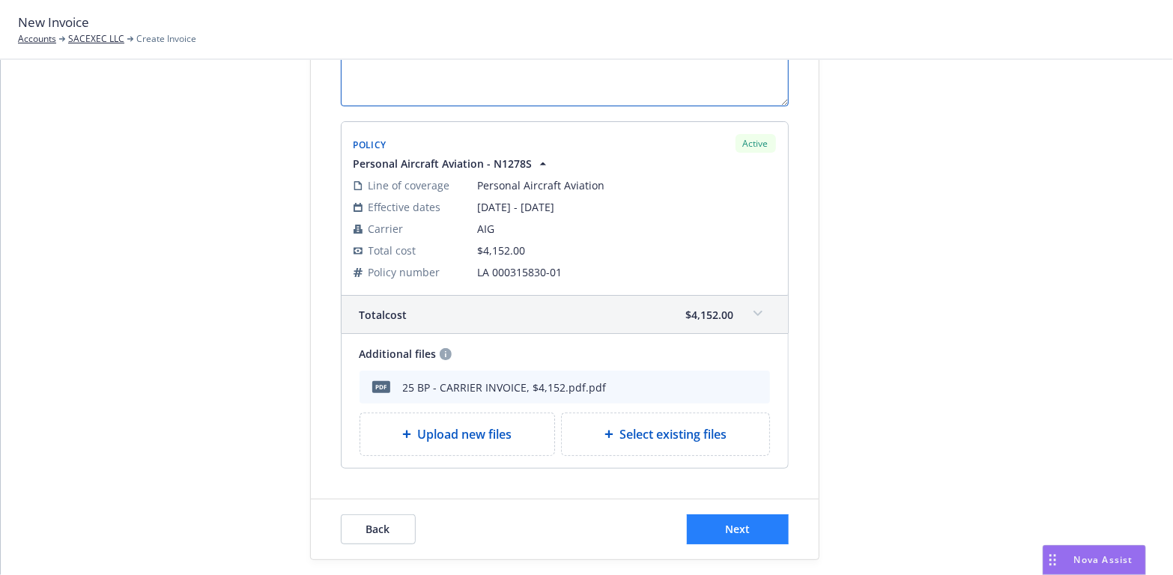
type textarea "2025-26 Aircraft Invoice / N1278S"
click at [732, 524] on span "Next" at bounding box center [737, 529] width 25 height 14
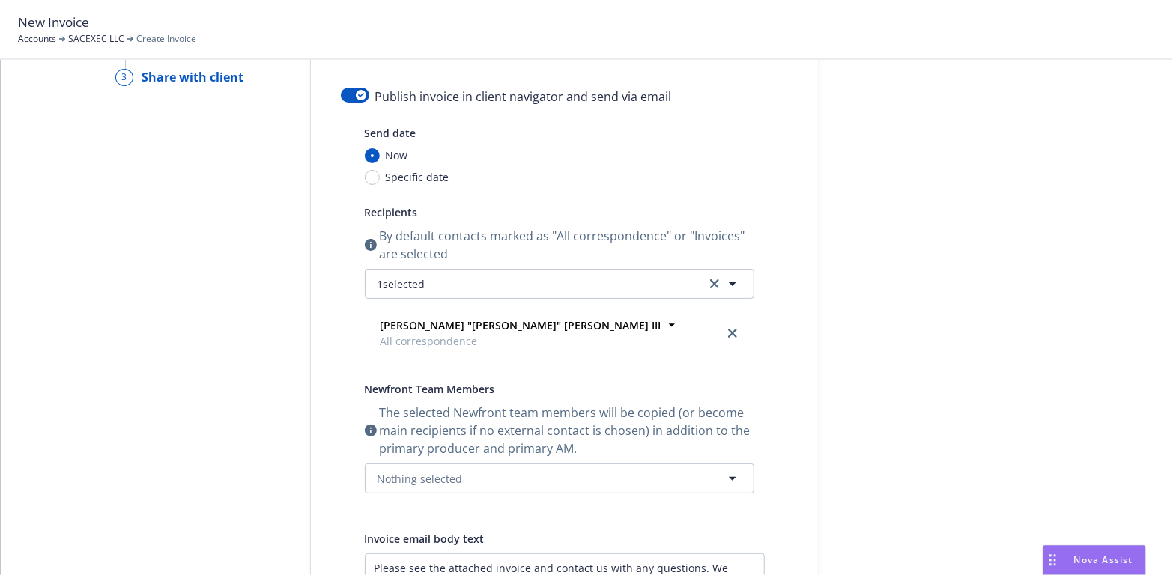
scroll to position [0, 0]
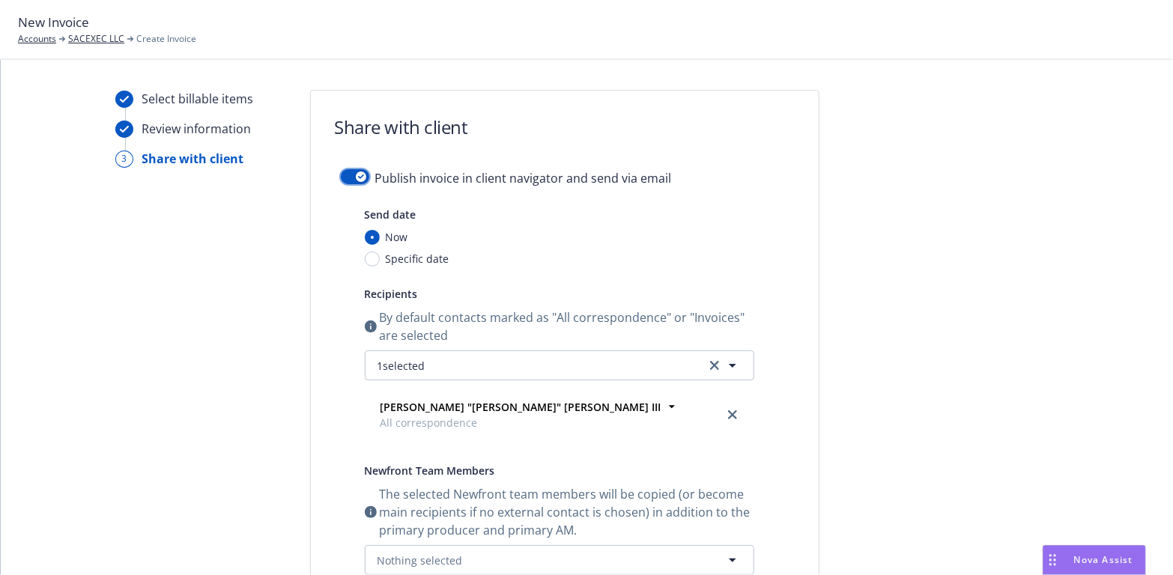
click at [349, 172] on button "button" at bounding box center [355, 176] width 28 height 15
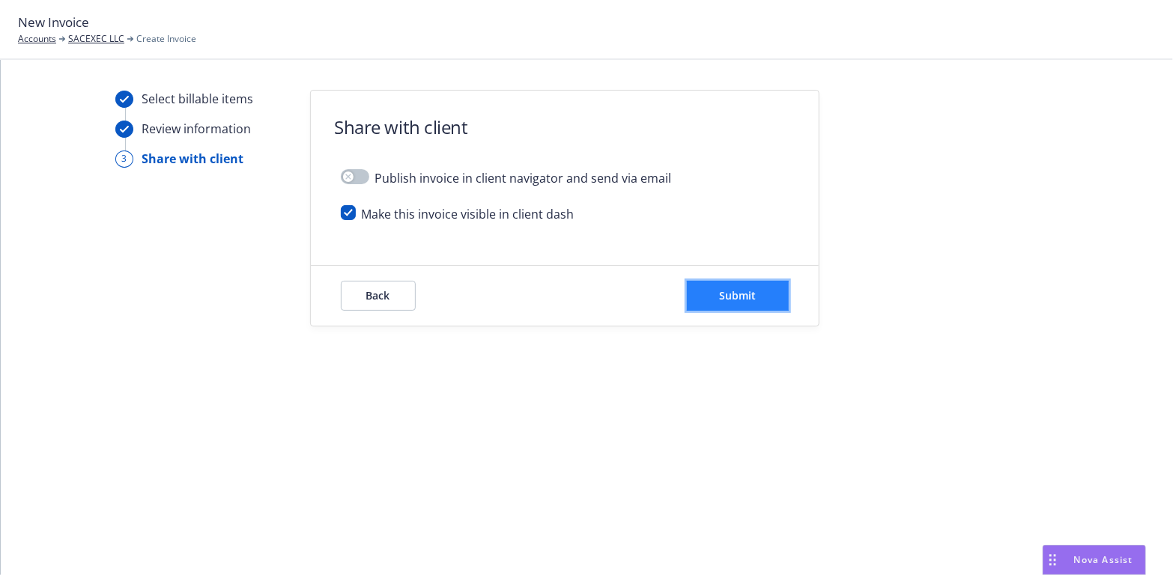
click at [749, 288] on span "Submit" at bounding box center [737, 295] width 37 height 14
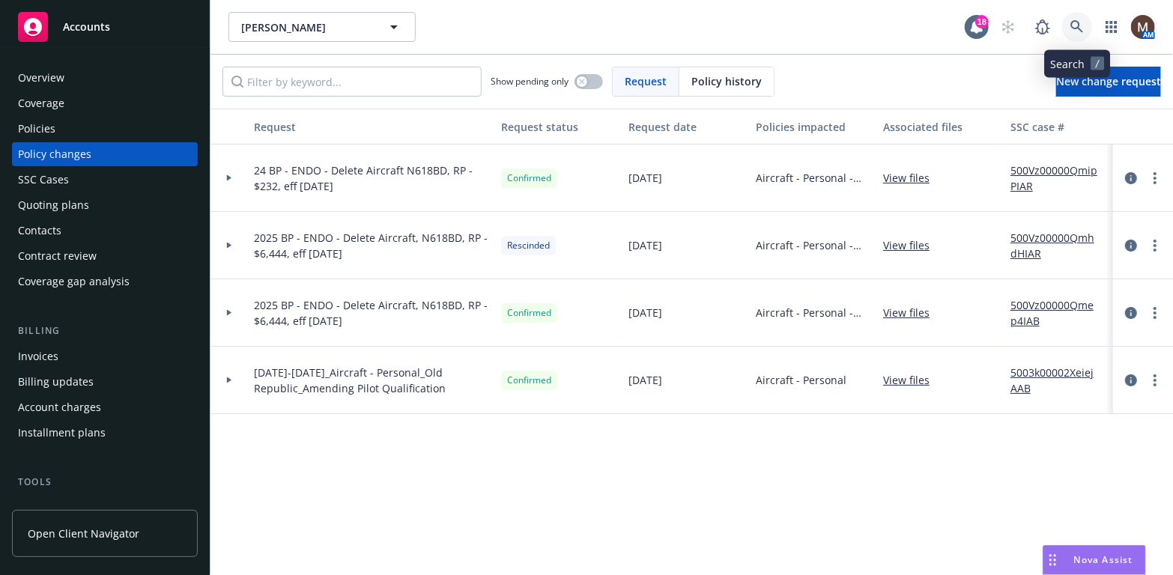
click at [1078, 21] on icon at bounding box center [1077, 26] width 13 height 13
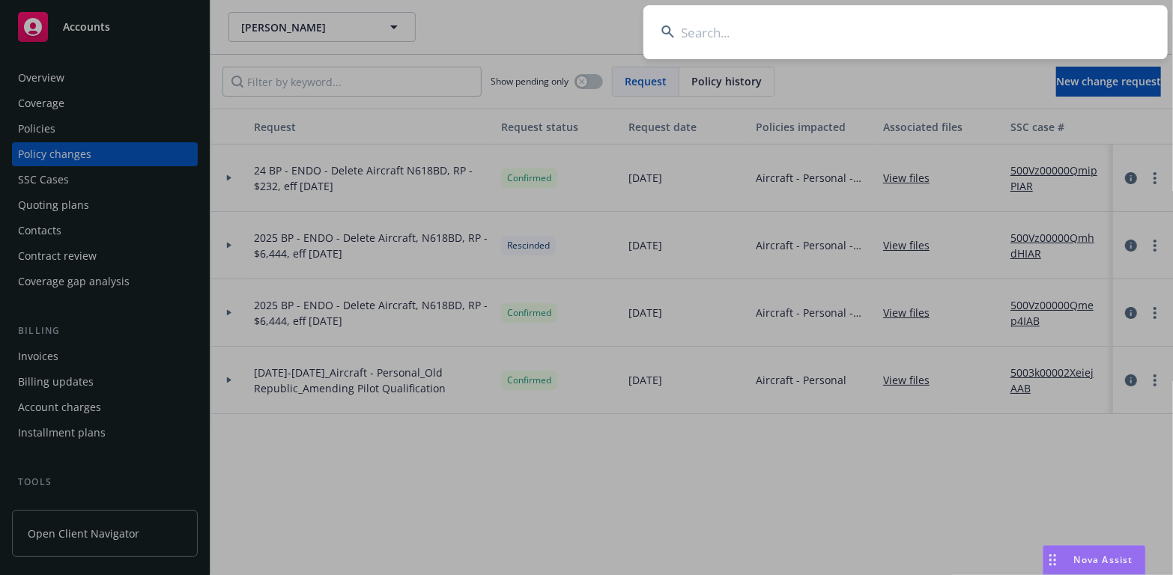
click at [692, 32] on input at bounding box center [906, 32] width 524 height 54
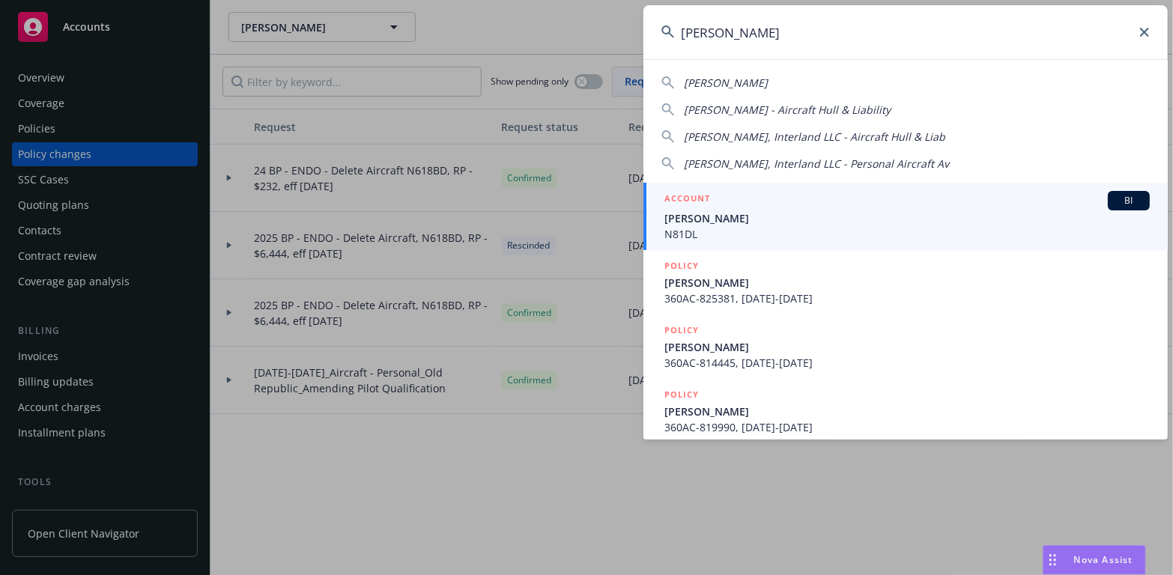
type input "[PERSON_NAME]"
click at [709, 229] on span "N81DL" at bounding box center [906, 234] width 485 height 16
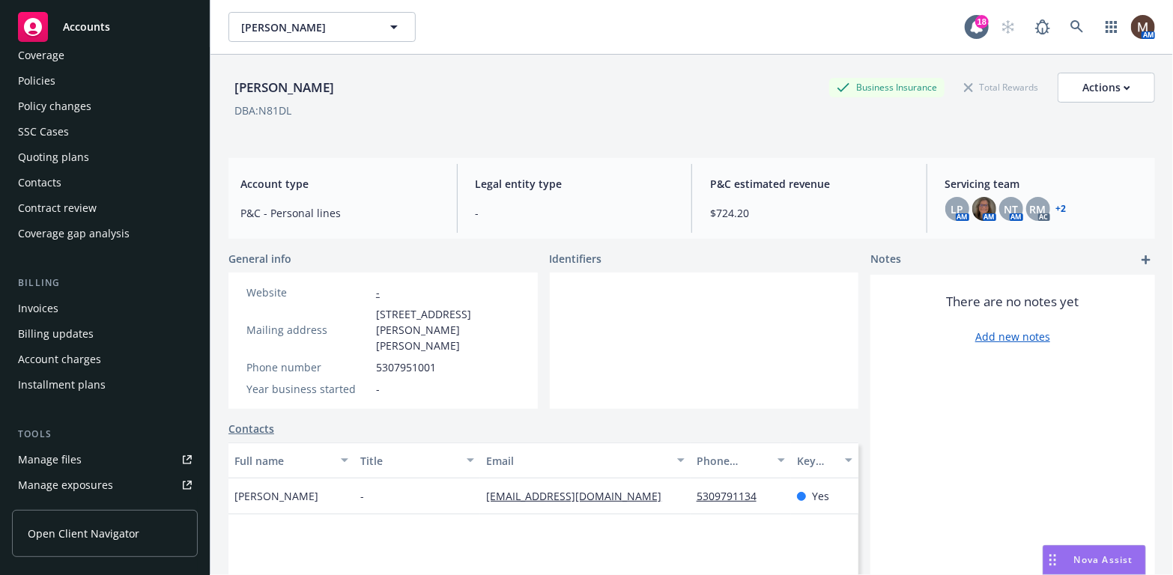
scroll to position [75, 0]
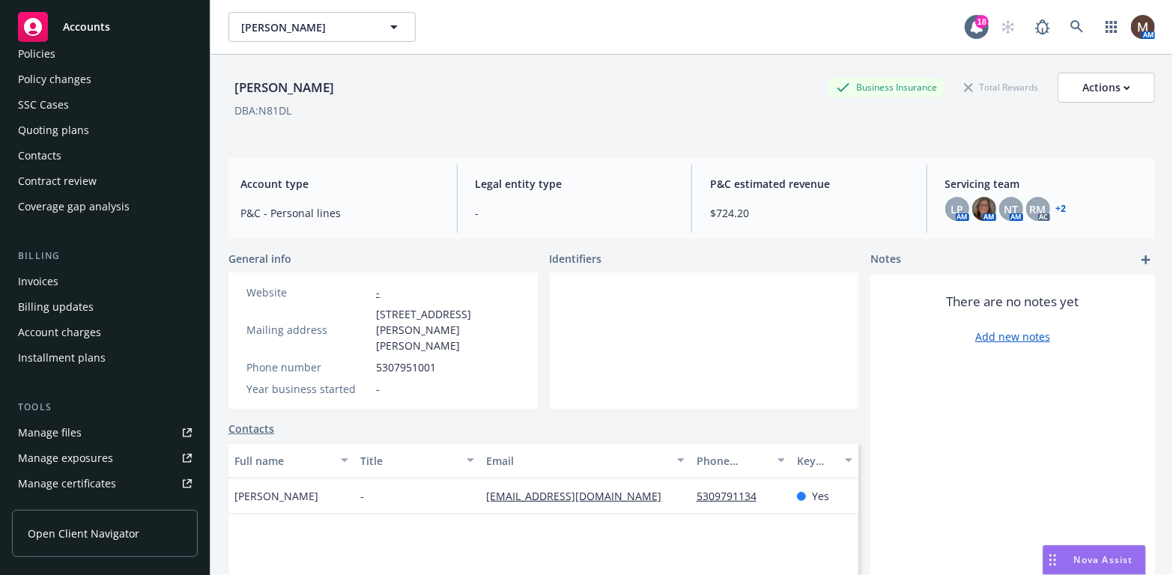
click at [82, 434] on link "Manage files" at bounding box center [105, 433] width 186 height 24
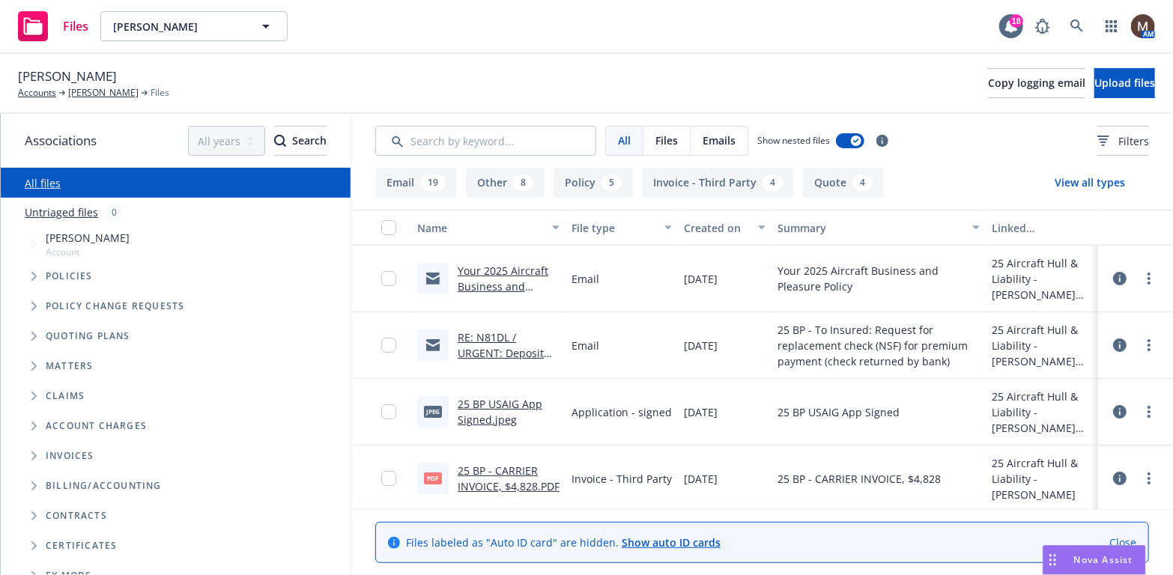
click at [500, 268] on link "Your 2025 Aircraft Business and Pleasure Policy" at bounding box center [503, 287] width 91 height 46
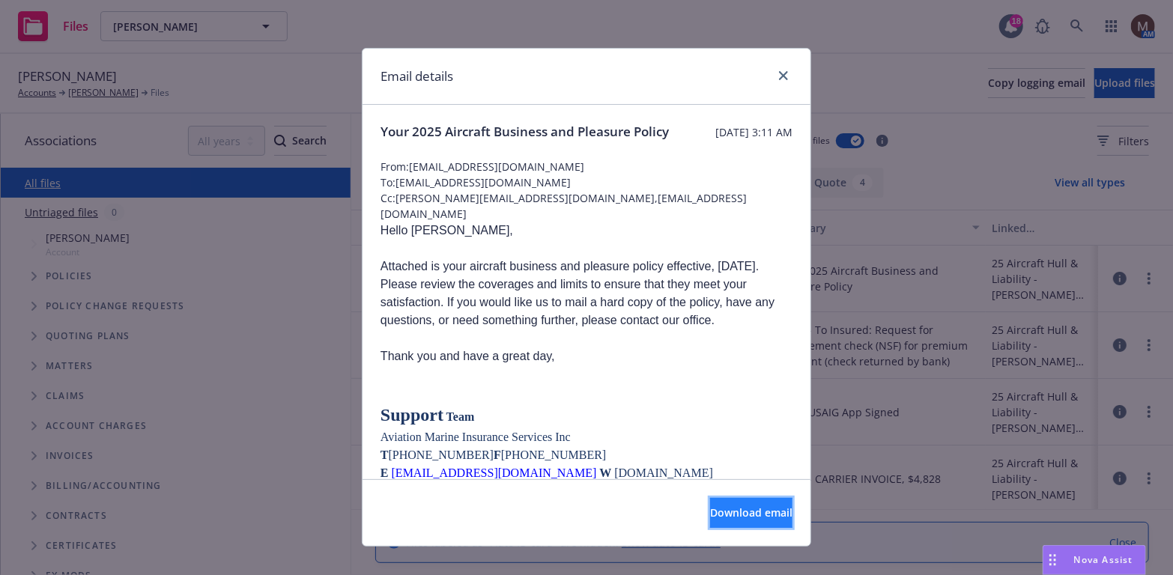
click at [715, 509] on span "Download email" at bounding box center [751, 513] width 82 height 14
drag, startPoint x: 776, startPoint y: 70, endPoint x: 725, endPoint y: 112, distance: 66.0
click at [779, 71] on icon "close" at bounding box center [783, 75] width 9 height 9
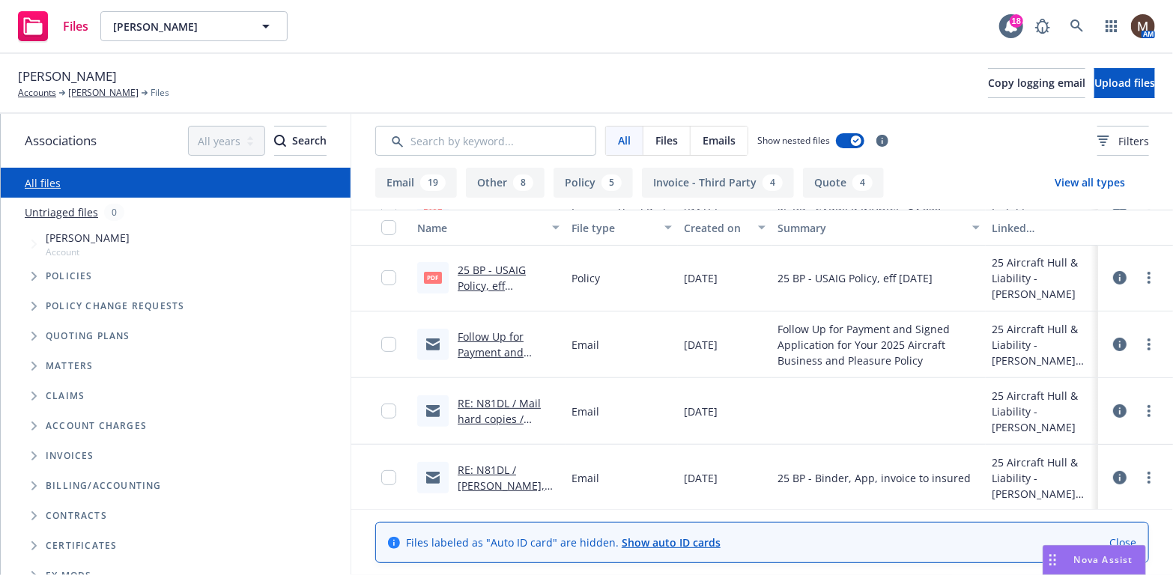
scroll to position [300, 0]
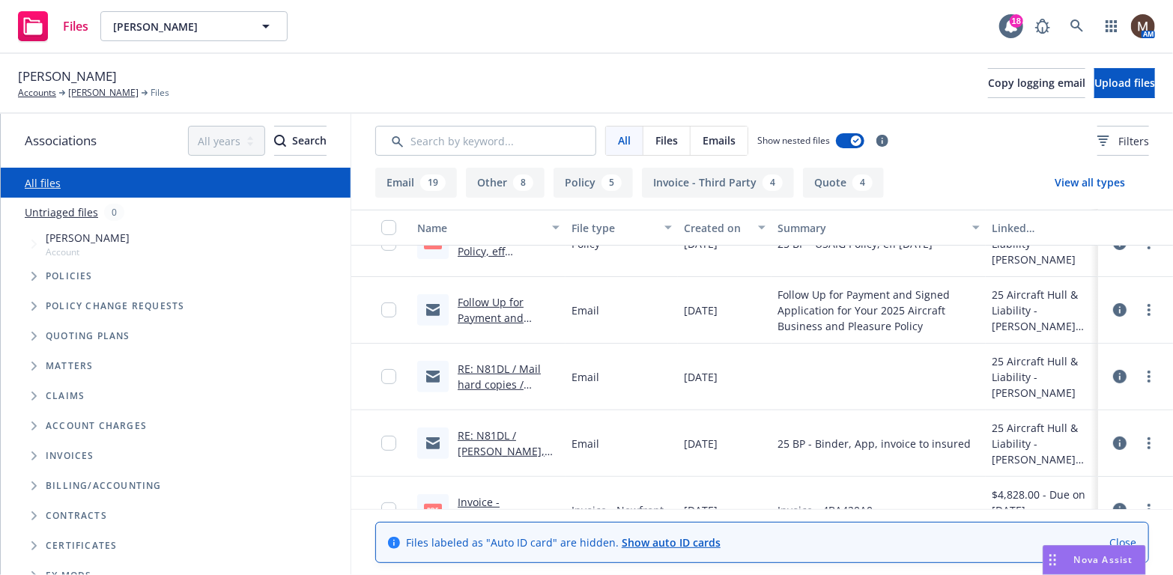
click at [517, 366] on link "RE: N81DL / Mail hard copies / [PERSON_NAME] / [DATE]" at bounding box center [503, 392] width 91 height 61
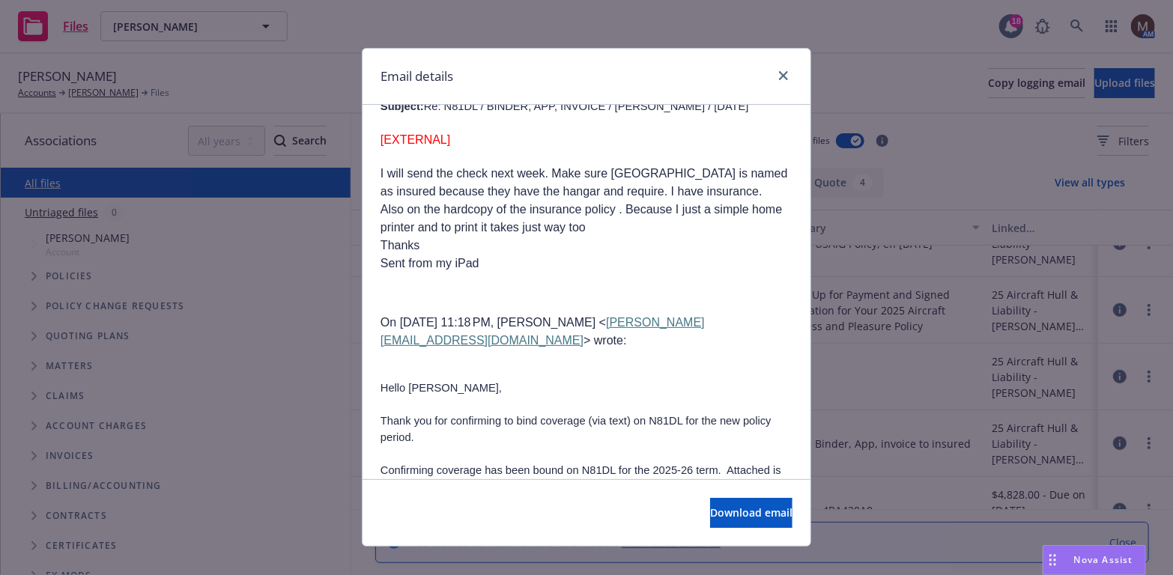
scroll to position [824, 0]
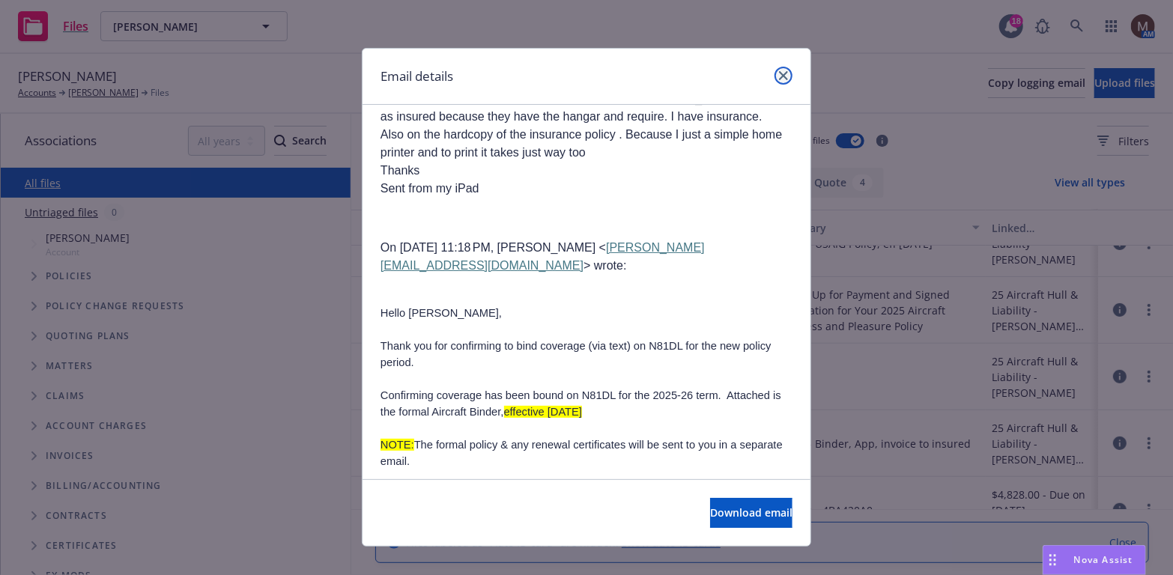
click at [779, 73] on icon "close" at bounding box center [783, 75] width 9 height 9
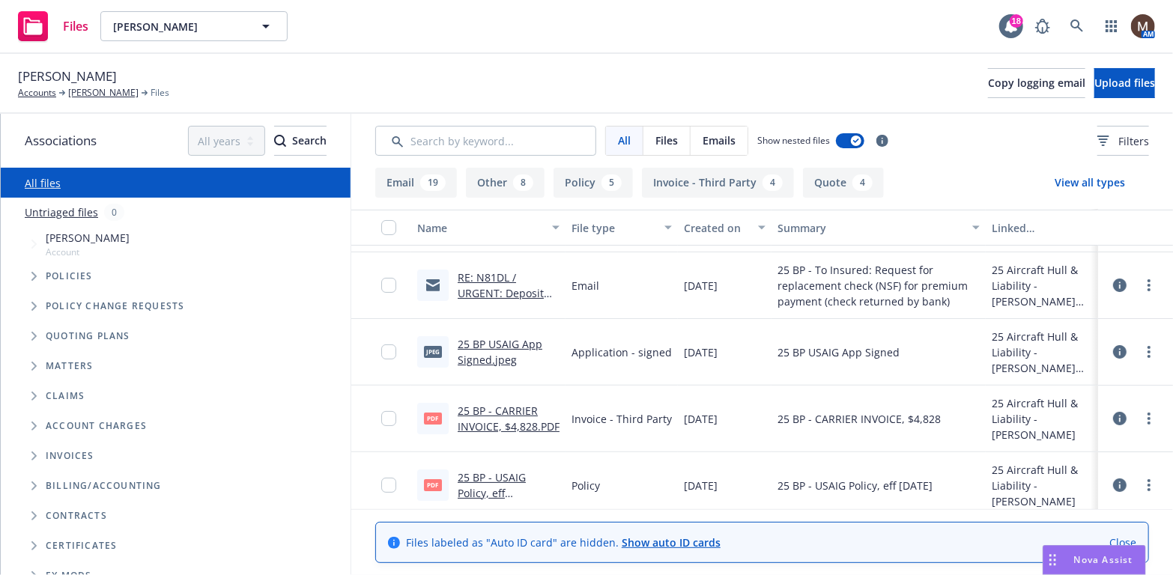
scroll to position [0, 0]
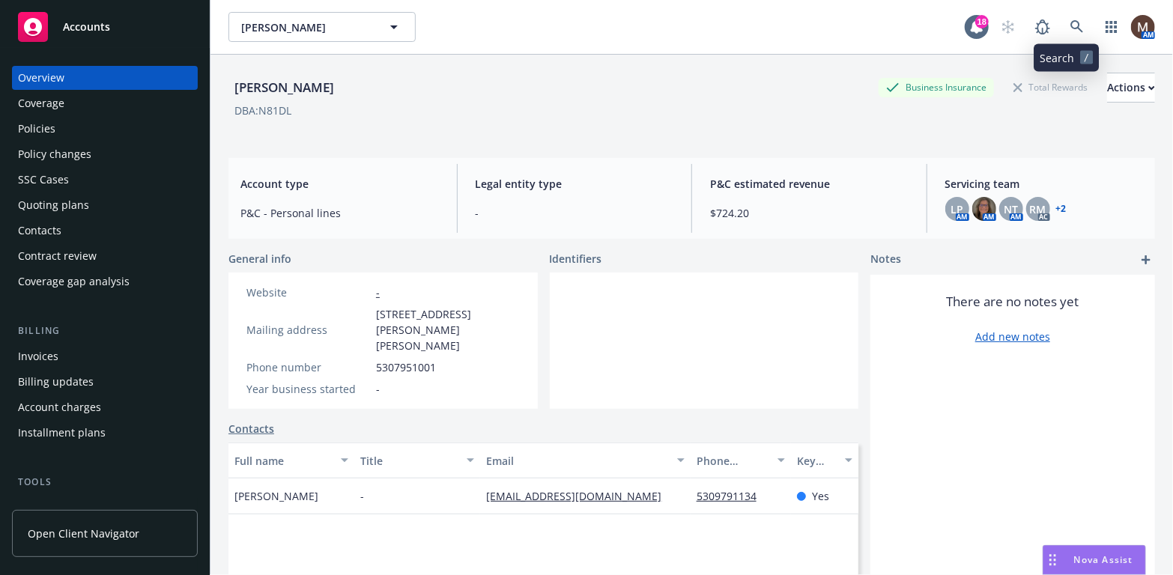
scroll to position [75, 0]
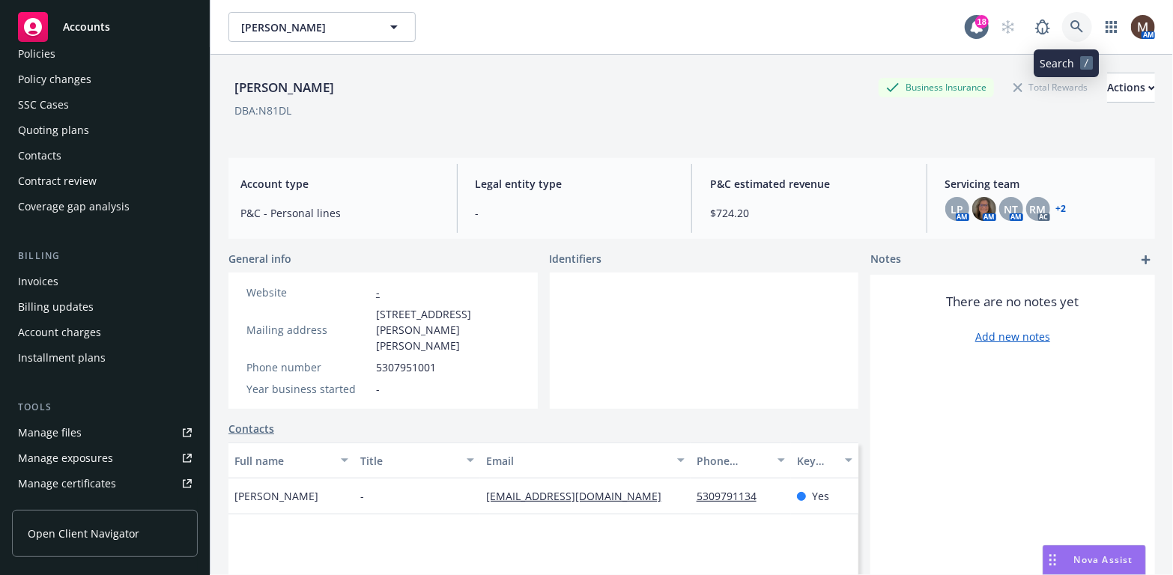
click at [1071, 22] on icon at bounding box center [1077, 26] width 13 height 13
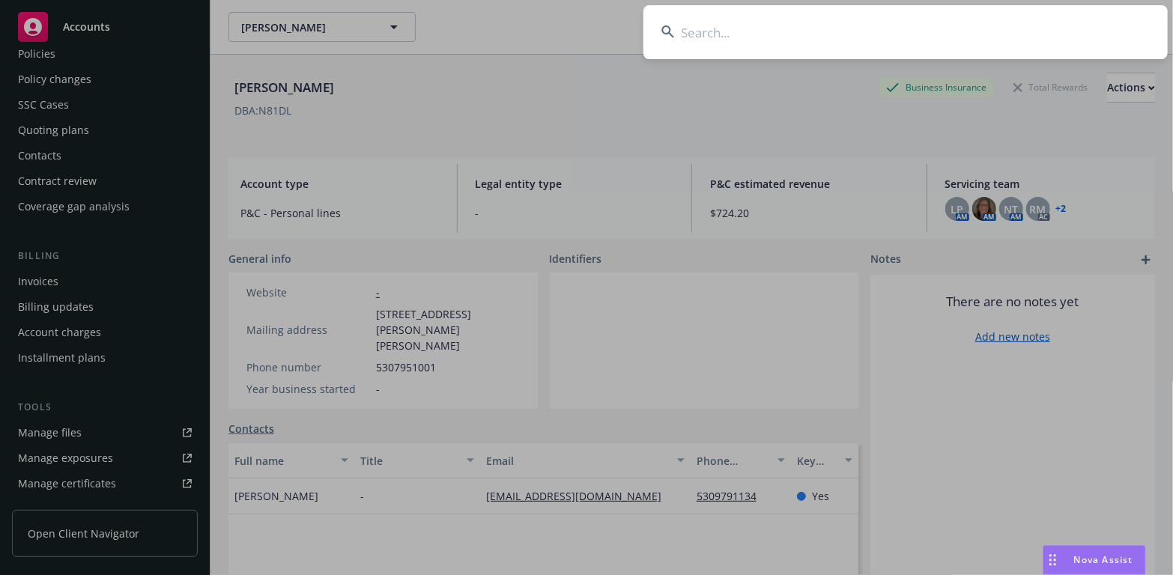
click at [703, 23] on input at bounding box center [906, 32] width 524 height 54
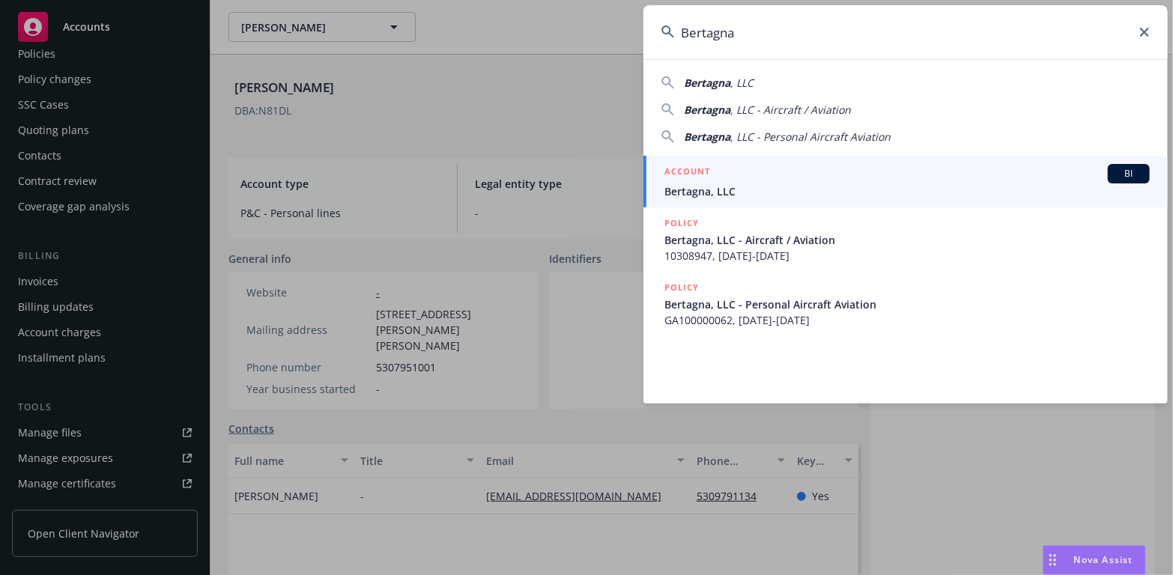
type input "Bertagna"
click at [684, 187] on span "Bertagna, LLC" at bounding box center [906, 192] width 485 height 16
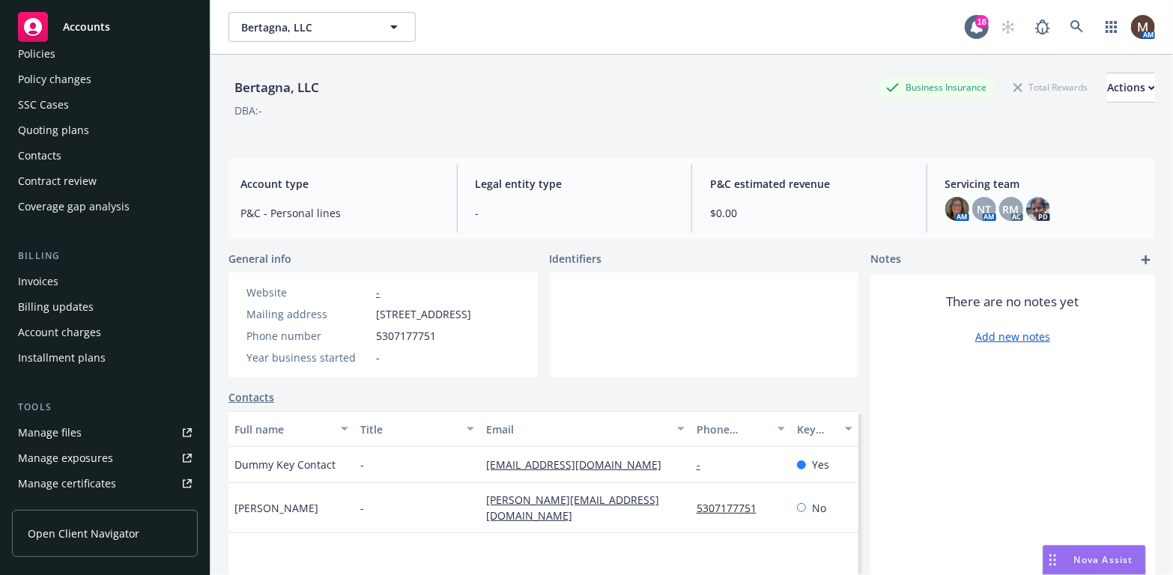
click at [67, 432] on div "Manage files" at bounding box center [50, 433] width 64 height 24
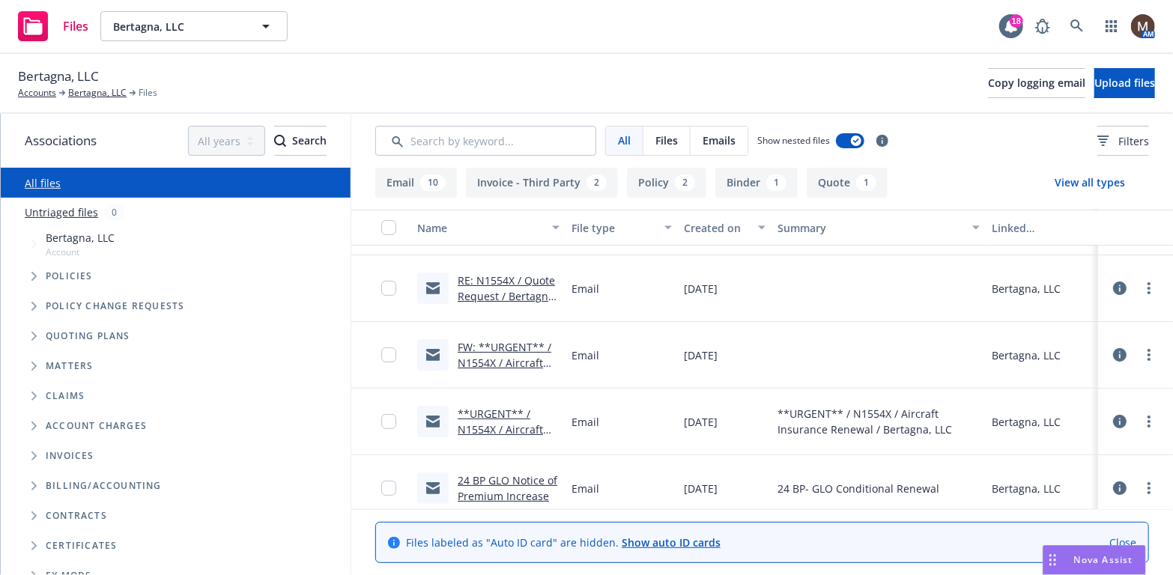
scroll to position [150, 0]
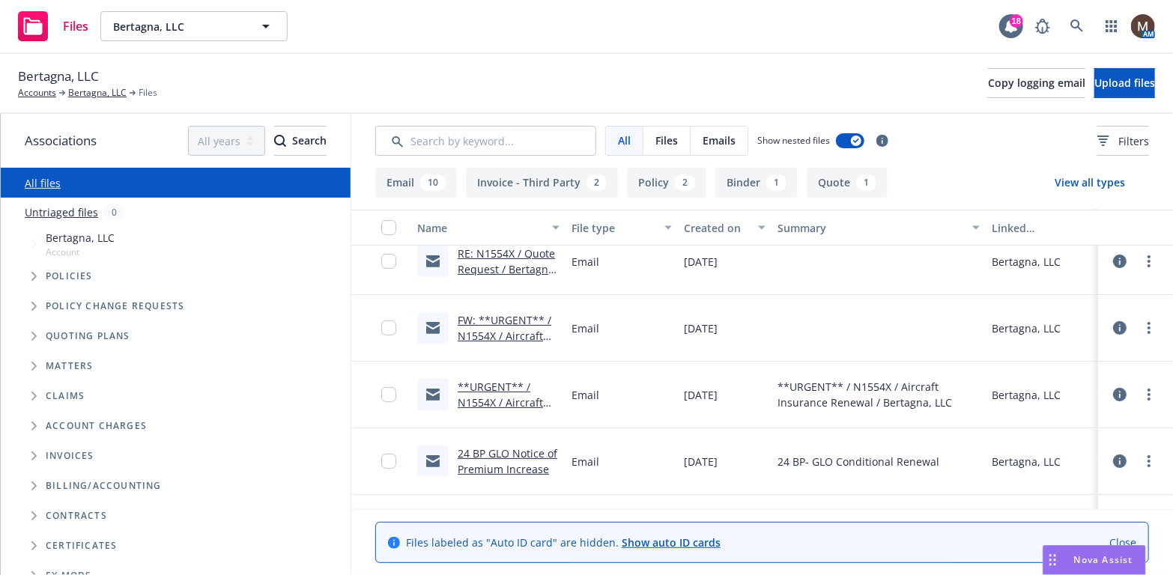
click at [513, 329] on link "FW: **URGENT** / N1554X / Aircraft Insurance Renewal / Bertagna, LLC" at bounding box center [506, 343] width 96 height 61
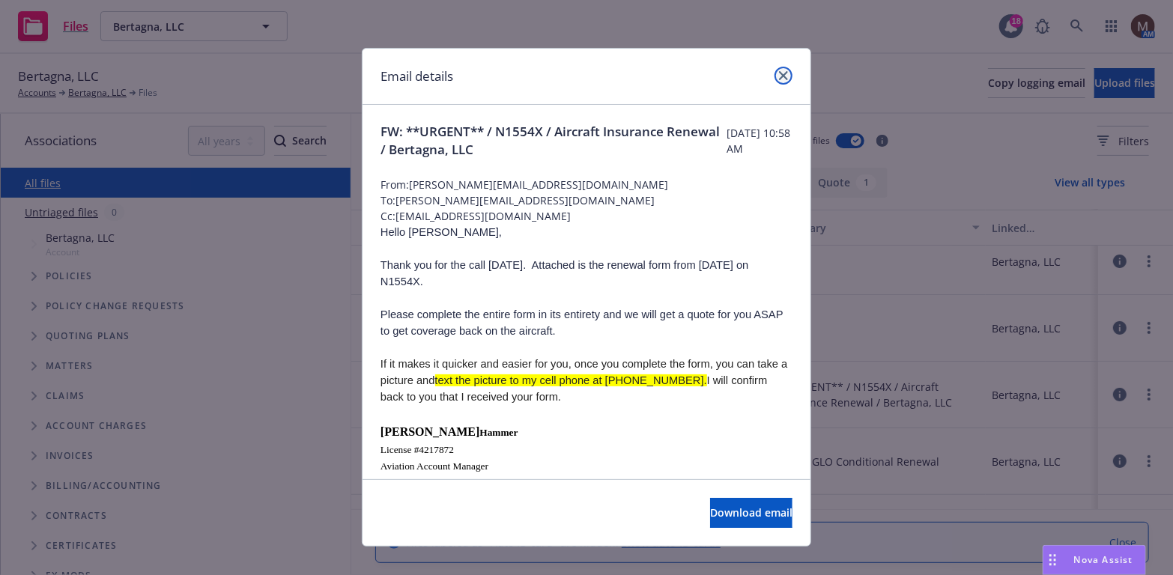
click at [779, 73] on icon "close" at bounding box center [783, 75] width 9 height 9
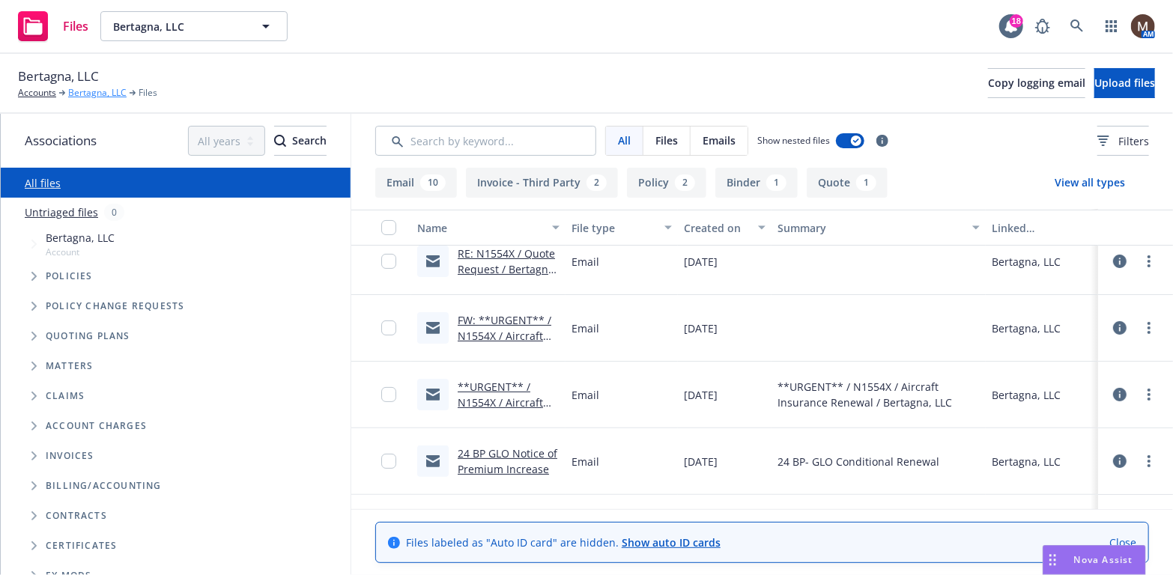
click at [93, 91] on link "Bertagna, LLC" at bounding box center [97, 92] width 58 height 13
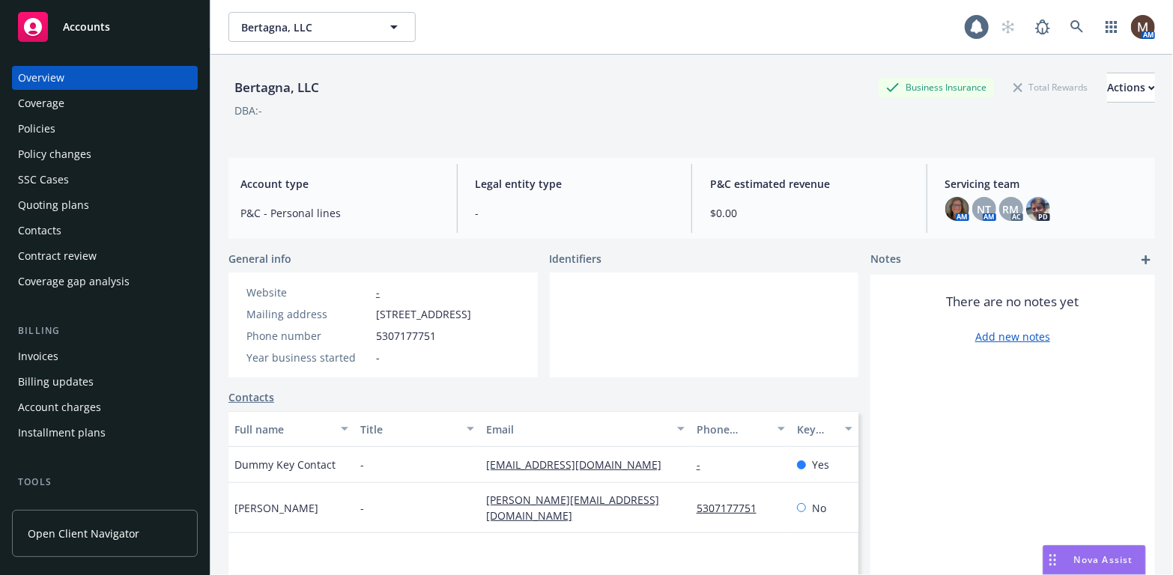
click at [58, 127] on div "Policies" at bounding box center [105, 129] width 174 height 24
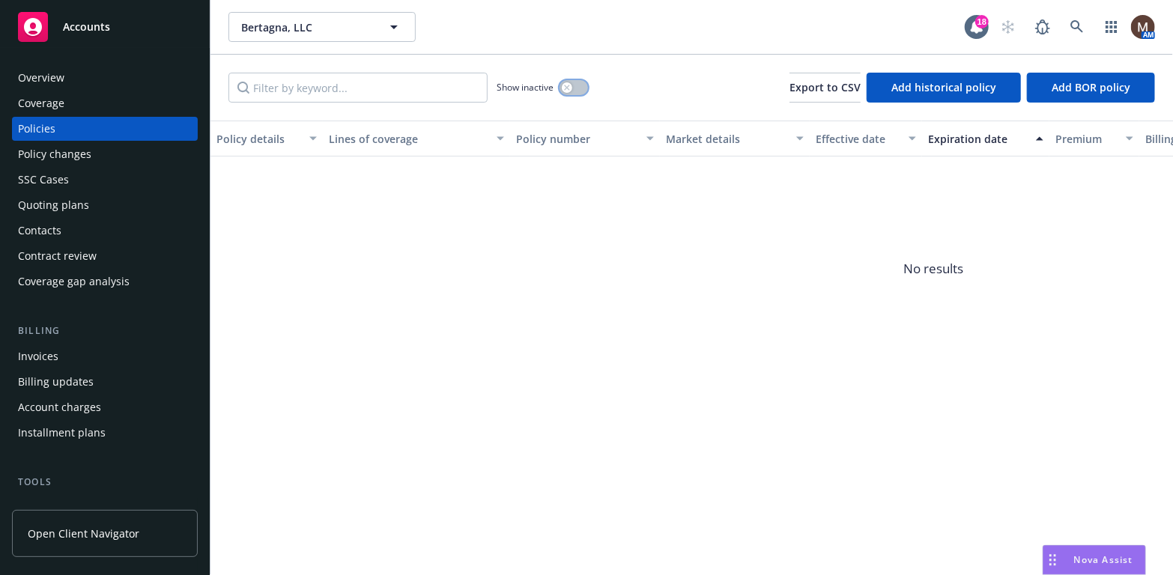
click at [573, 85] on button "button" at bounding box center [574, 87] width 28 height 15
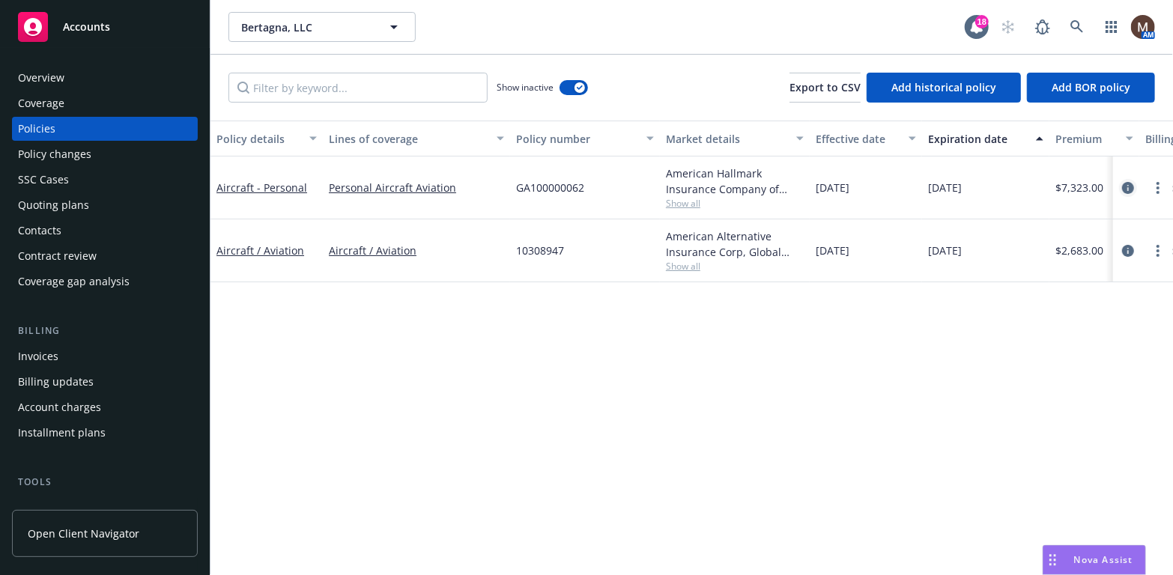
click at [1130, 182] on icon "circleInformation" at bounding box center [1128, 188] width 12 height 12
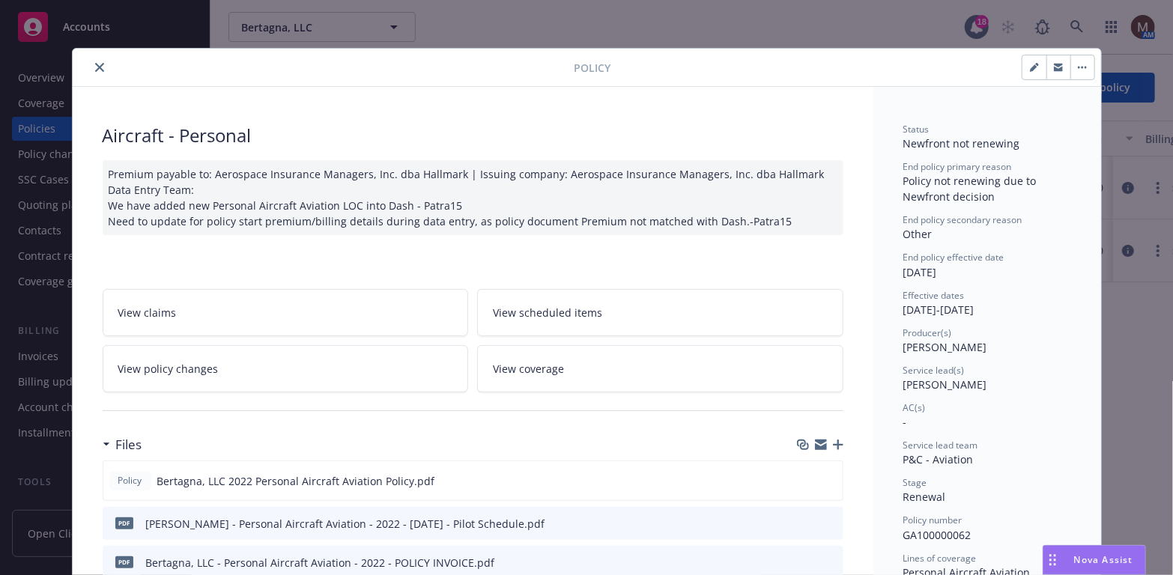
scroll to position [75, 0]
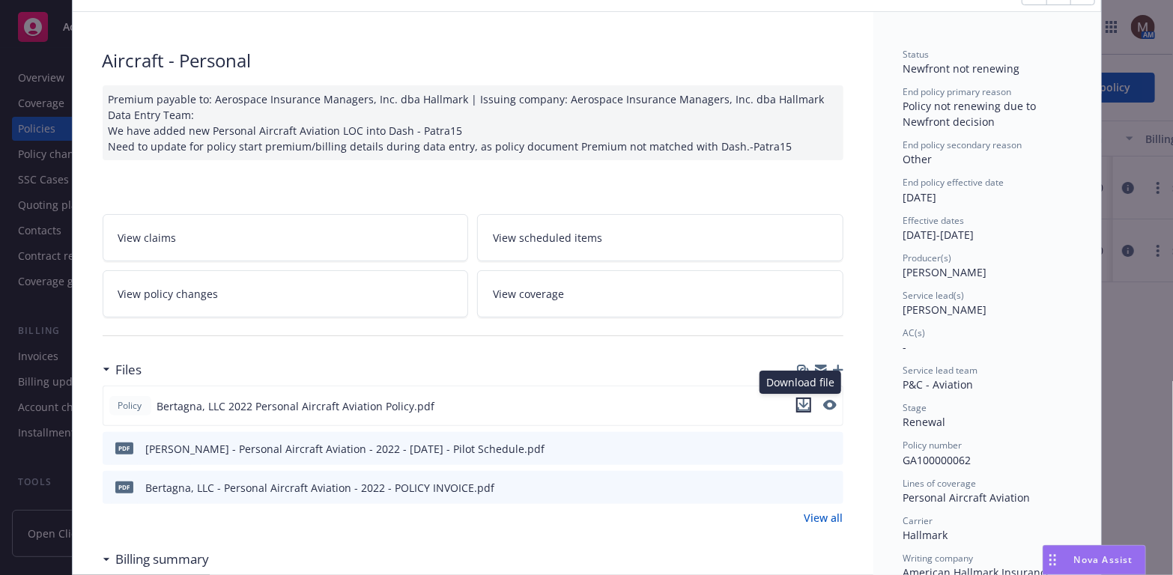
click at [800, 399] on icon "download file" at bounding box center [804, 405] width 12 height 12
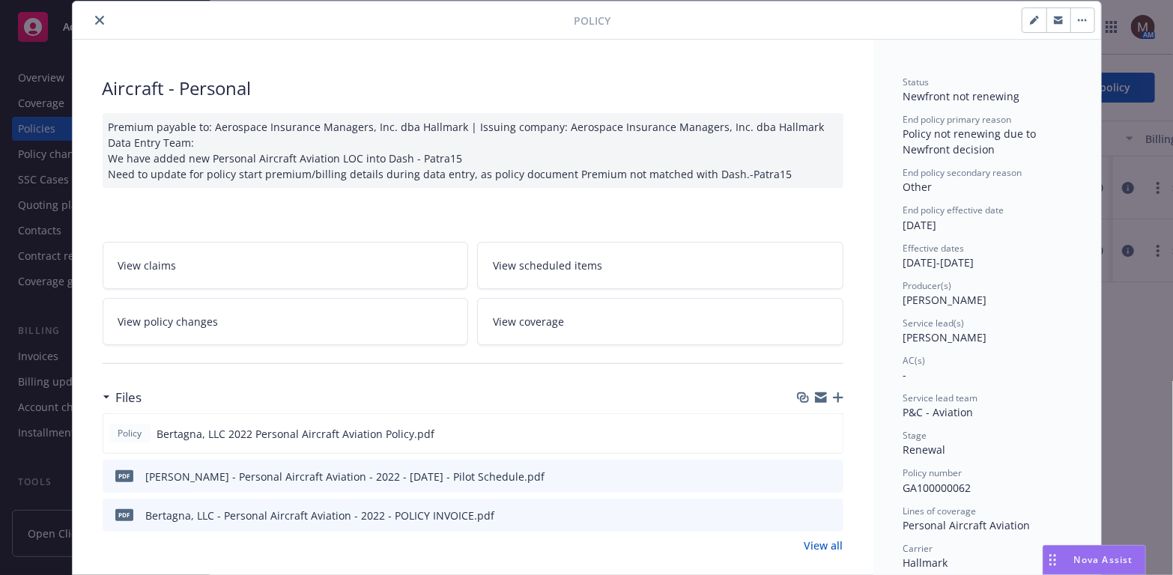
scroll to position [0, 0]
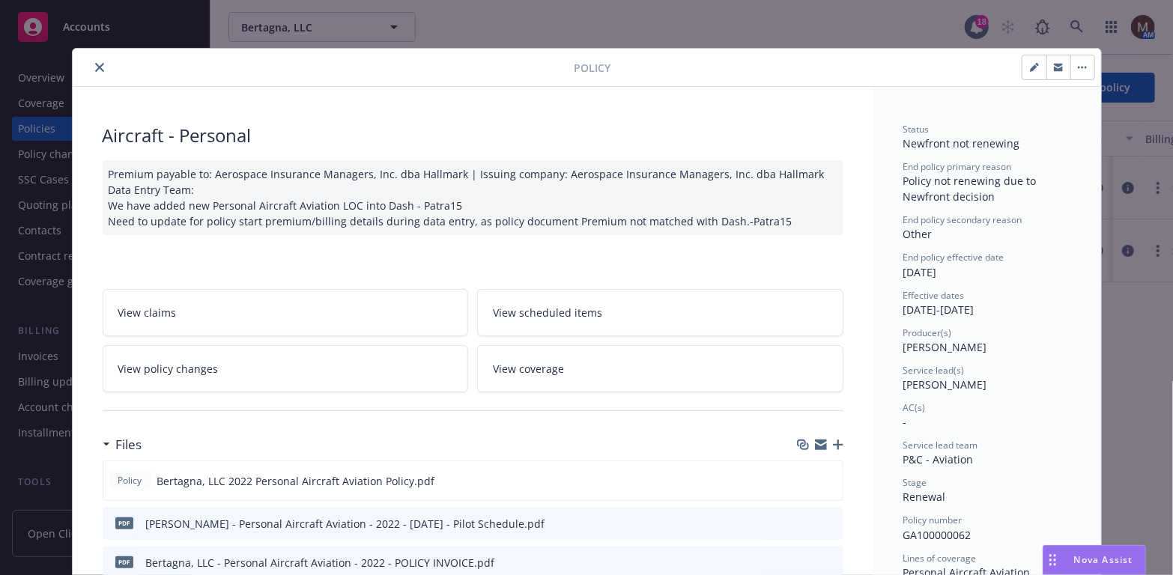
click at [95, 63] on icon "close" at bounding box center [99, 67] width 9 height 9
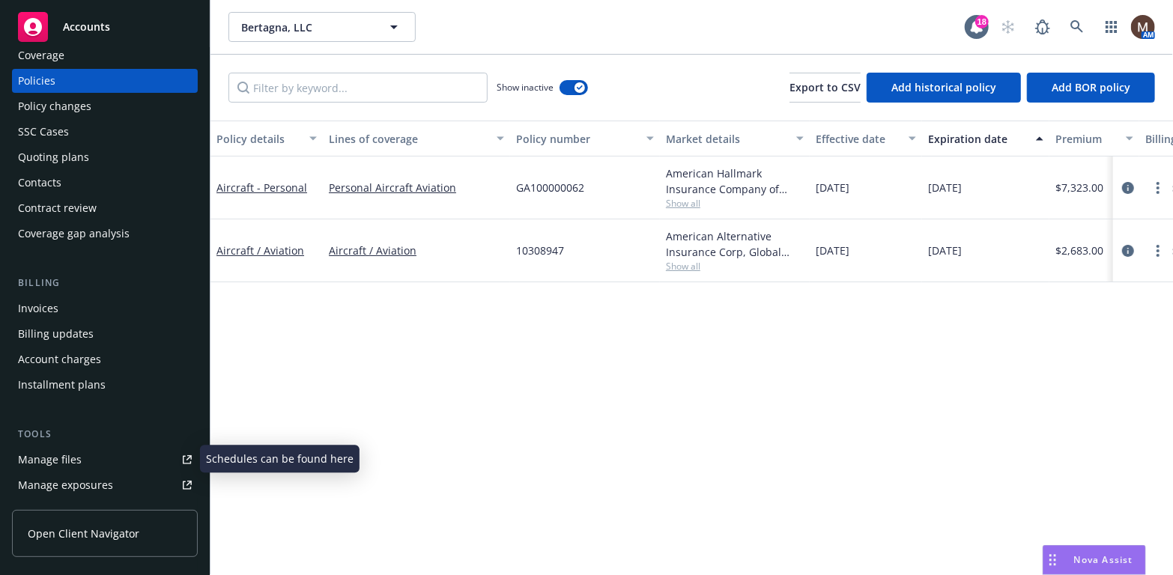
scroll to position [75, 0]
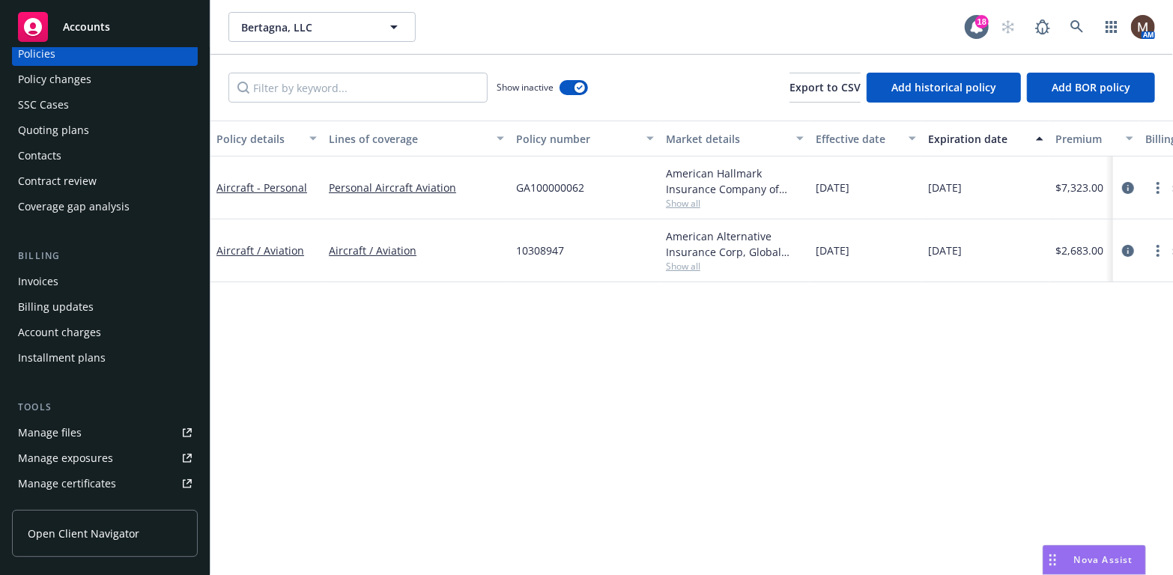
click at [74, 429] on div "Manage files" at bounding box center [50, 433] width 64 height 24
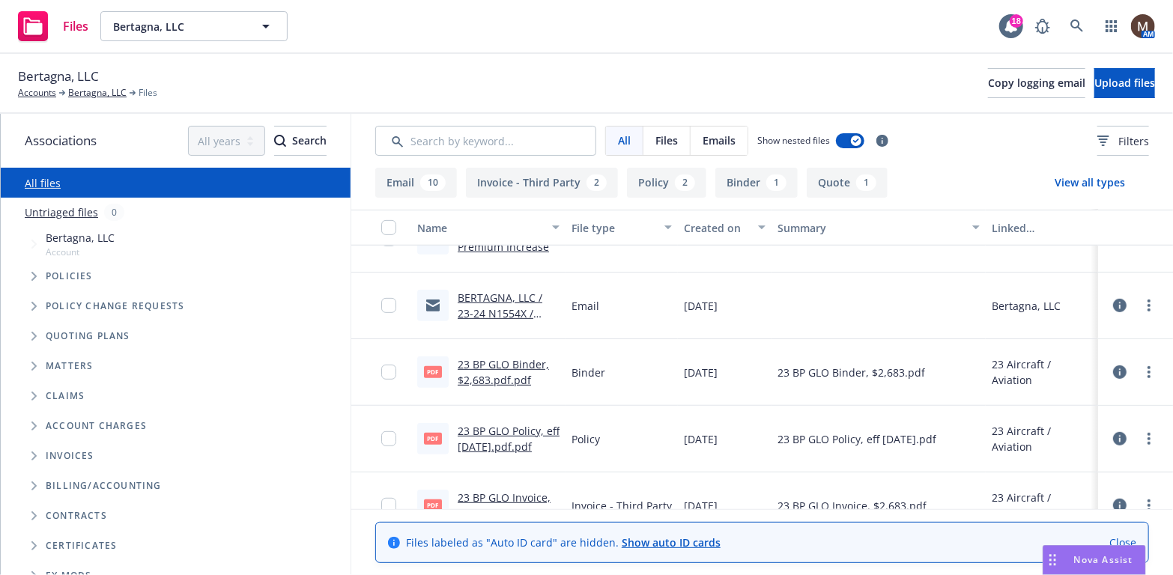
scroll to position [300, 0]
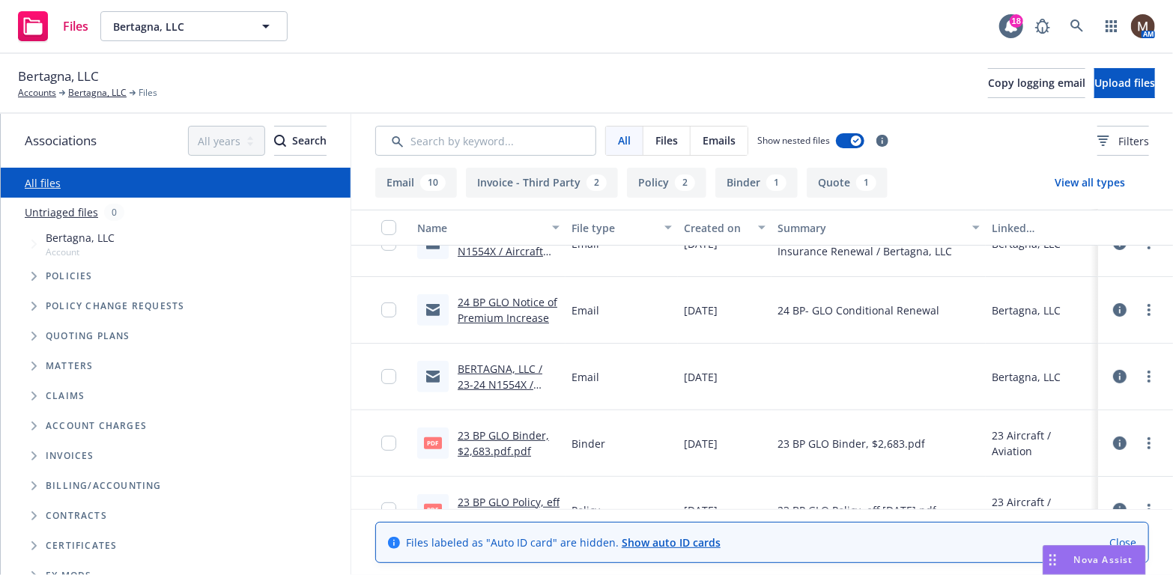
click at [497, 315] on link "24 BP GLO Notice of Premium Increase" at bounding box center [508, 310] width 100 height 30
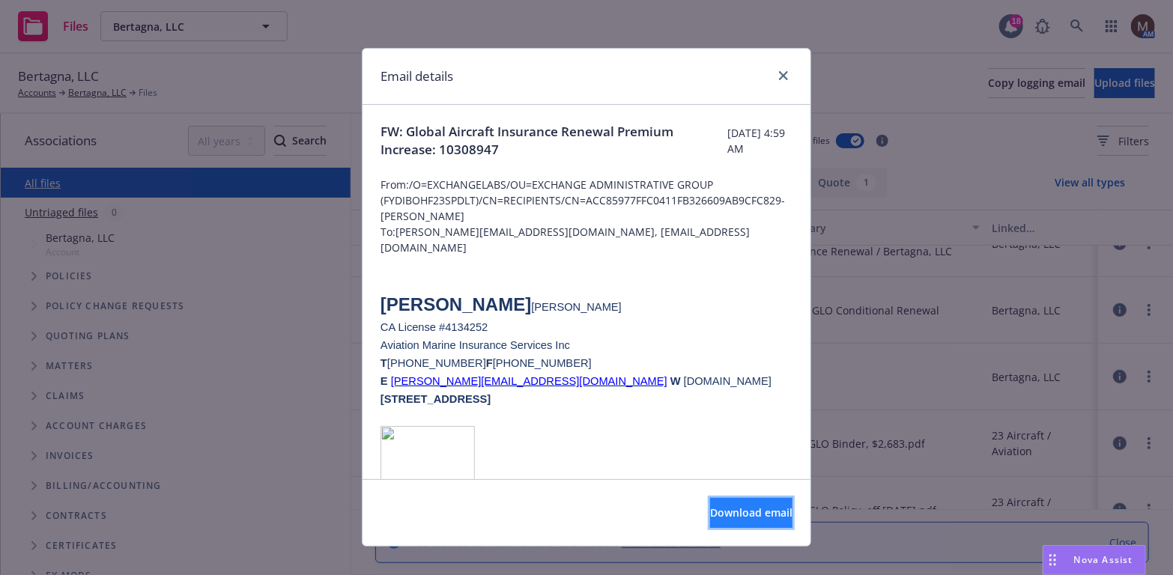
click at [747, 511] on span "Download email" at bounding box center [751, 513] width 82 height 14
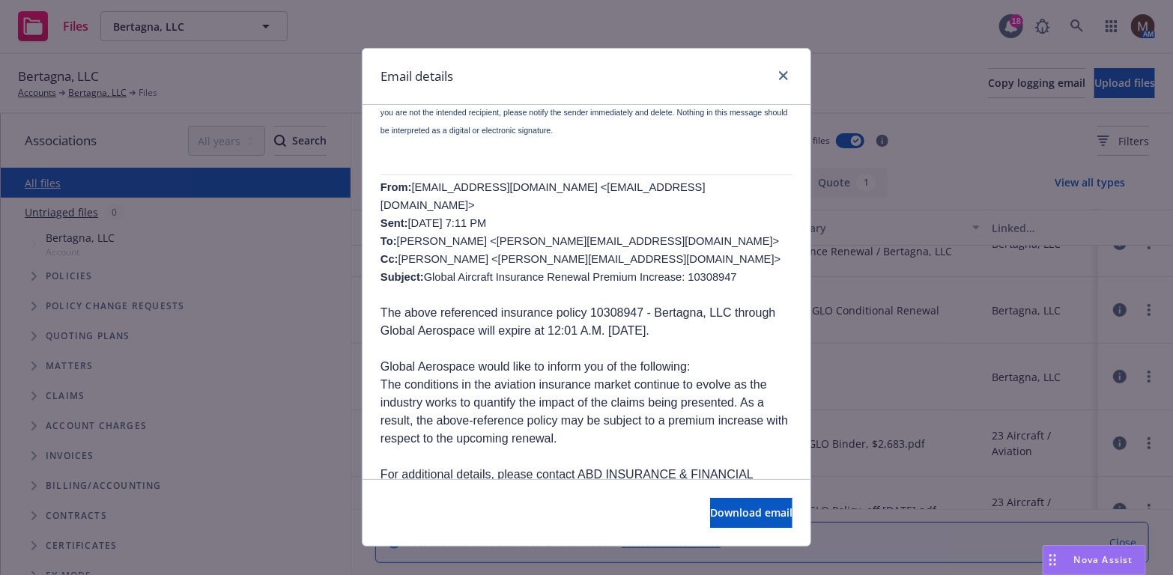
scroll to position [517, 0]
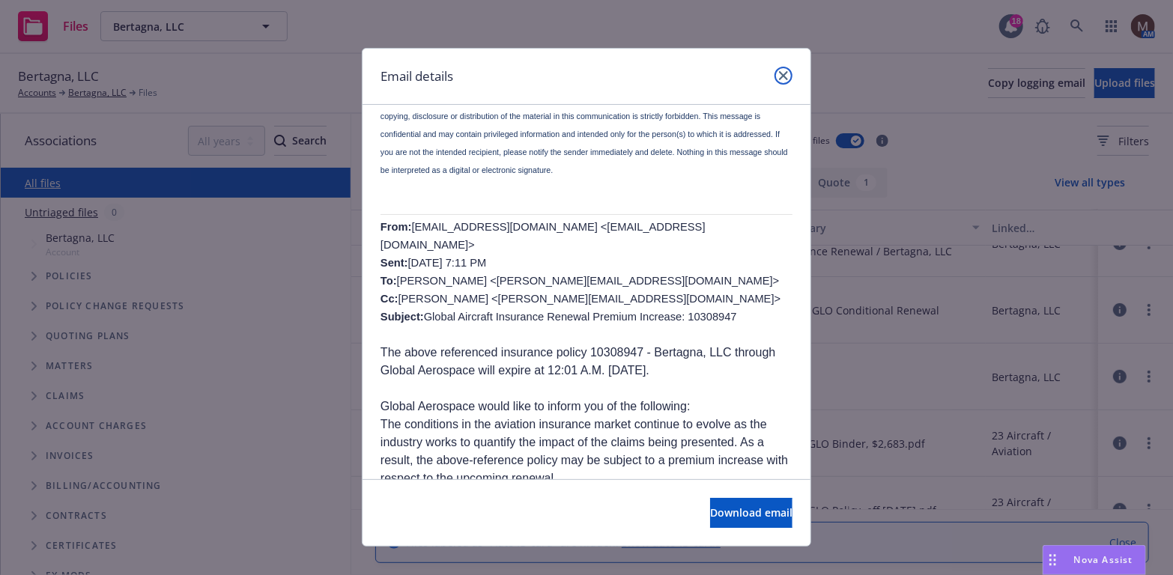
drag, startPoint x: 780, startPoint y: 68, endPoint x: 763, endPoint y: 84, distance: 22.8
click at [780, 68] on link "close" at bounding box center [784, 76] width 18 height 18
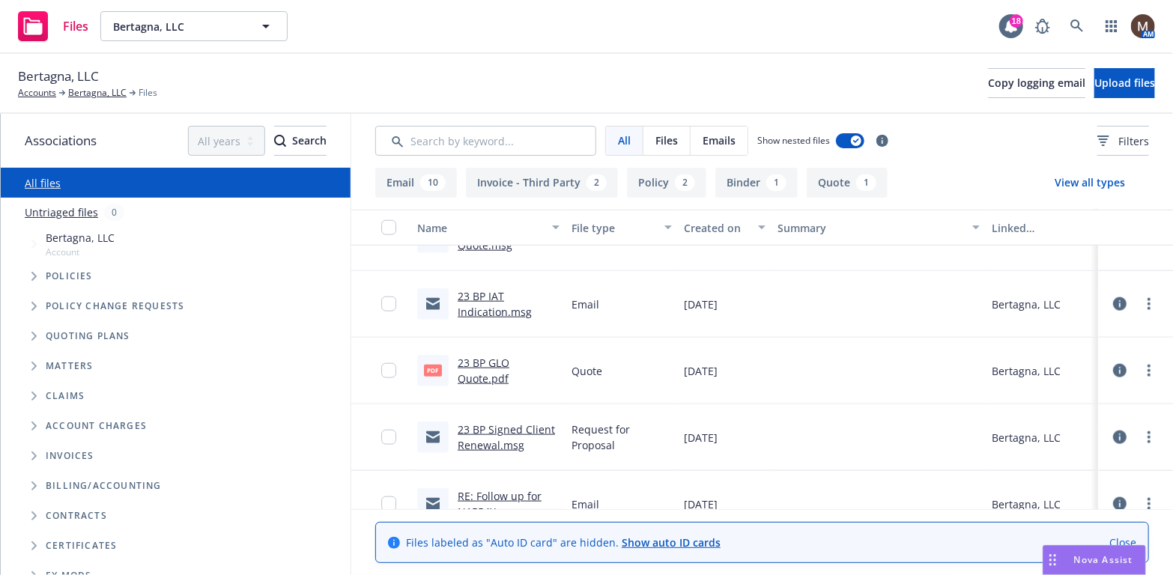
scroll to position [925, 0]
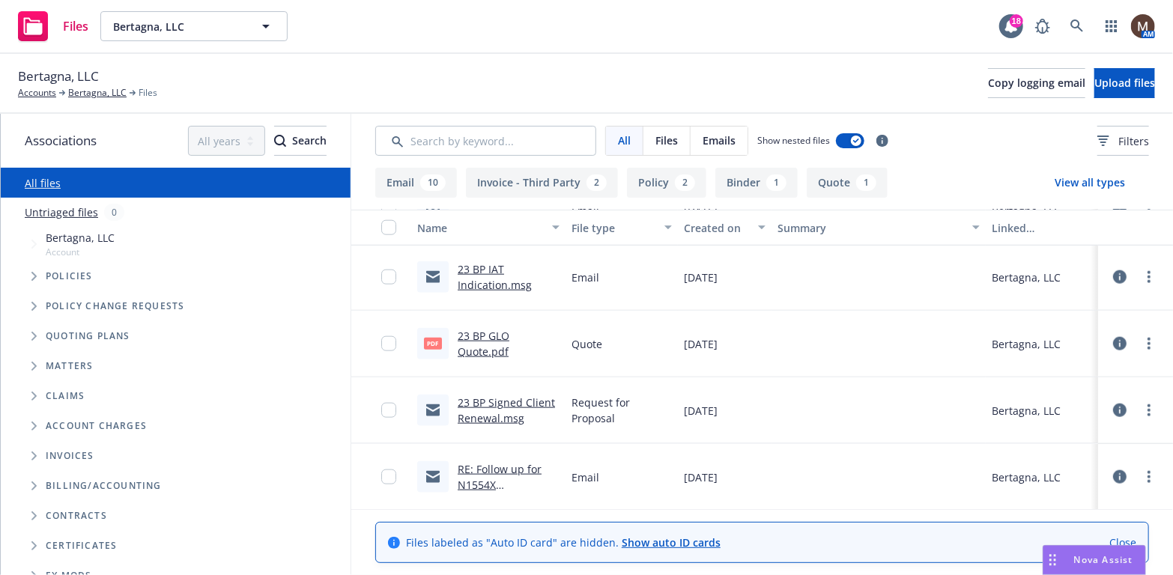
click at [491, 400] on link "23 BP Signed Client Renewal.msg" at bounding box center [506, 411] width 97 height 30
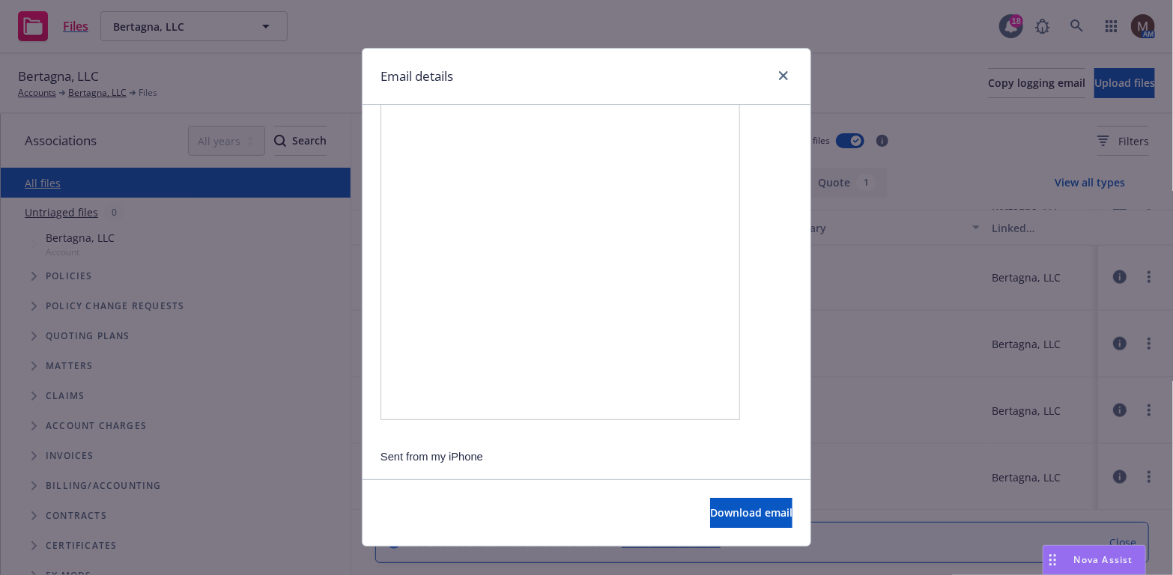
scroll to position [660, 0]
click at [780, 75] on icon "close" at bounding box center [783, 75] width 9 height 9
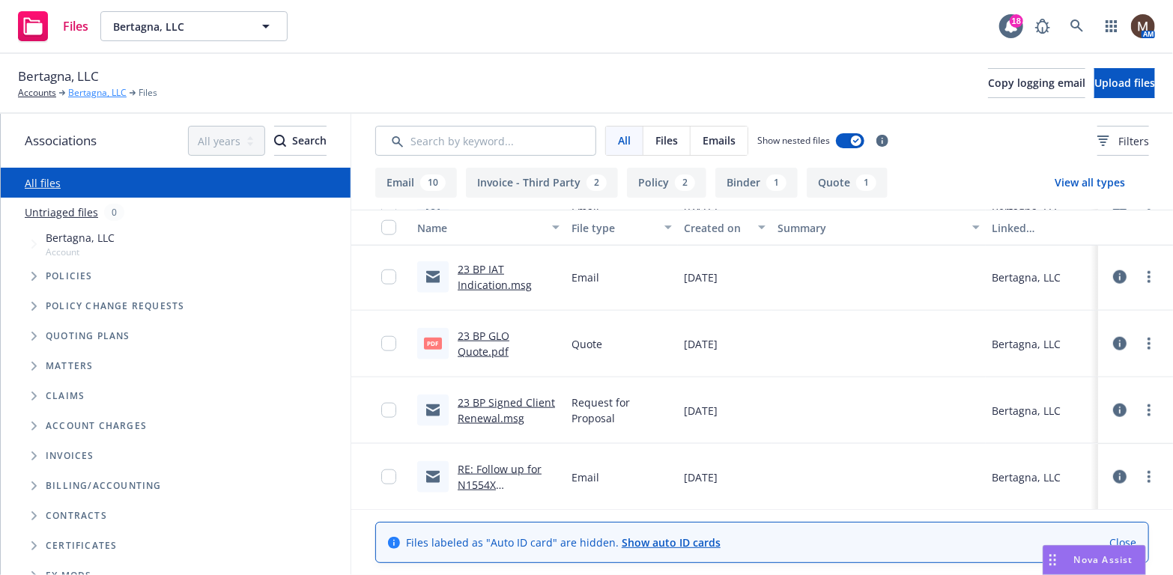
click at [88, 90] on link "Bertagna, LLC" at bounding box center [97, 92] width 58 height 13
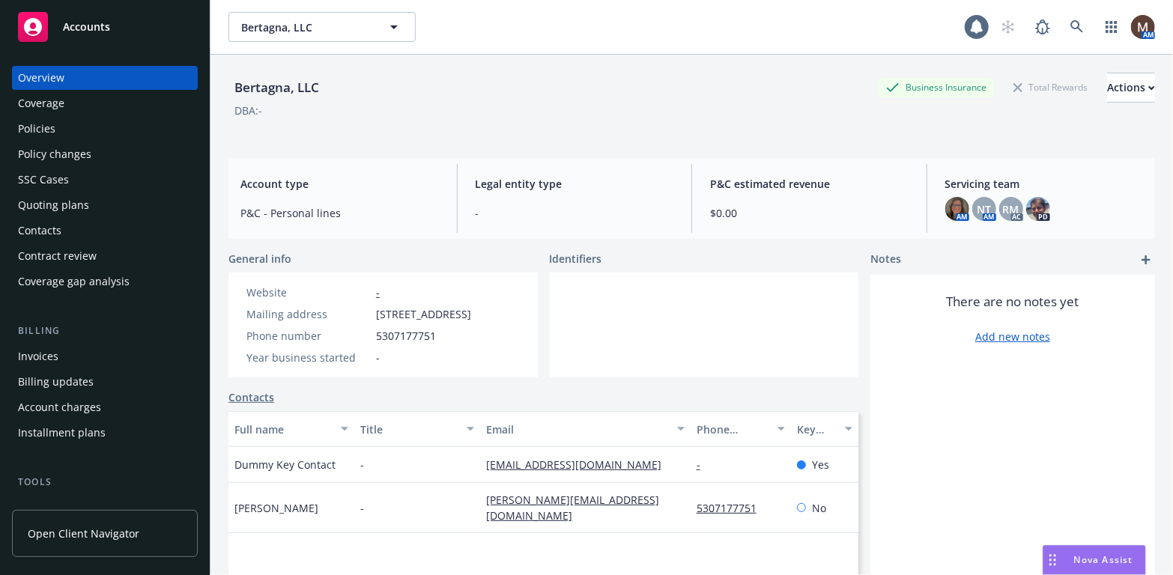
click at [58, 126] on div "Policies" at bounding box center [105, 129] width 174 height 24
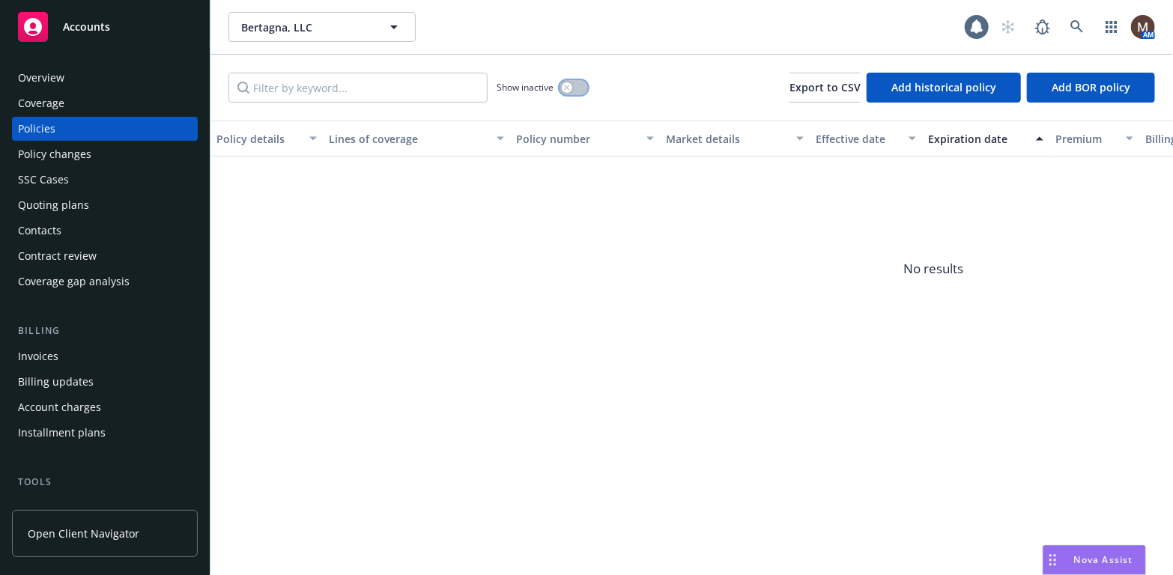
click at [569, 85] on icon "button" at bounding box center [566, 87] width 5 height 5
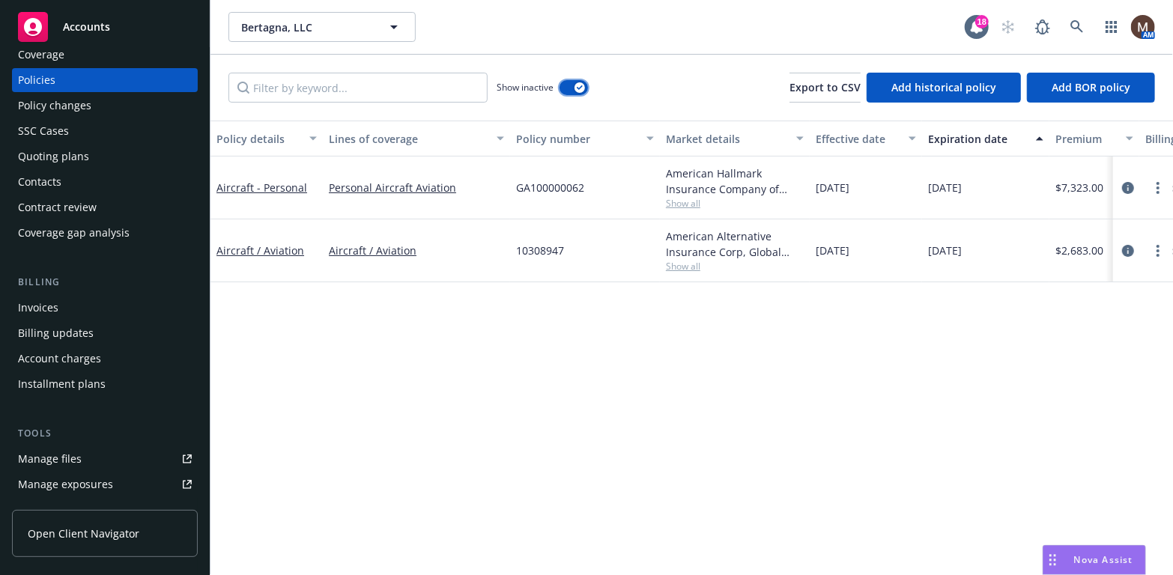
scroll to position [75, 0]
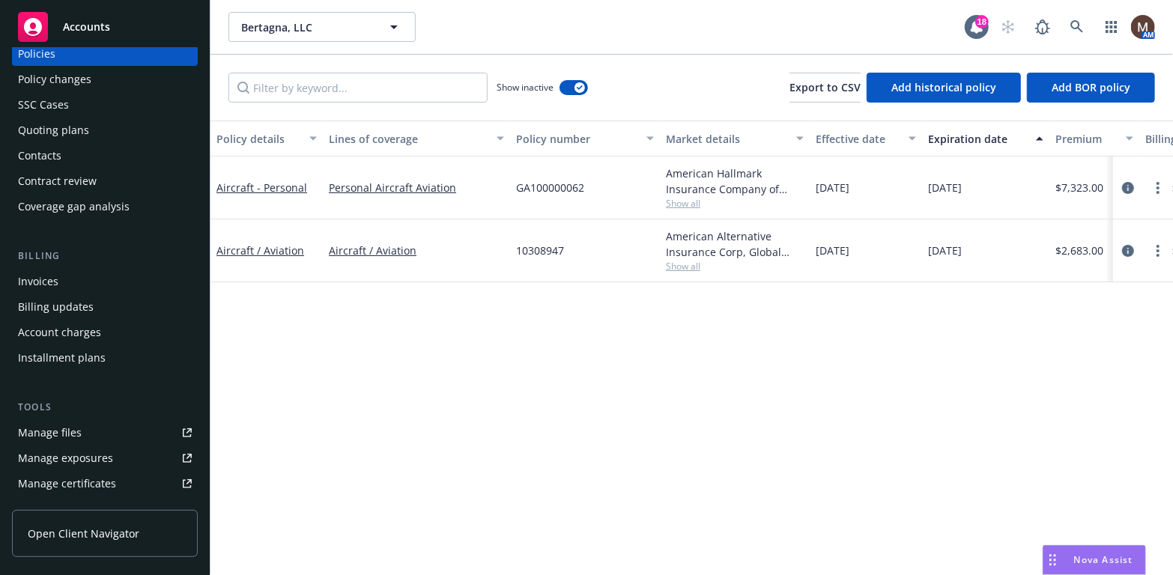
click at [77, 427] on div "Manage files" at bounding box center [50, 433] width 64 height 24
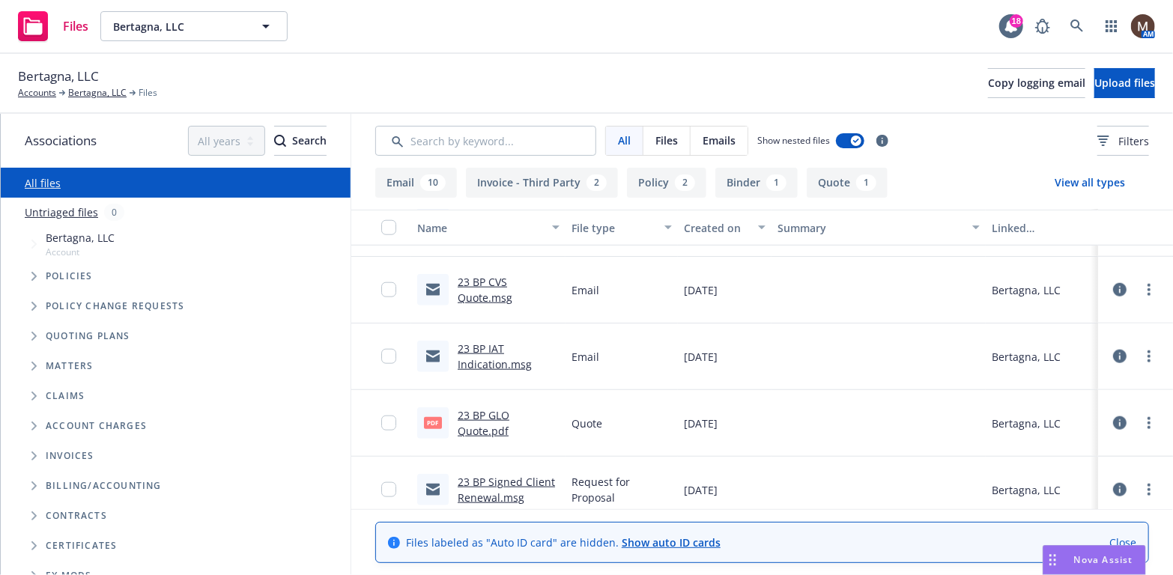
scroll to position [700, 0]
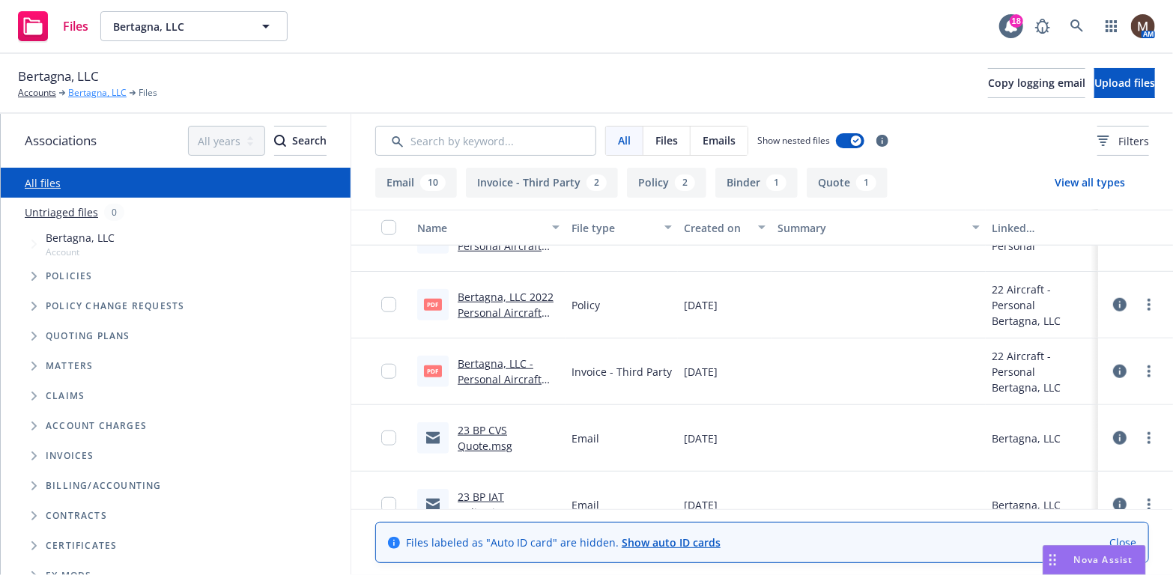
click at [79, 91] on link "Bertagna, LLC" at bounding box center [97, 92] width 58 height 13
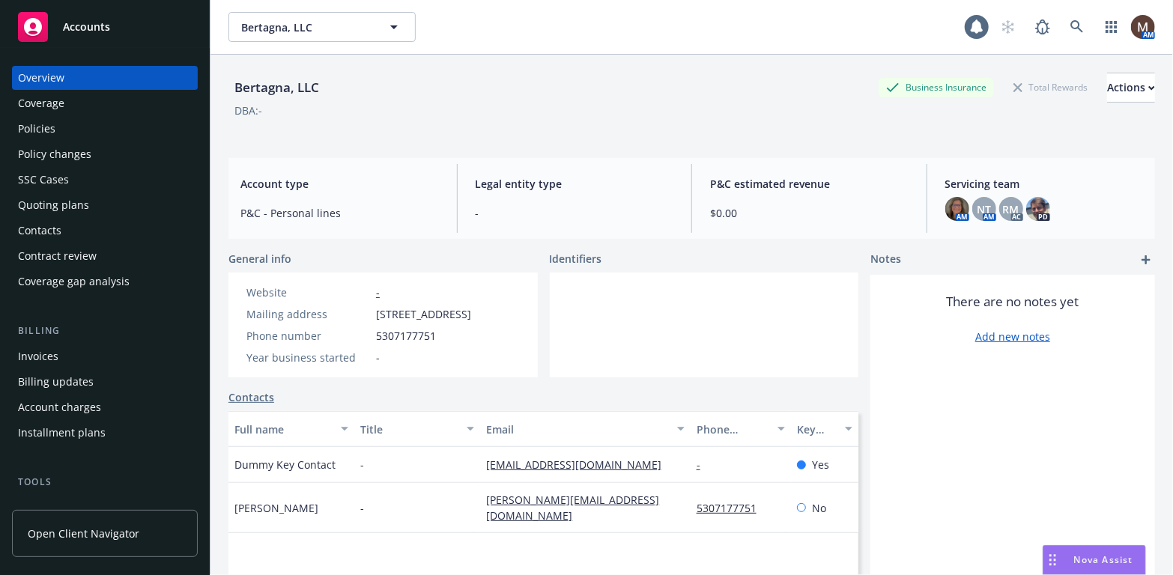
click at [52, 230] on div "Contacts" at bounding box center [39, 231] width 43 height 24
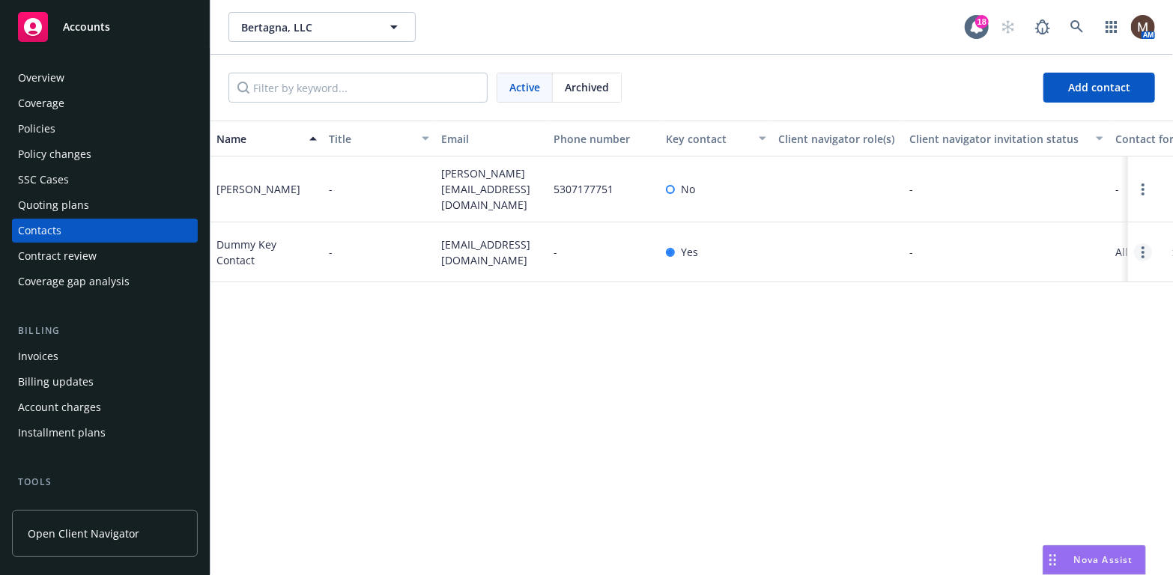
click at [1139, 253] on link "Open options" at bounding box center [1143, 252] width 18 height 18
click at [1011, 243] on link "Archive" at bounding box center [1047, 246] width 169 height 30
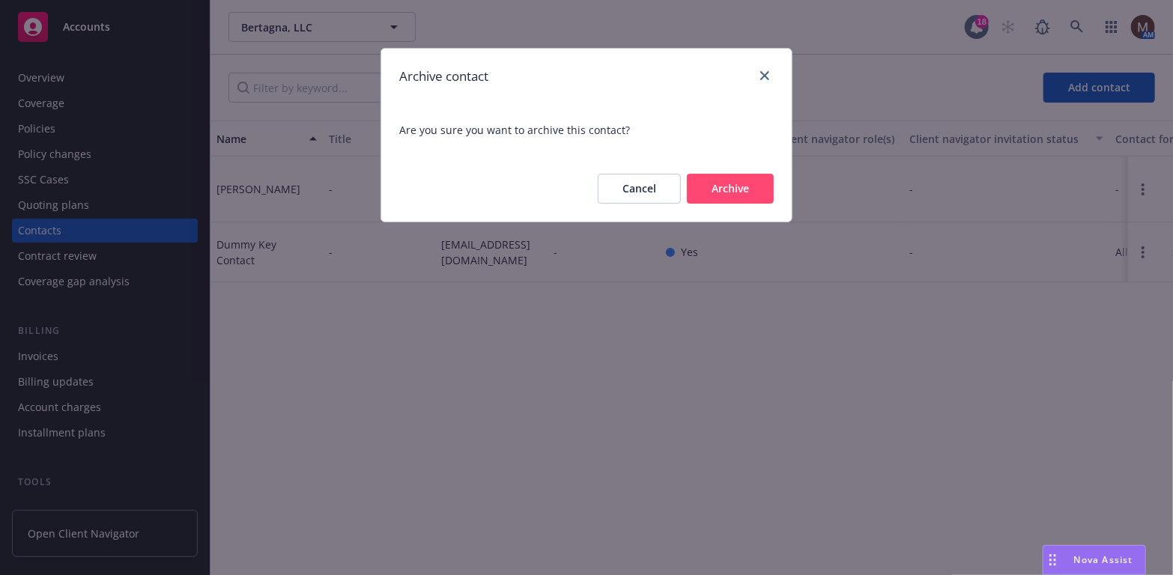
click at [745, 187] on button "Archive" at bounding box center [730, 189] width 87 height 30
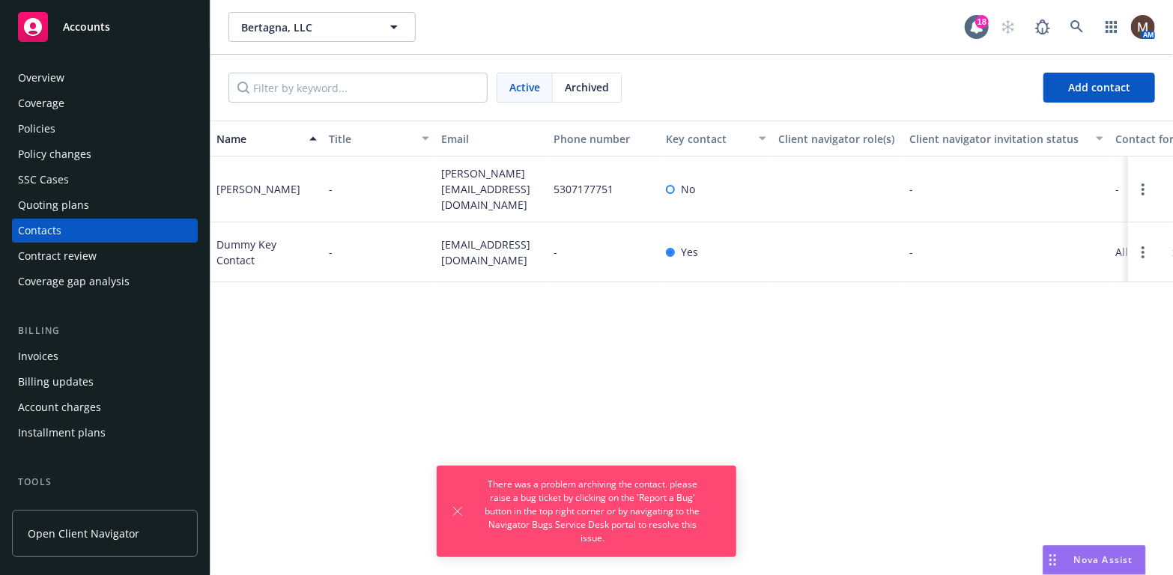
click at [694, 375] on div "Name Title Email Phone number Key contact Client navigator role(s) Client navig…" at bounding box center [692, 348] width 963 height 455
click at [39, 124] on div "Policies" at bounding box center [36, 129] width 37 height 24
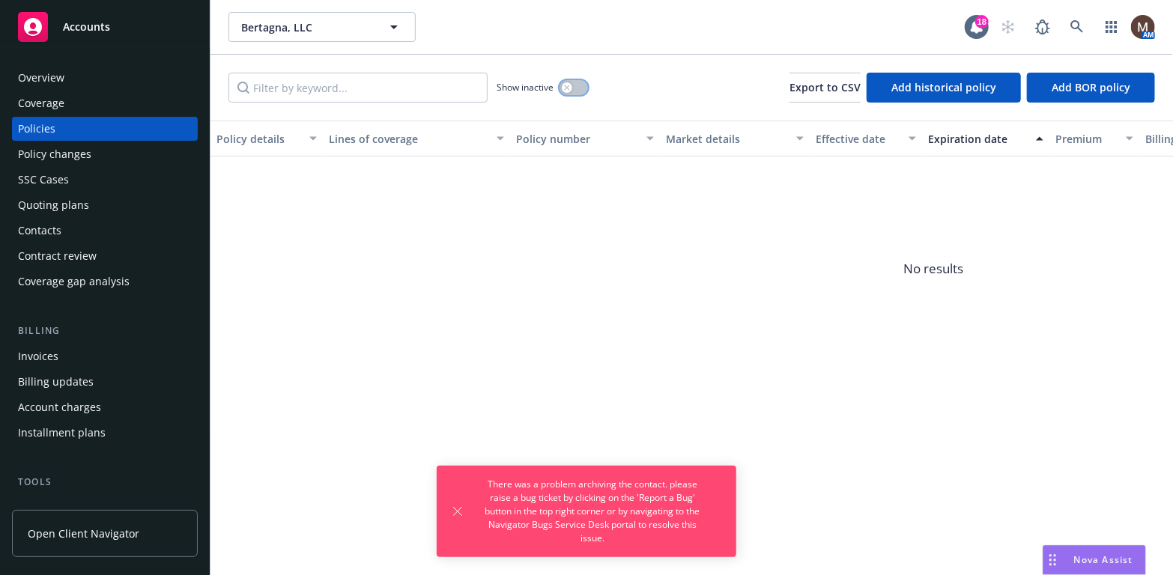
click at [570, 84] on div "button" at bounding box center [567, 87] width 10 height 10
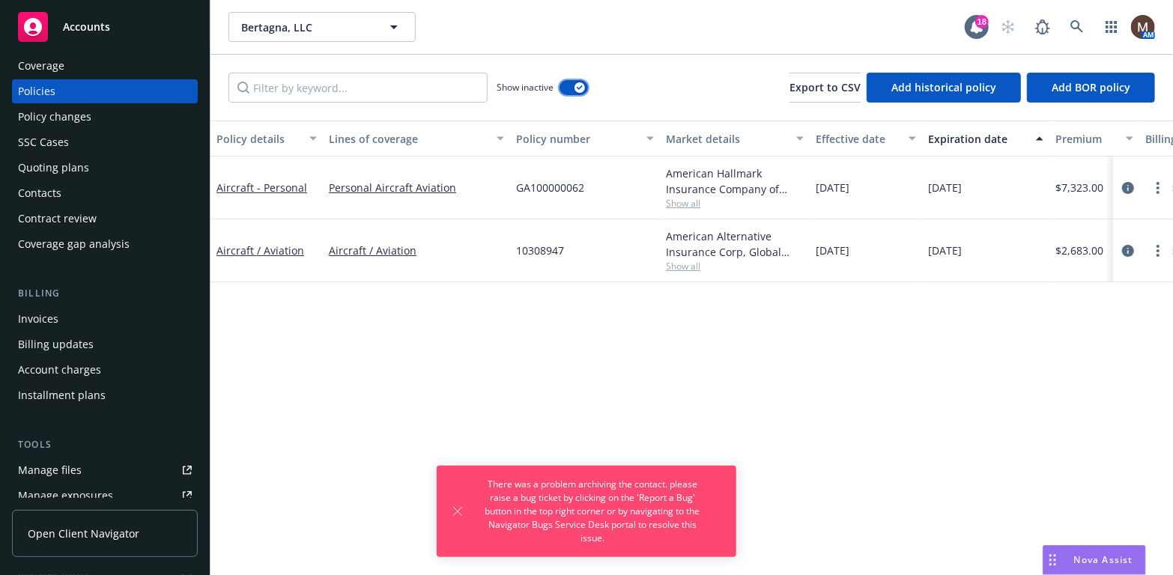
scroll to position [75, 0]
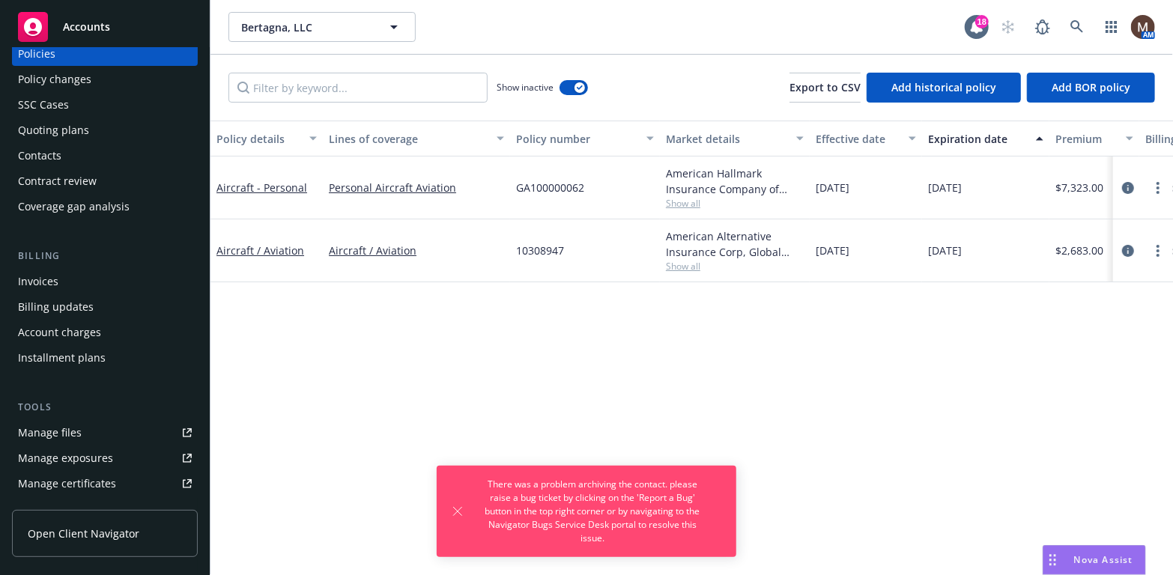
click at [79, 429] on div "Manage files" at bounding box center [50, 433] width 64 height 24
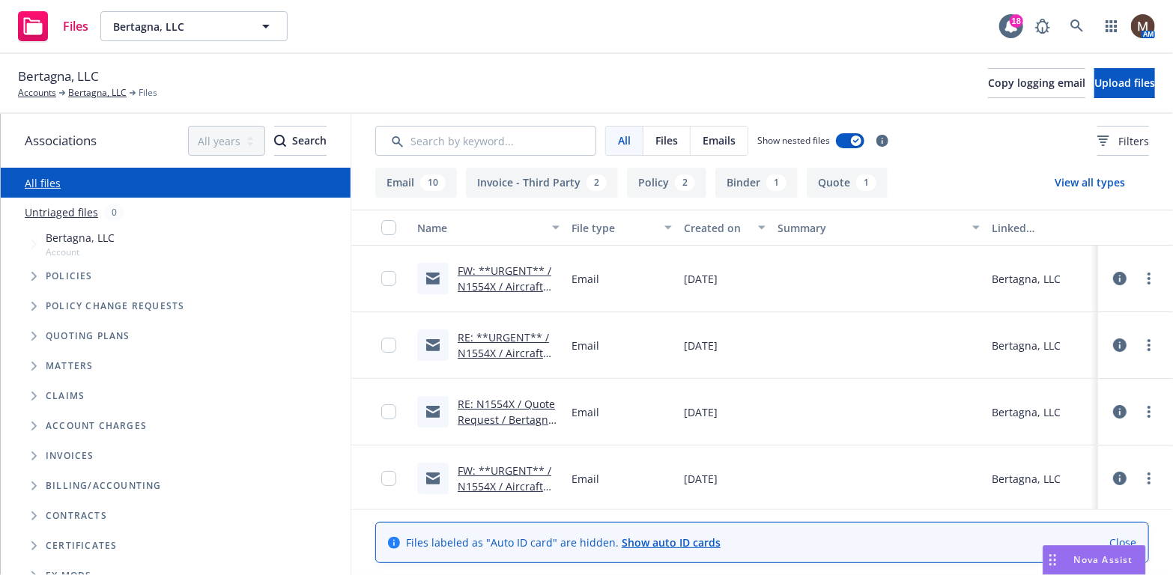
click at [526, 405] on link "RE: N1554X / Quote Request / Bertagna, LLC" at bounding box center [508, 420] width 100 height 46
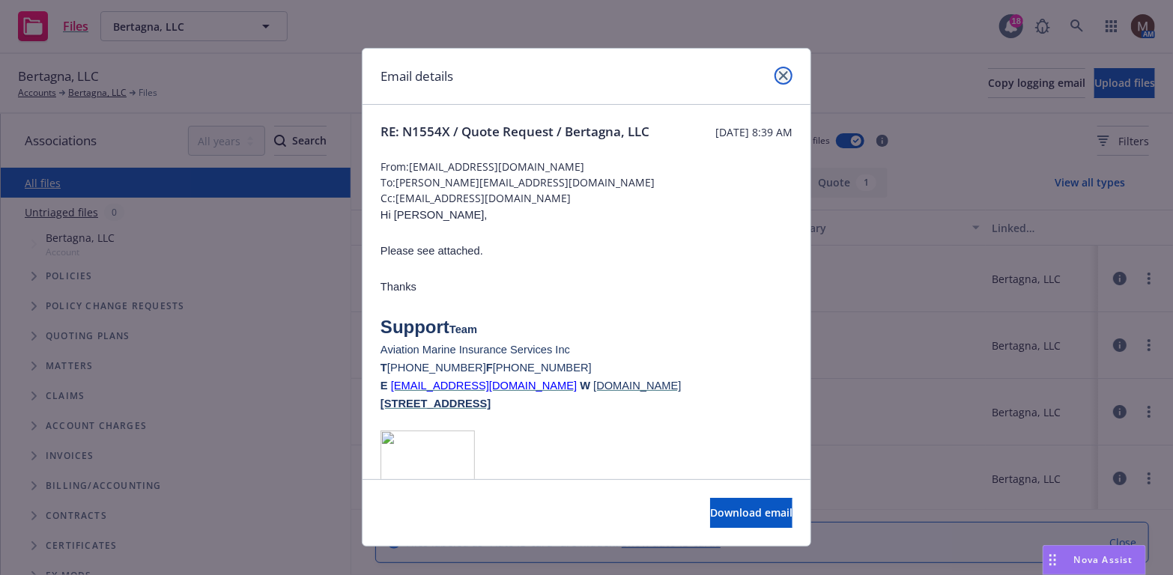
click at [779, 74] on icon "close" at bounding box center [783, 75] width 9 height 9
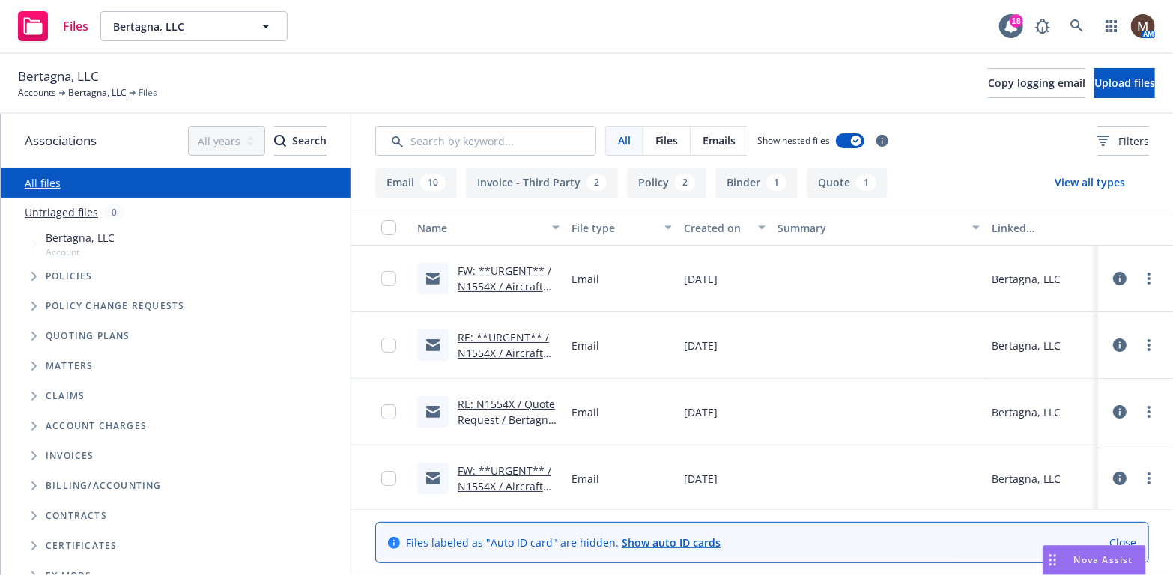
click at [479, 333] on link "RE: **URGENT** / N1554X / Aircraft Insurance Renewal / Bertagna, LLC" at bounding box center [506, 360] width 96 height 61
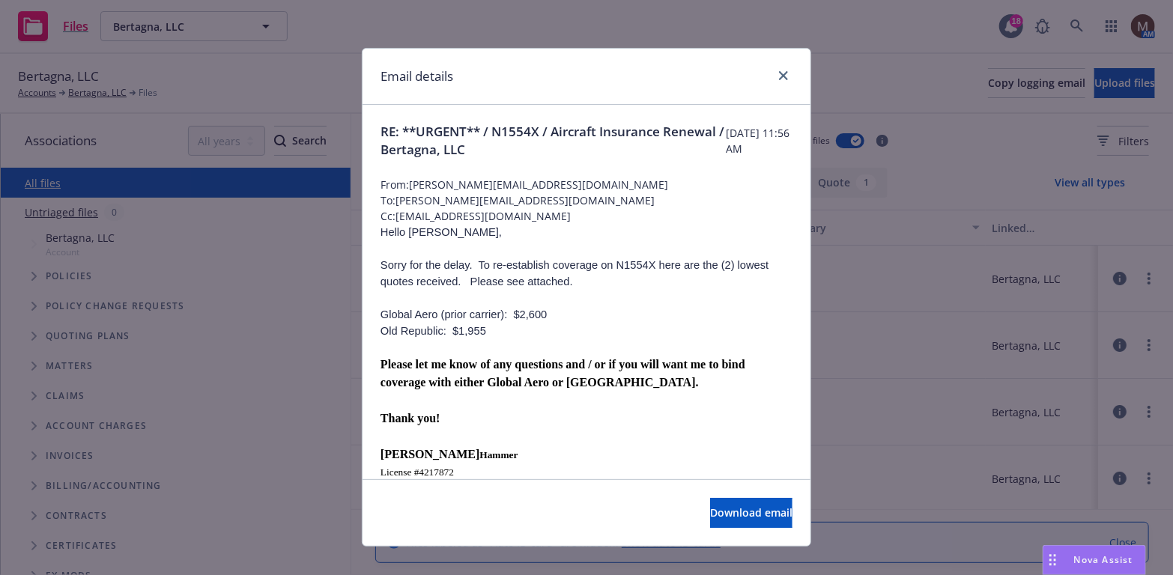
scroll to position [75, 0]
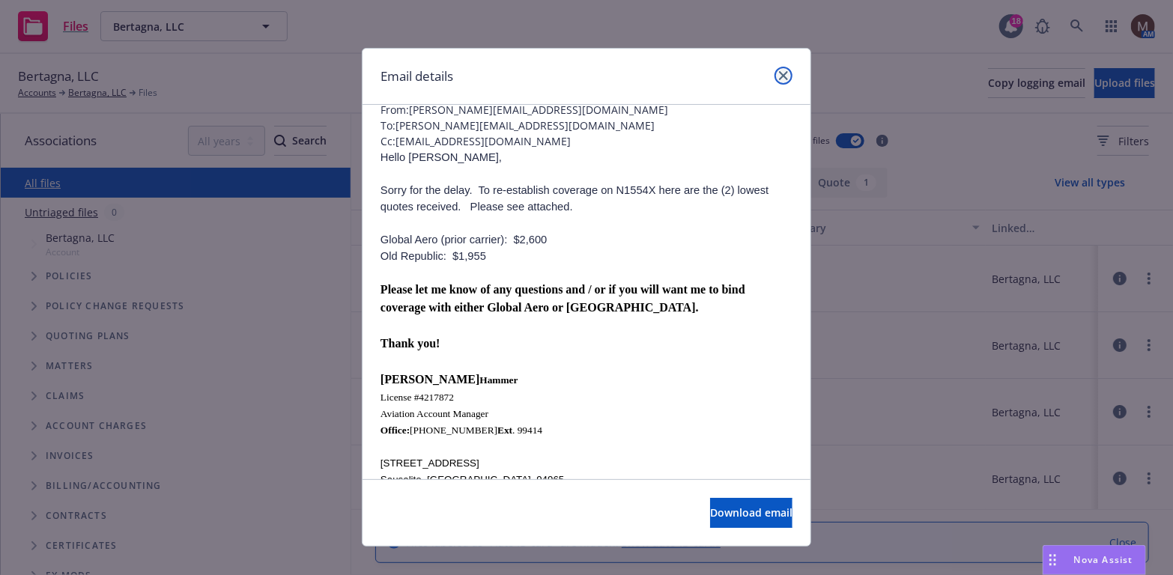
click at [780, 74] on icon "close" at bounding box center [783, 75] width 9 height 9
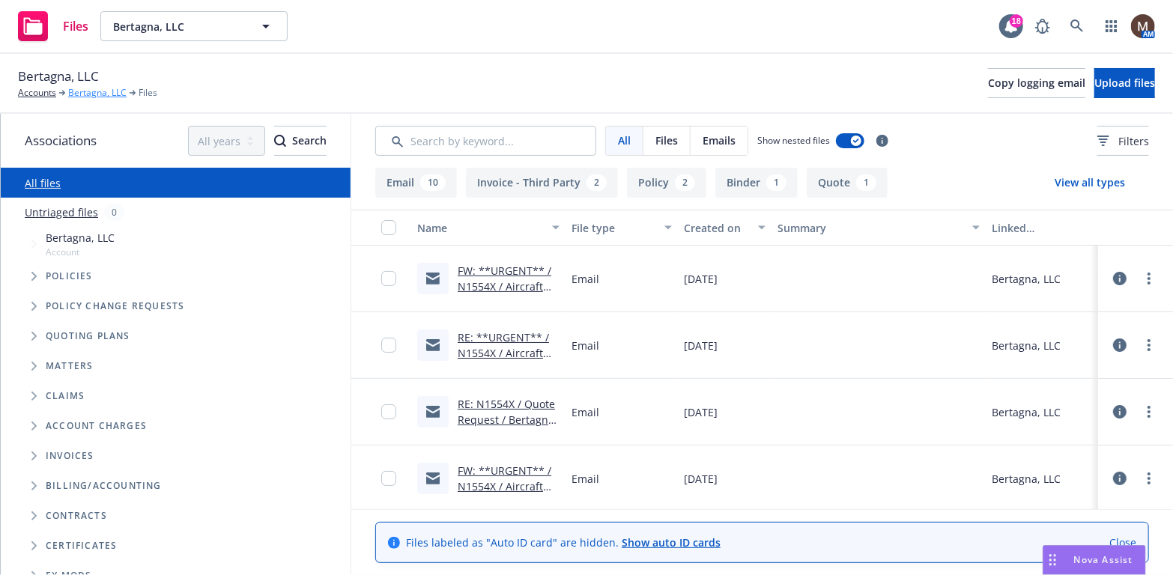
click at [93, 92] on link "Bertagna, LLC" at bounding box center [97, 92] width 58 height 13
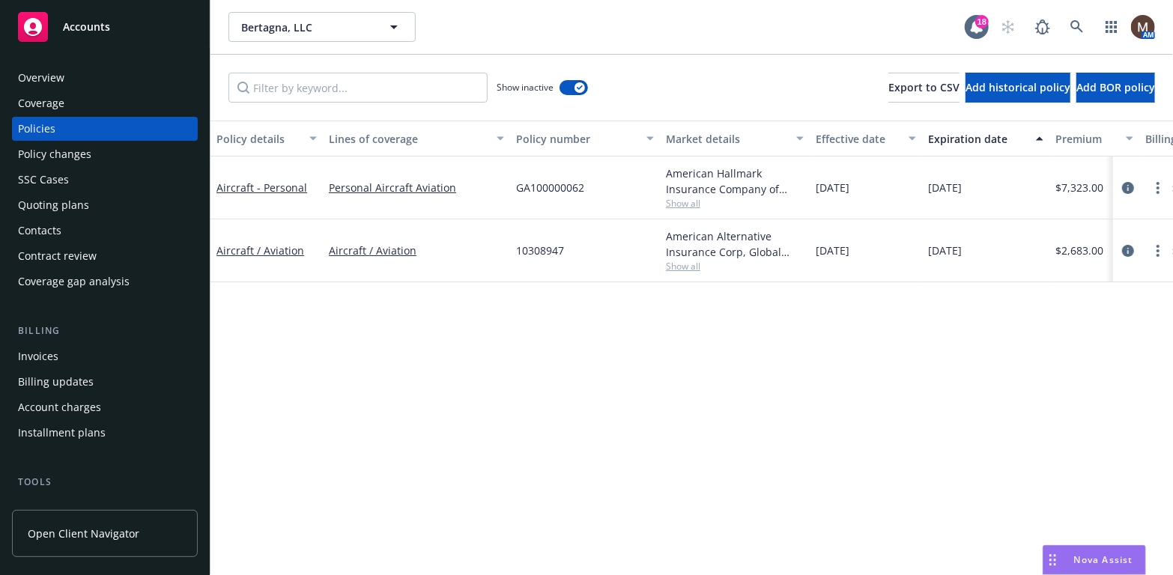
scroll to position [75, 0]
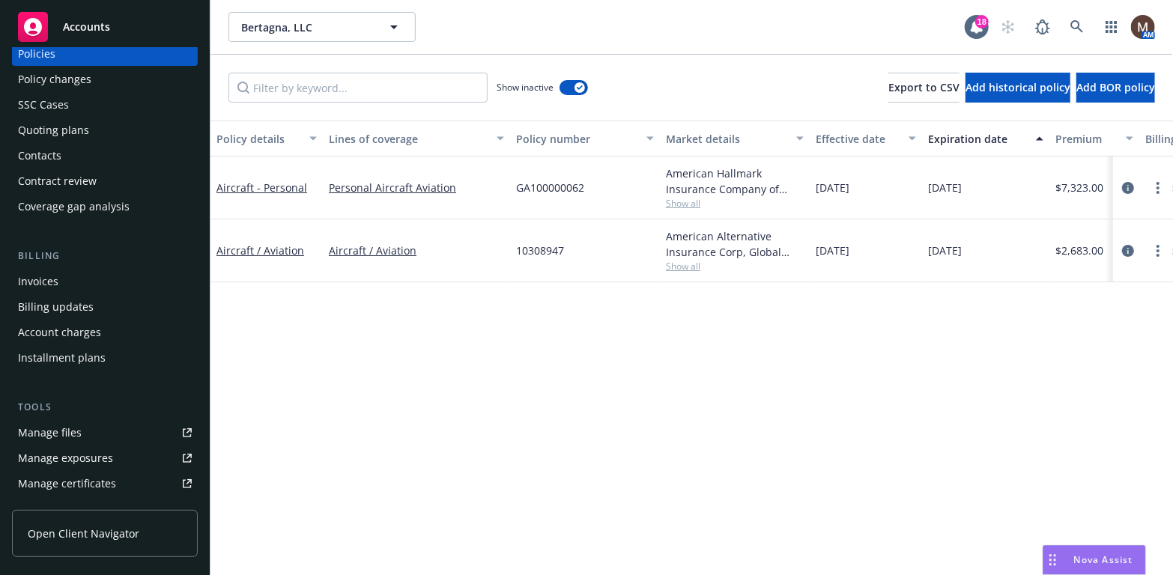
click at [76, 154] on div "Contacts" at bounding box center [105, 156] width 174 height 24
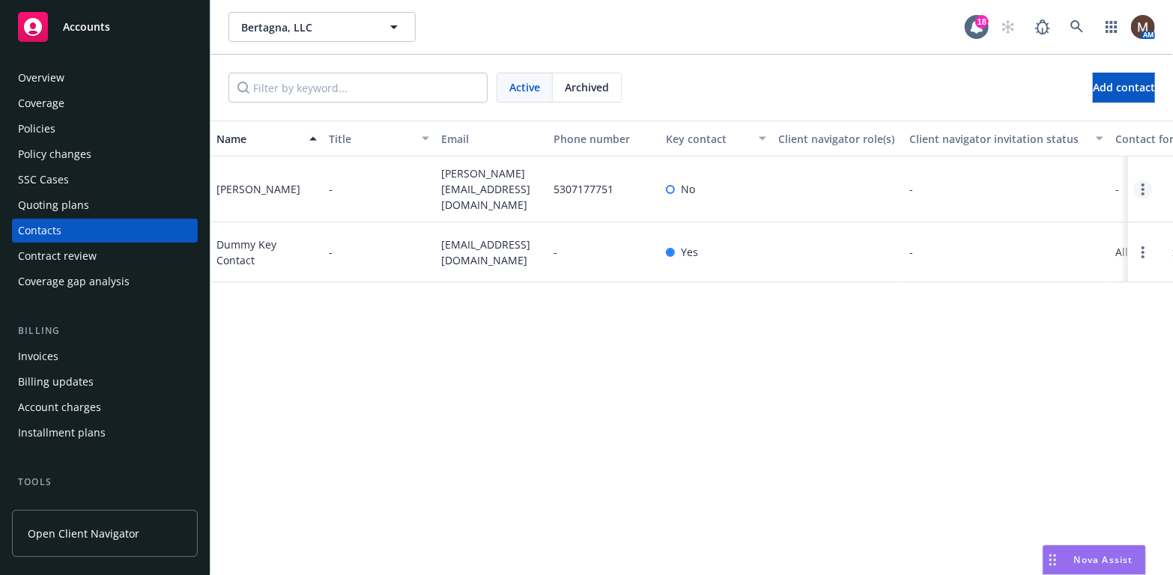
click at [1145, 183] on link "Open options" at bounding box center [1143, 190] width 18 height 18
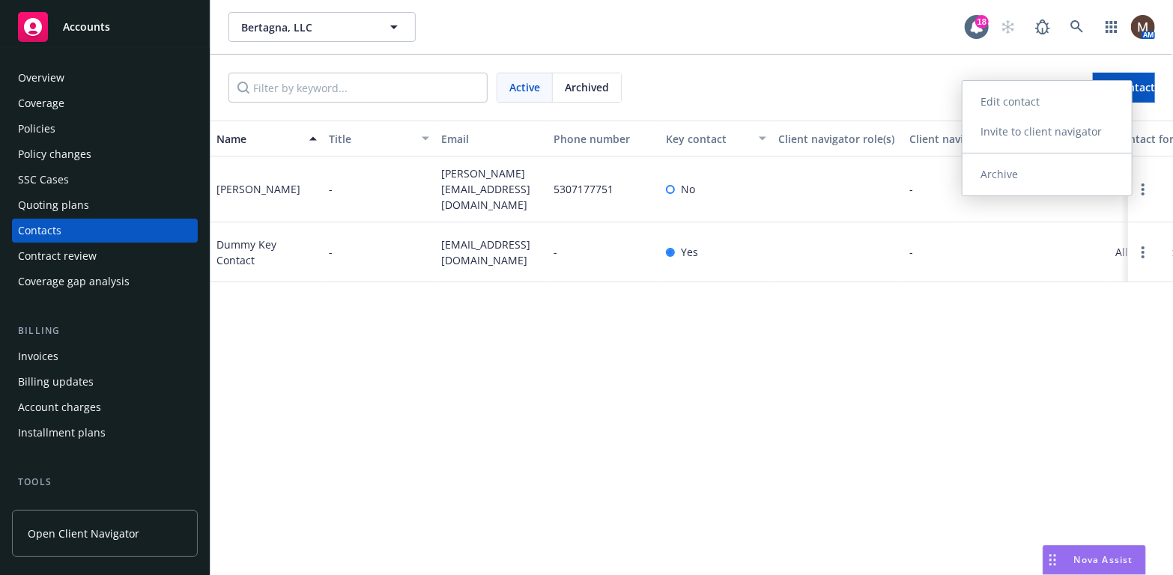
click at [1021, 93] on link "Edit contact" at bounding box center [1047, 102] width 169 height 30
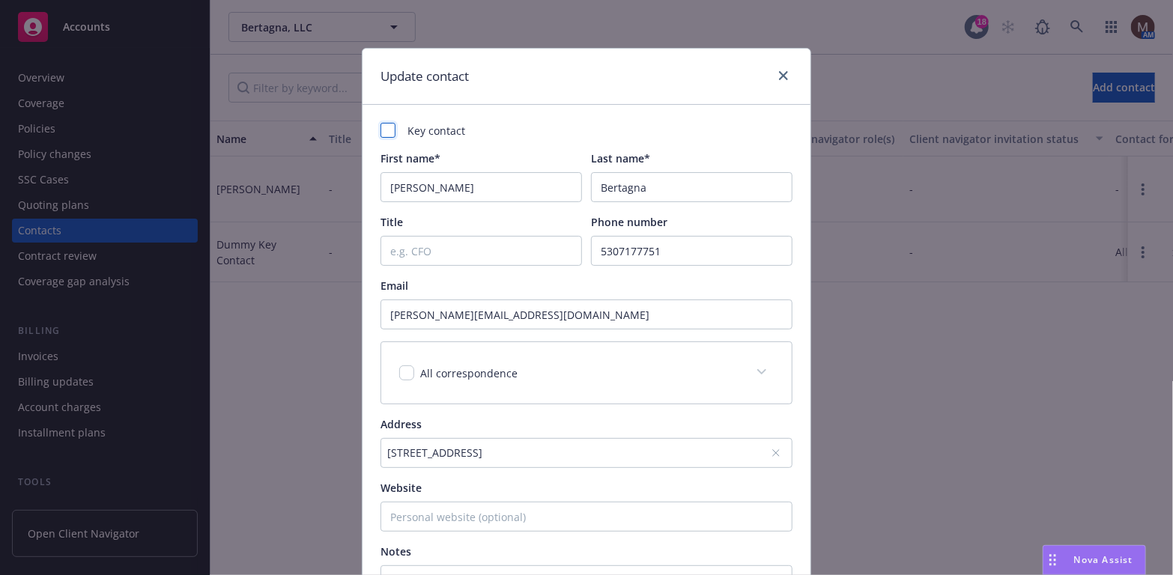
click at [385, 129] on div at bounding box center [388, 130] width 15 height 15
checkbox input "true"
drag, startPoint x: 535, startPoint y: 317, endPoint x: 352, endPoint y: 313, distance: 182.8
click at [354, 314] on div "Update contact Key contact First name* Berton Last name* Bertagna Title Phone n…" at bounding box center [586, 287] width 1173 height 575
click at [779, 76] on icon "close" at bounding box center [783, 75] width 9 height 9
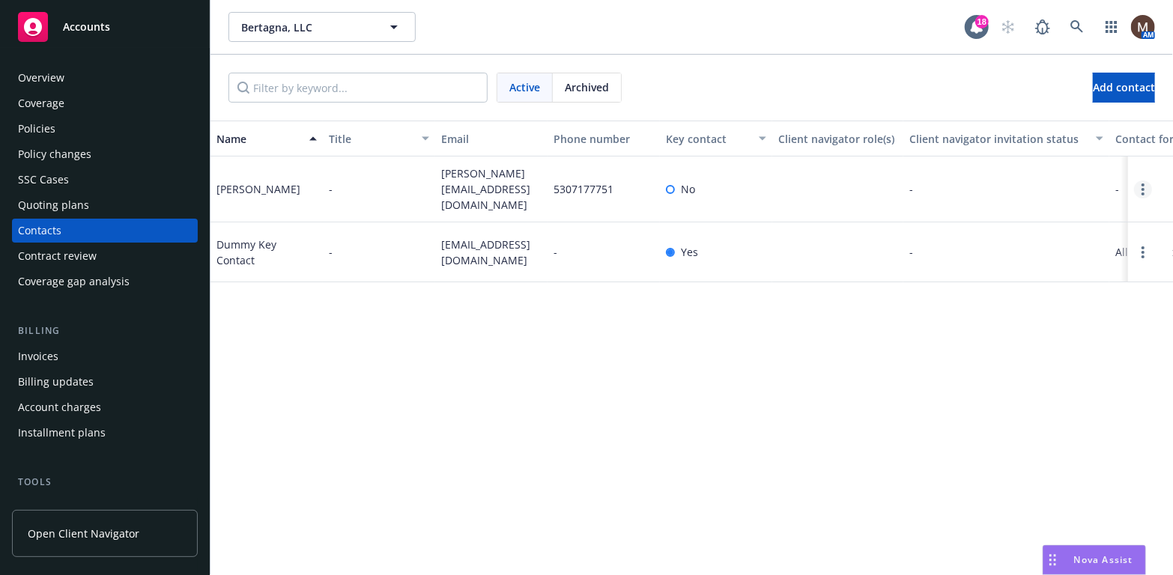
click at [1143, 184] on circle "Open options" at bounding box center [1143, 185] width 3 height 3
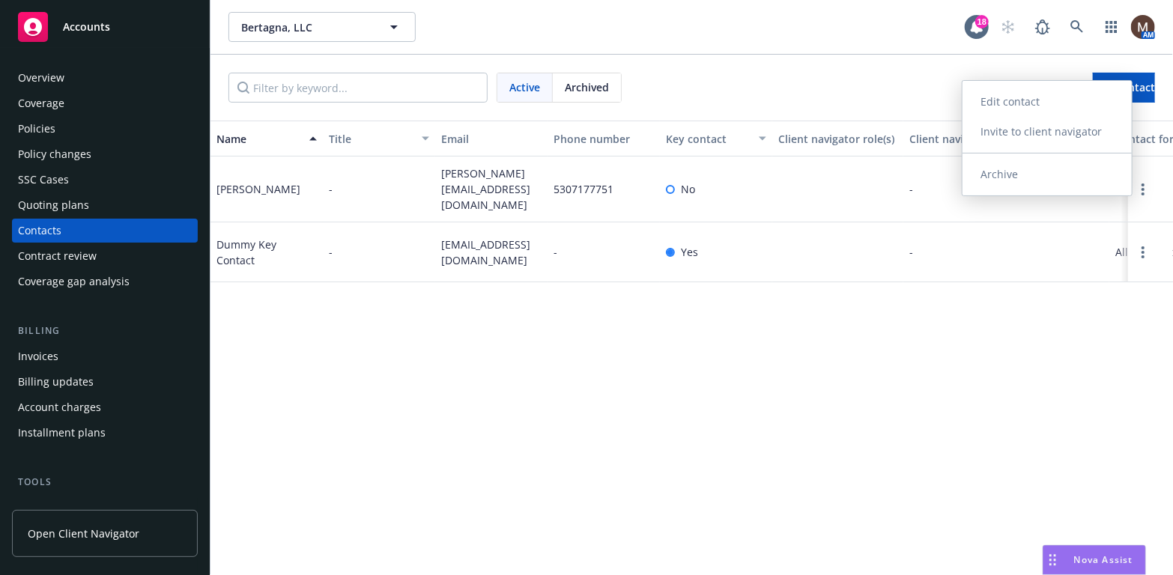
click at [1023, 97] on link "Edit contact" at bounding box center [1047, 102] width 169 height 30
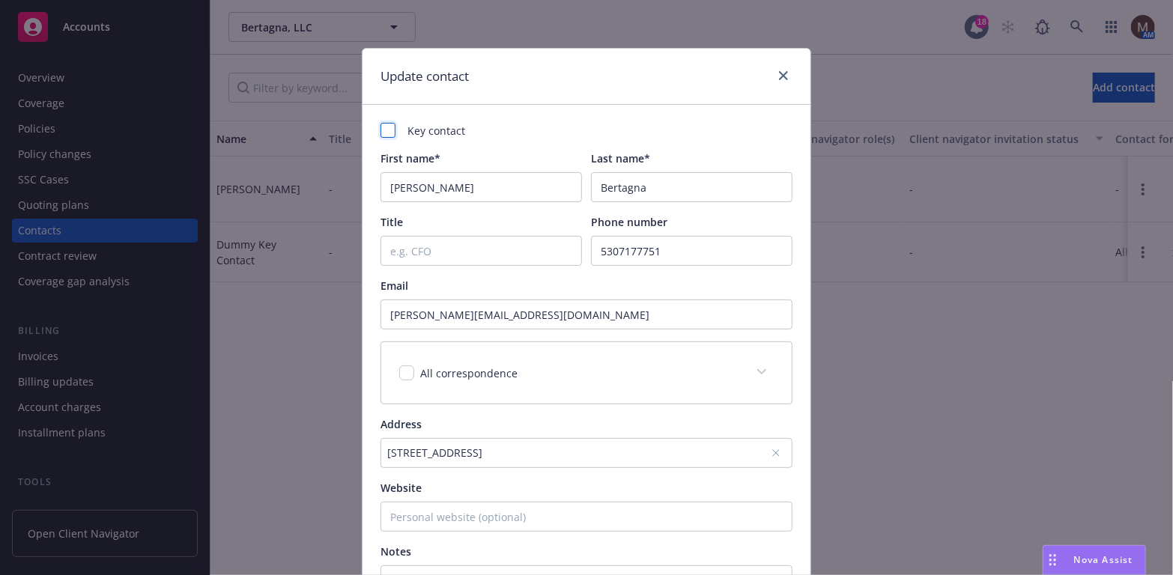
click at [381, 128] on div at bounding box center [388, 130] width 15 height 15
checkbox input "true"
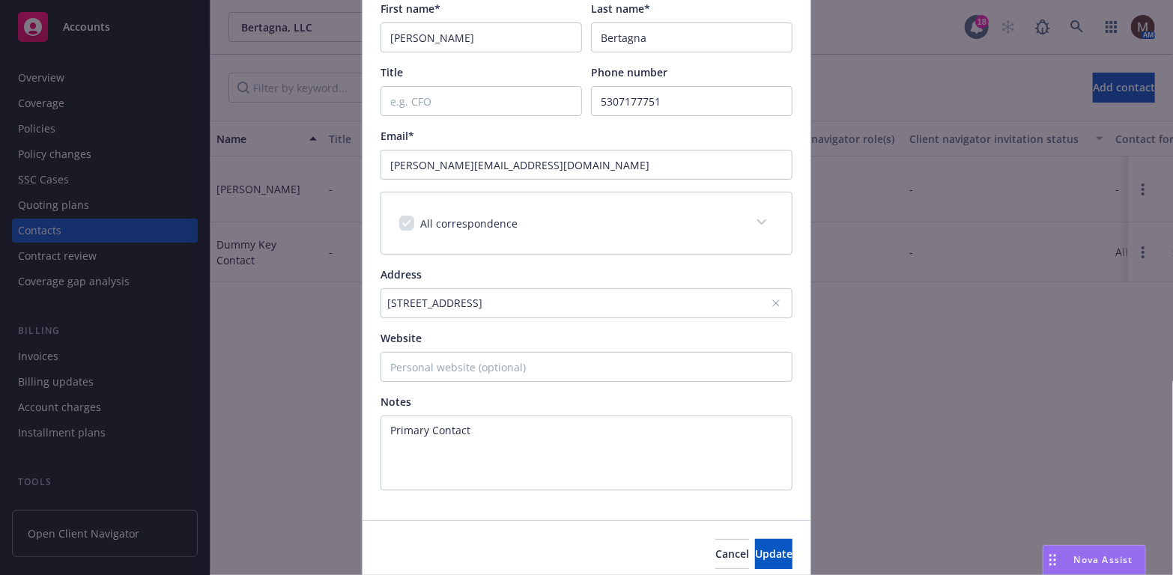
scroll to position [210, 0]
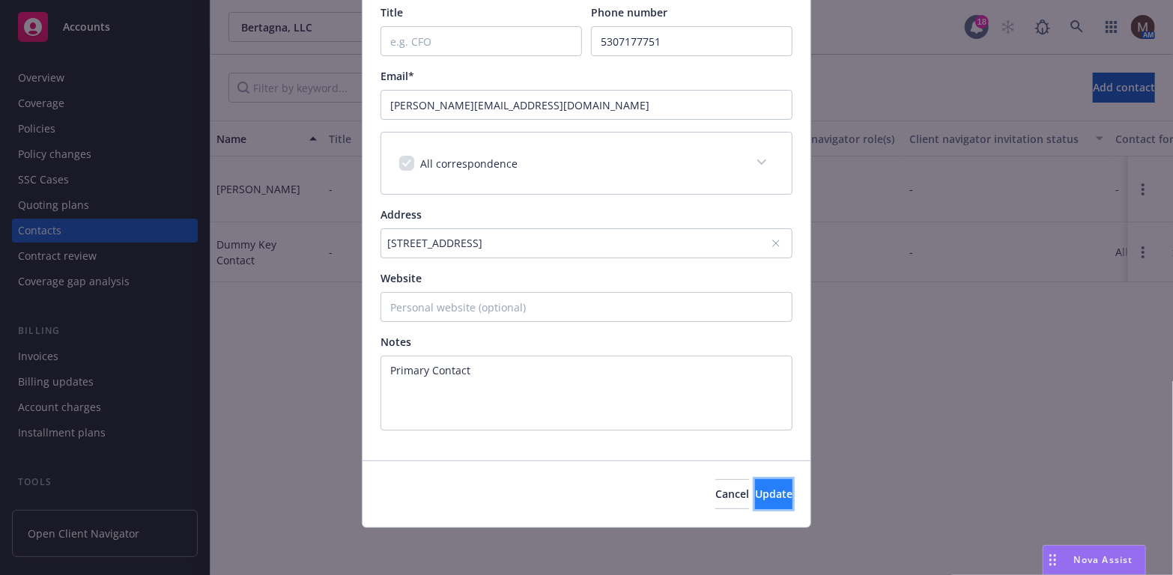
click at [755, 487] on span "Update" at bounding box center [773, 494] width 37 height 14
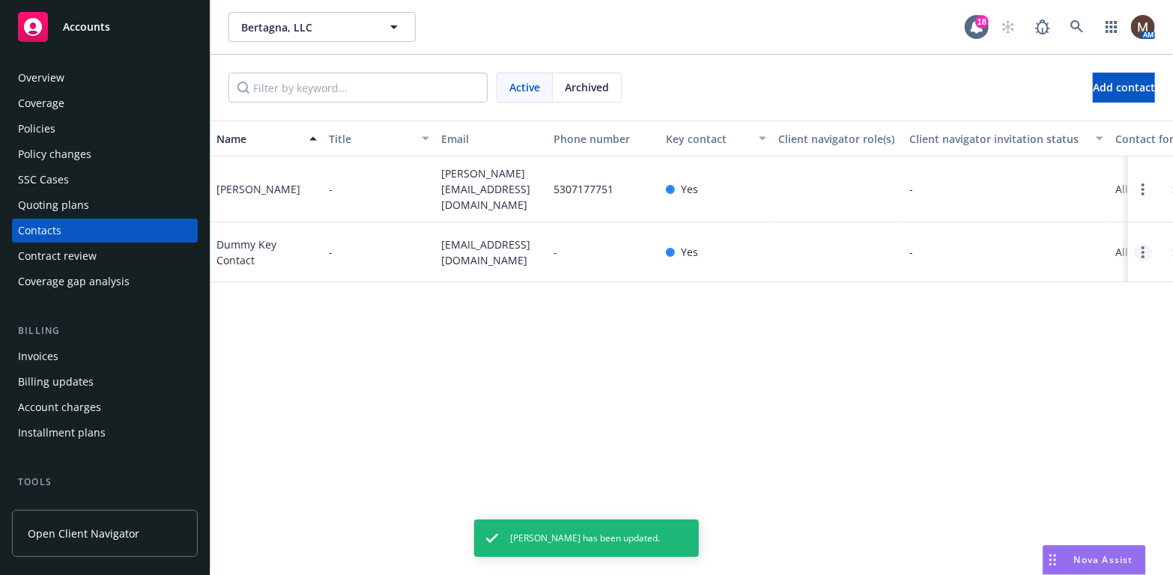
click at [1142, 254] on circle "Open options" at bounding box center [1143, 252] width 3 height 3
click at [1033, 238] on link "Archive" at bounding box center [1047, 246] width 169 height 30
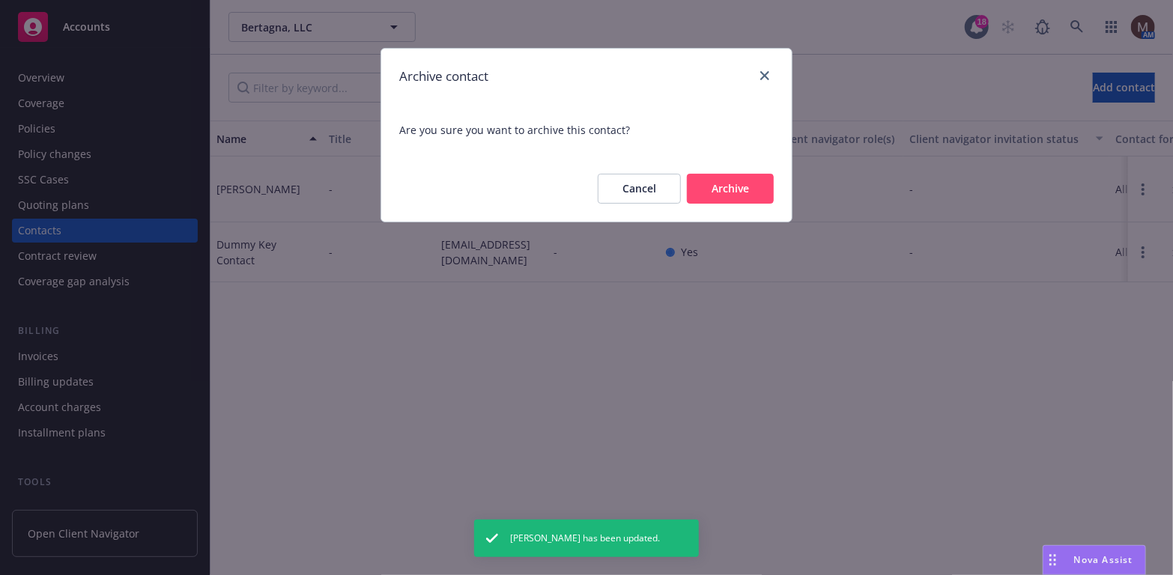
click at [713, 184] on button "Archive" at bounding box center [730, 189] width 87 height 30
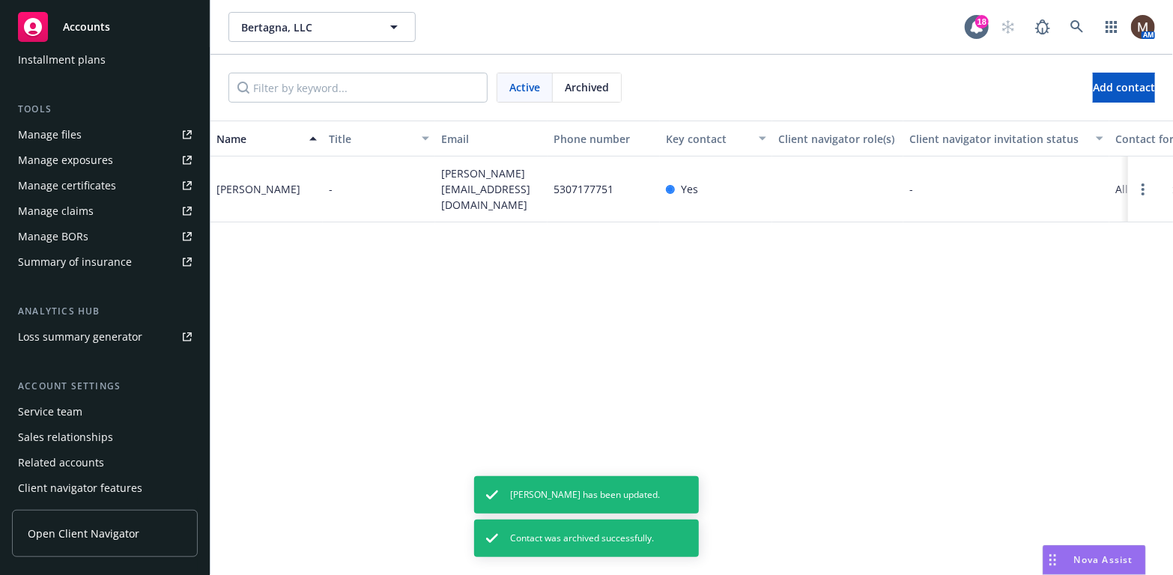
scroll to position [375, 0]
click at [81, 408] on div "Service team" at bounding box center [105, 411] width 174 height 24
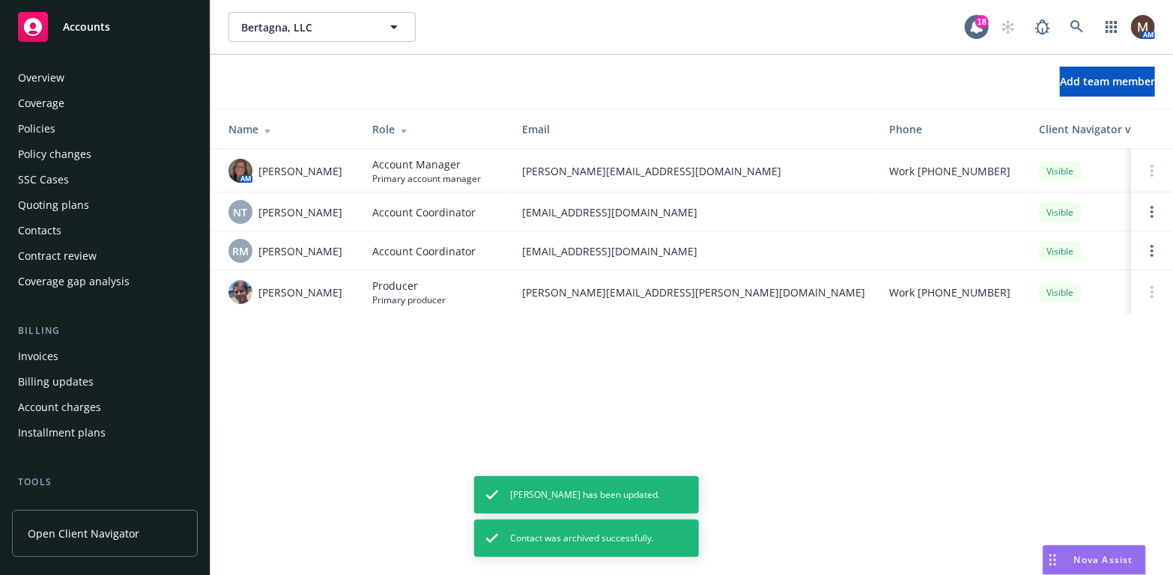
click at [37, 124] on div "Policies" at bounding box center [36, 129] width 37 height 24
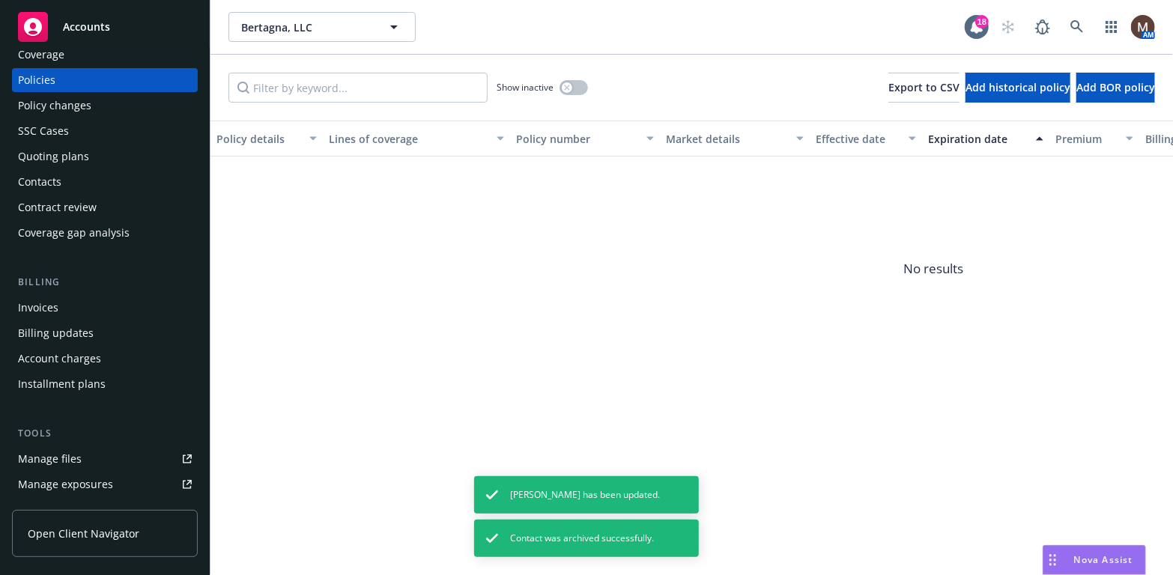
scroll to position [75, 0]
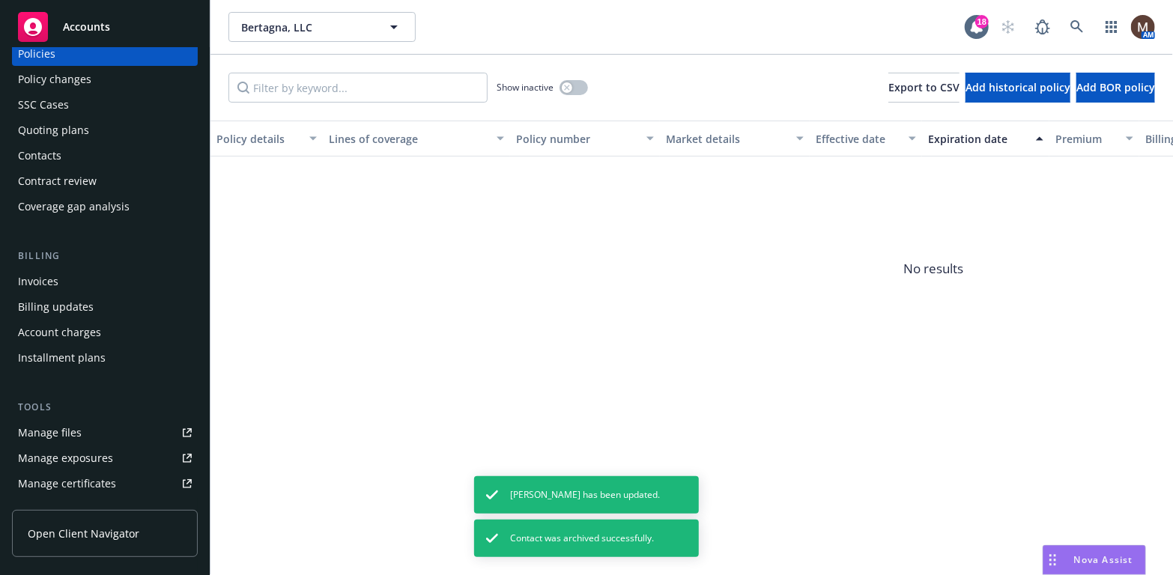
click at [79, 426] on link "Manage files" at bounding box center [105, 433] width 186 height 24
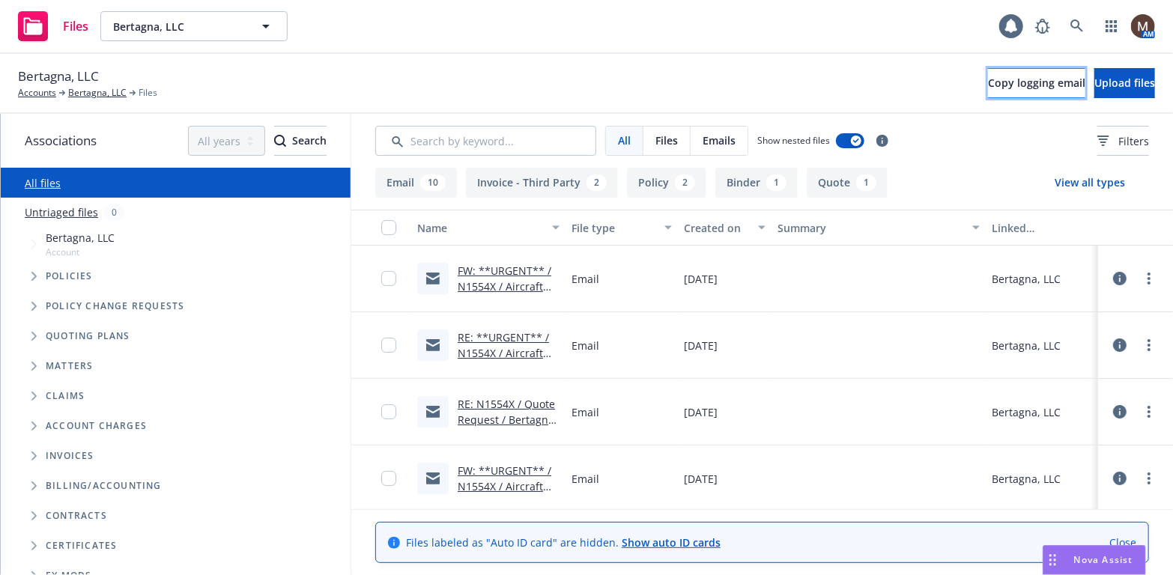
click at [988, 77] on span "Copy logging email" at bounding box center [1036, 83] width 97 height 14
drag, startPoint x: 102, startPoint y: 89, endPoint x: 75, endPoint y: 202, distance: 115.6
click at [102, 89] on link "Bertagna, LLC" at bounding box center [97, 92] width 58 height 13
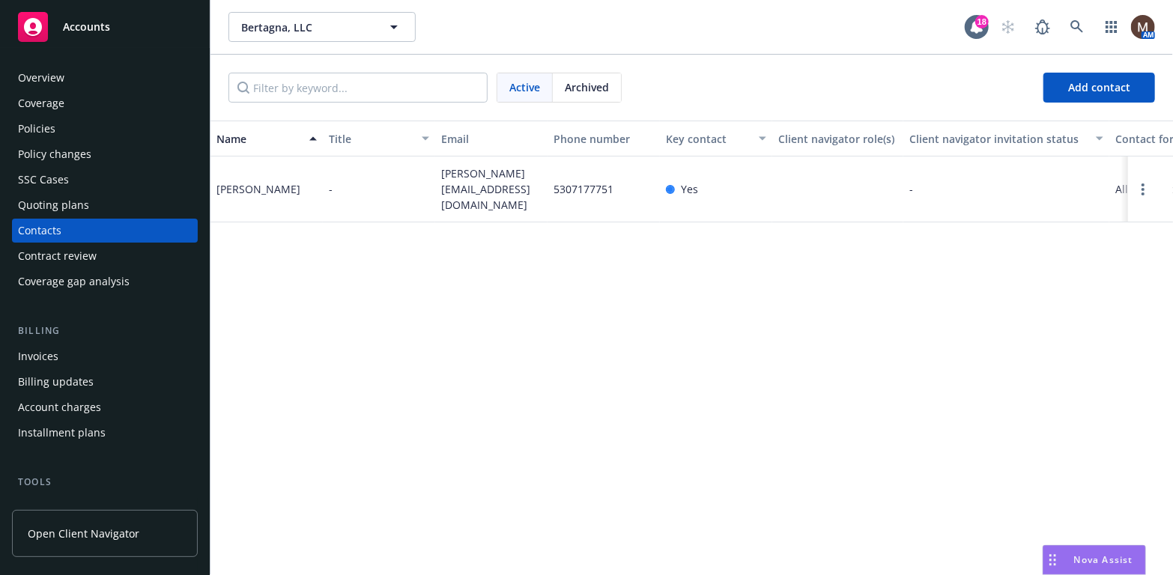
drag, startPoint x: 61, startPoint y: 121, endPoint x: 0, endPoint y: 302, distance: 190.5
click at [61, 121] on div "Policies" at bounding box center [105, 129] width 174 height 24
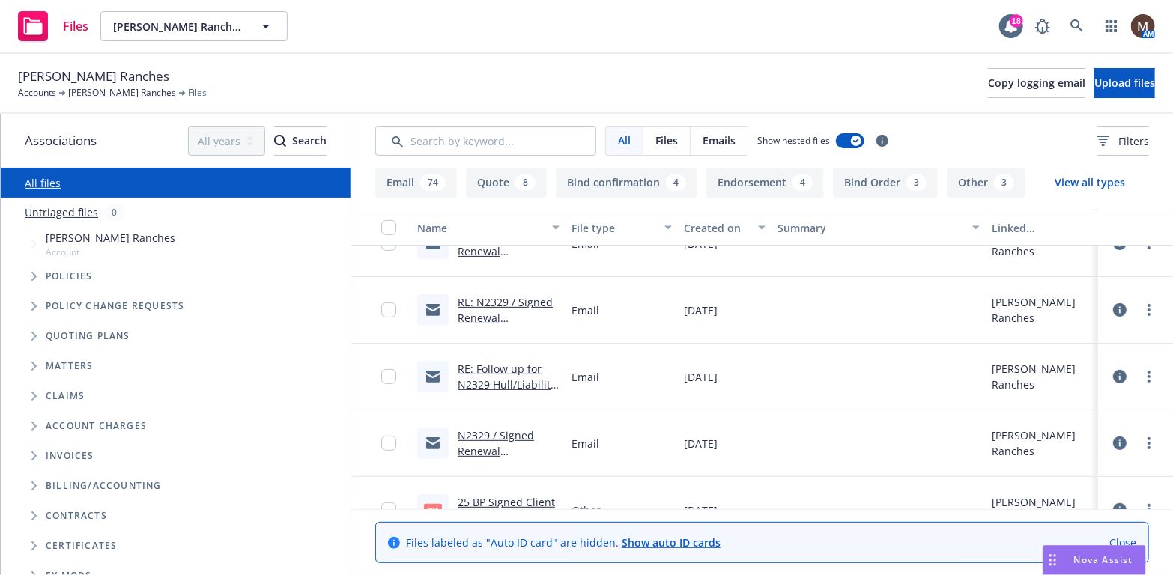
scroll to position [375, 0]
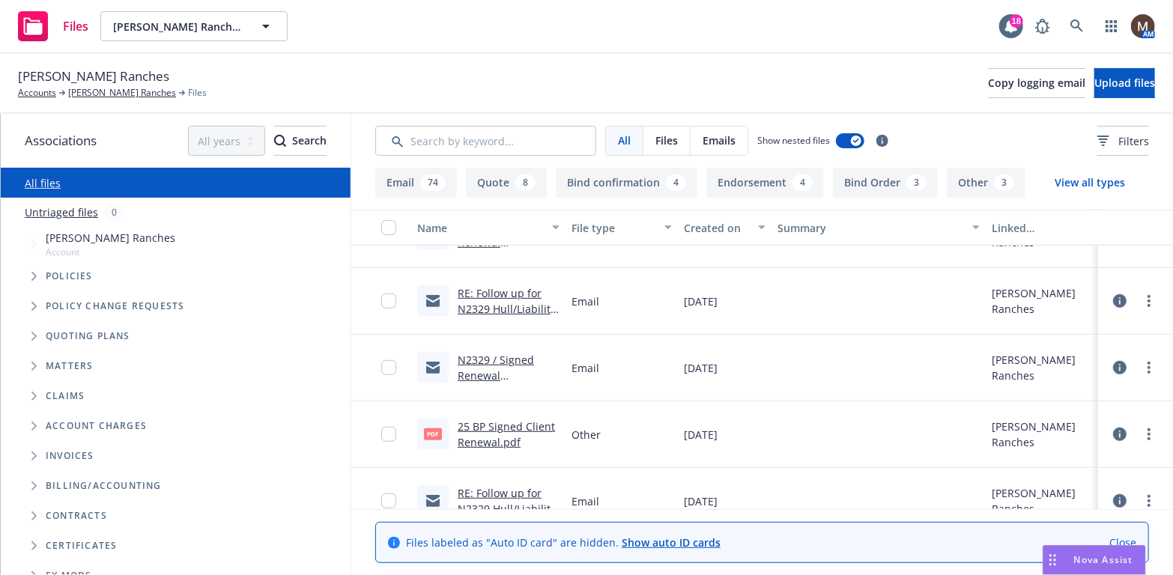
click at [492, 423] on link "25 BP Signed Client Renewal.pdf" at bounding box center [506, 435] width 97 height 30
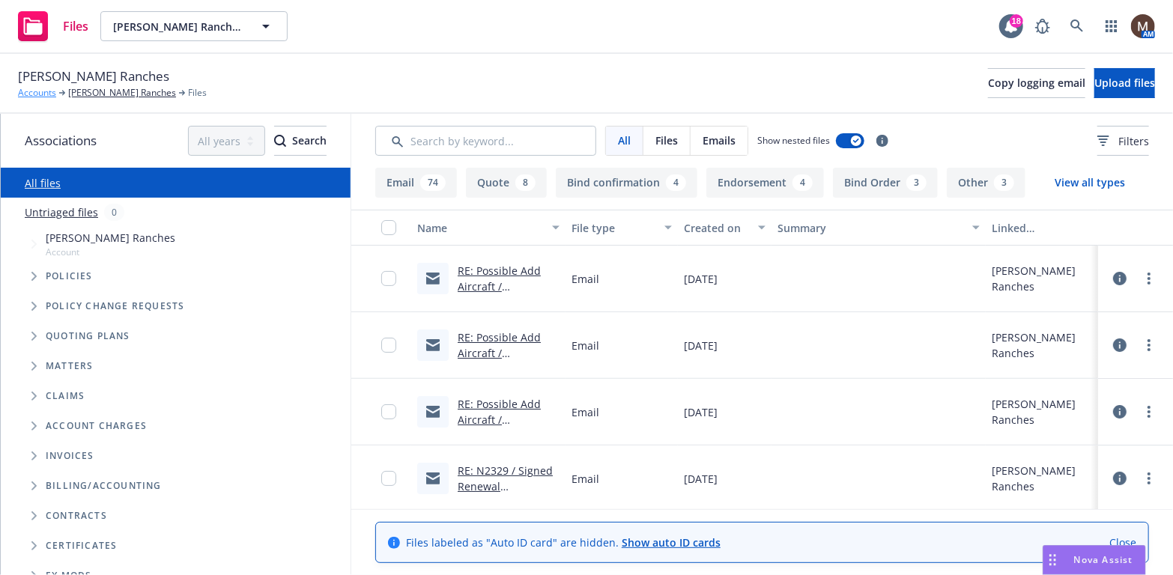
click at [37, 88] on link "Accounts" at bounding box center [37, 92] width 38 height 13
